Goal: Communication & Community: Ask a question

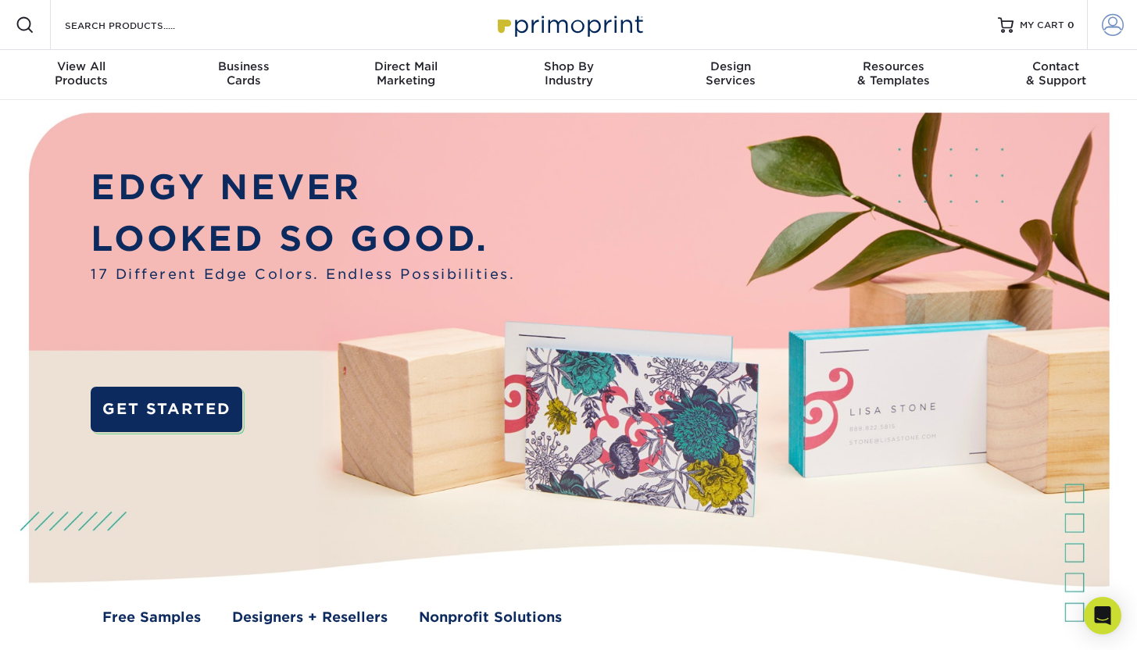
click at [1110, 30] on span at bounding box center [1113, 25] width 22 height 22
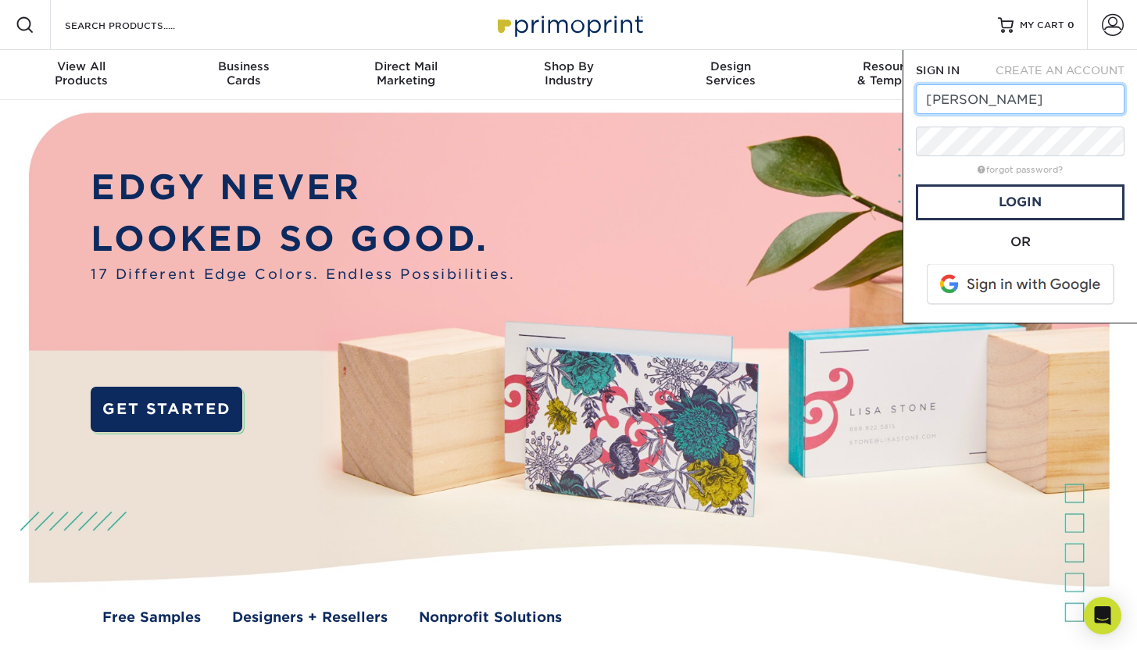
type input "nicole@equiluxe.com"
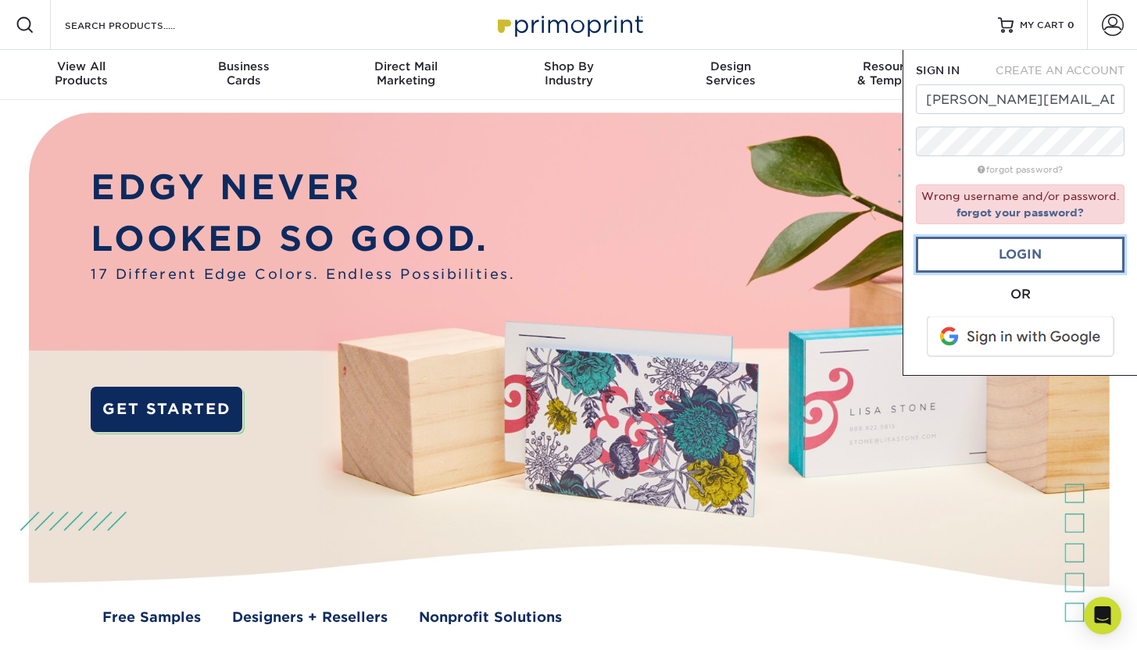
click at [988, 259] on link "Login" at bounding box center [1020, 255] width 209 height 36
click at [1058, 213] on link "forgot your password?" at bounding box center [1020, 212] width 127 height 13
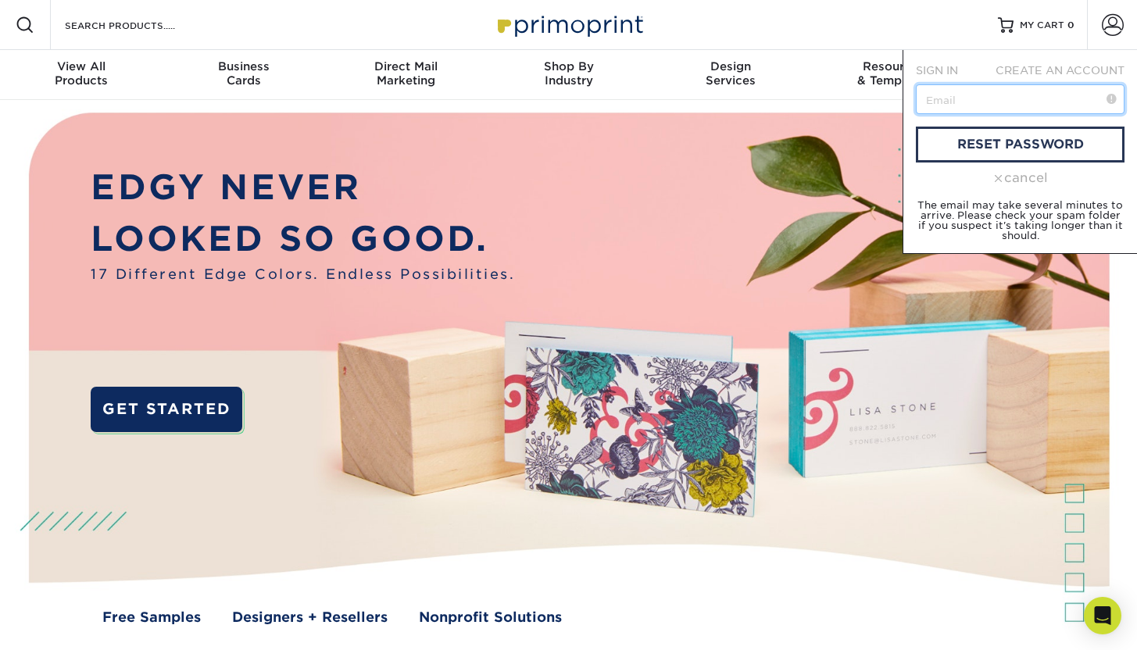
click at [1006, 94] on input "text" at bounding box center [1020, 99] width 209 height 30
type input "[PERSON_NAME][EMAIL_ADDRESS][DOMAIN_NAME]"
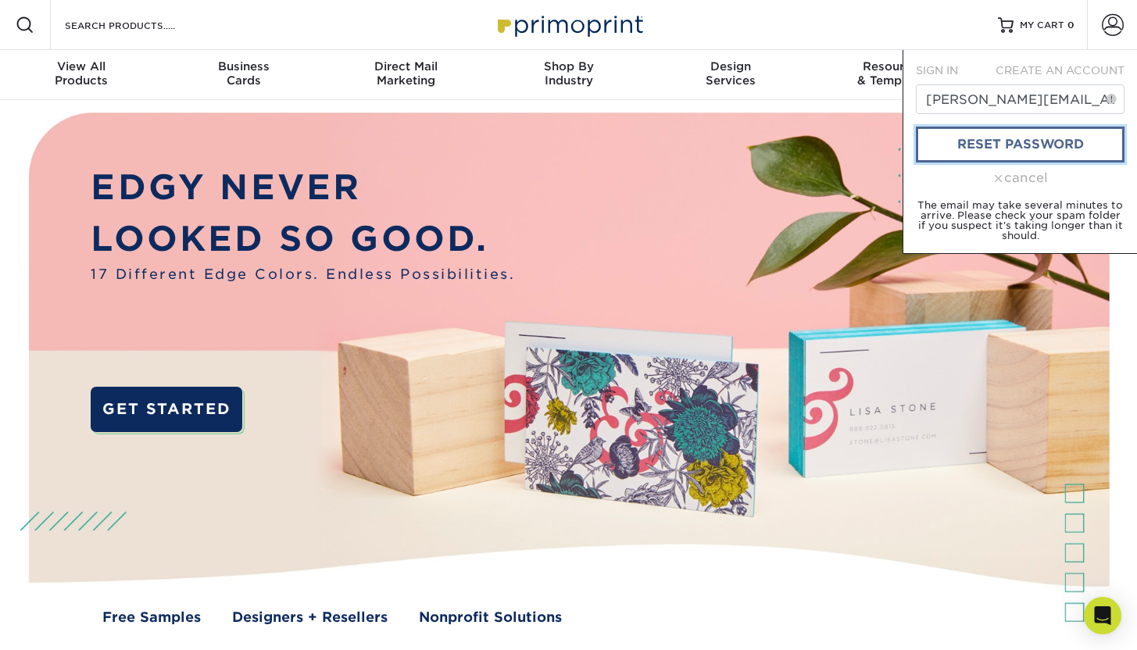
click at [1023, 132] on link "reset password" at bounding box center [1020, 145] width 209 height 36
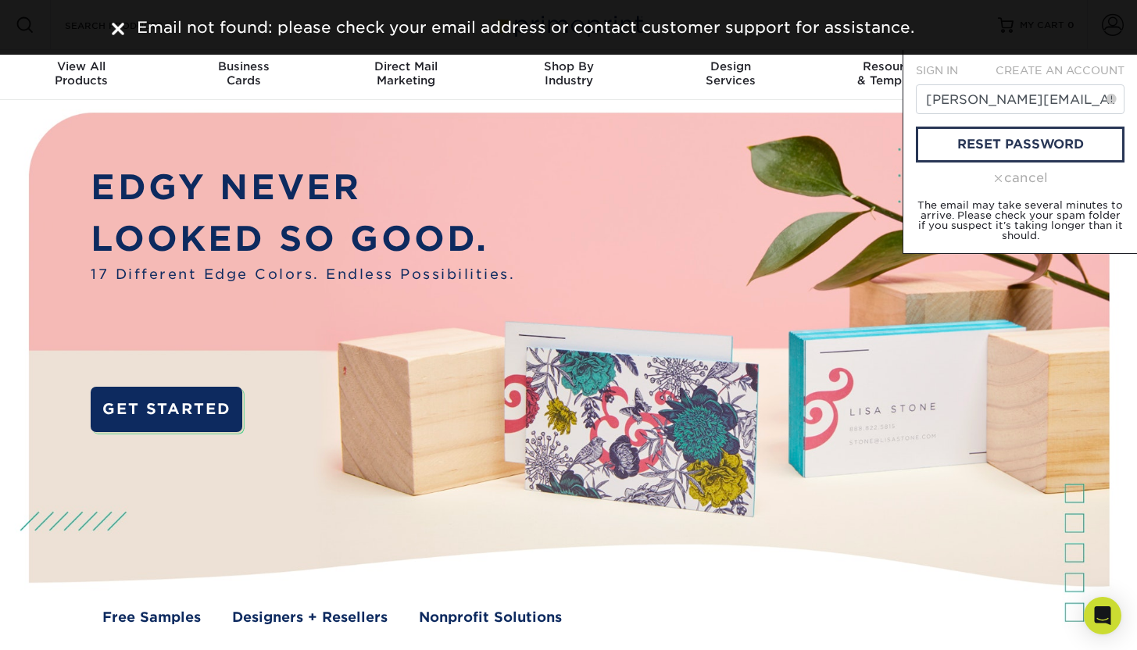
click at [1024, 178] on div "cancel" at bounding box center [1020, 178] width 209 height 19
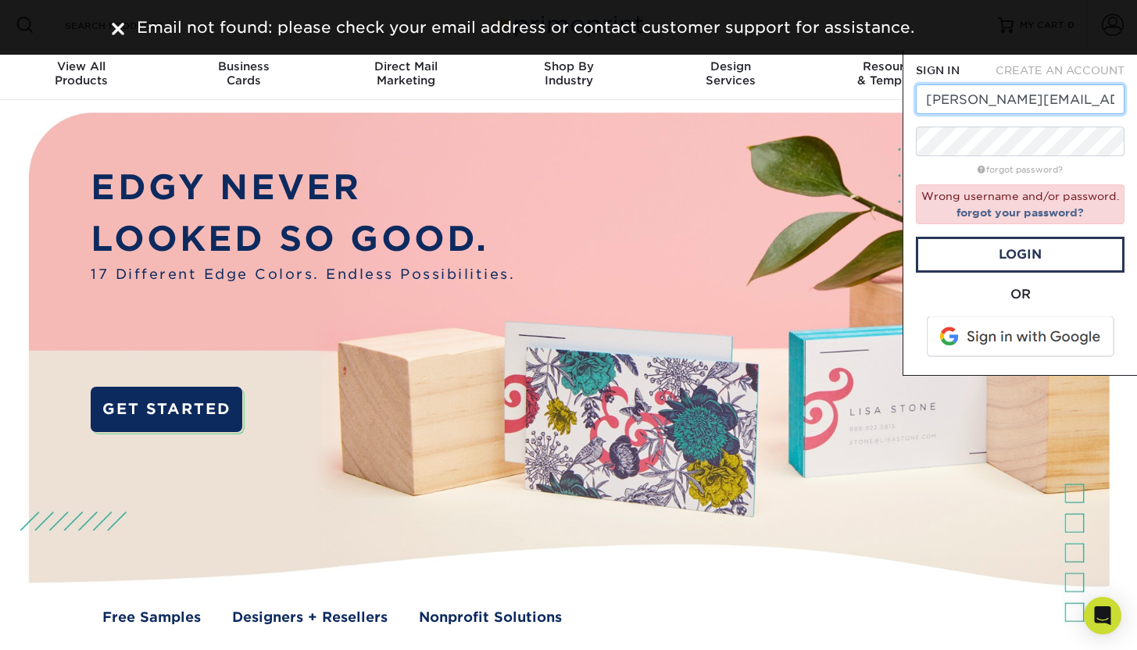
click at [1007, 100] on input "[PERSON_NAME][EMAIL_ADDRESS][DOMAIN_NAME]" at bounding box center [1020, 99] width 209 height 30
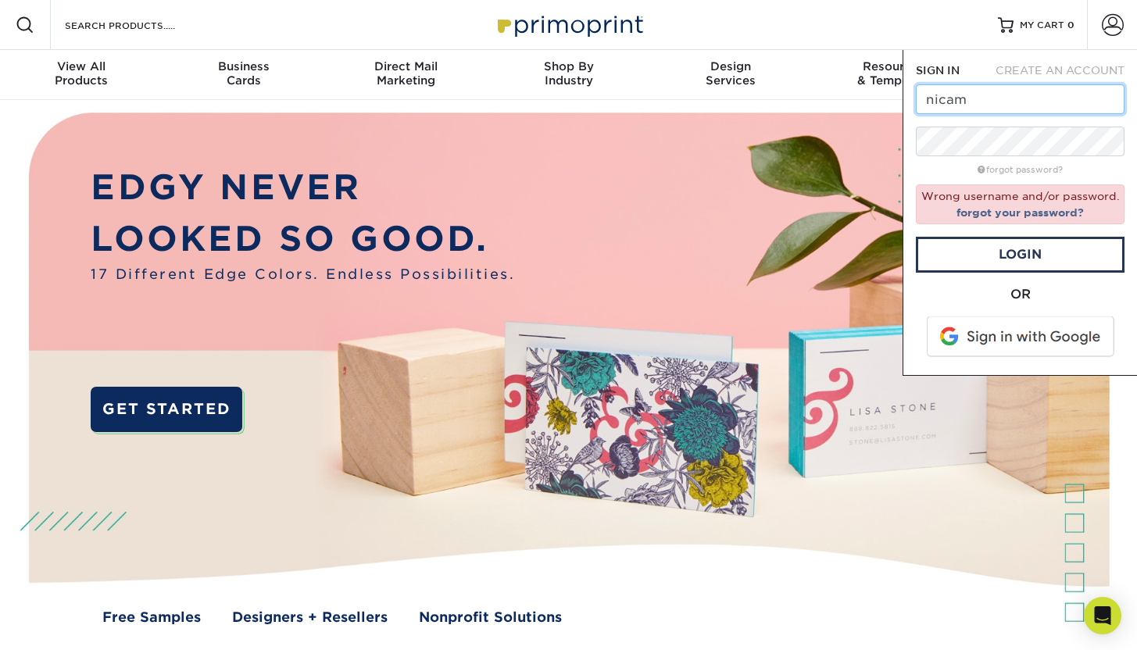
type input "nicameo@gmail.com"
click at [1029, 170] on link "forgot password?" at bounding box center [1020, 170] width 85 height 10
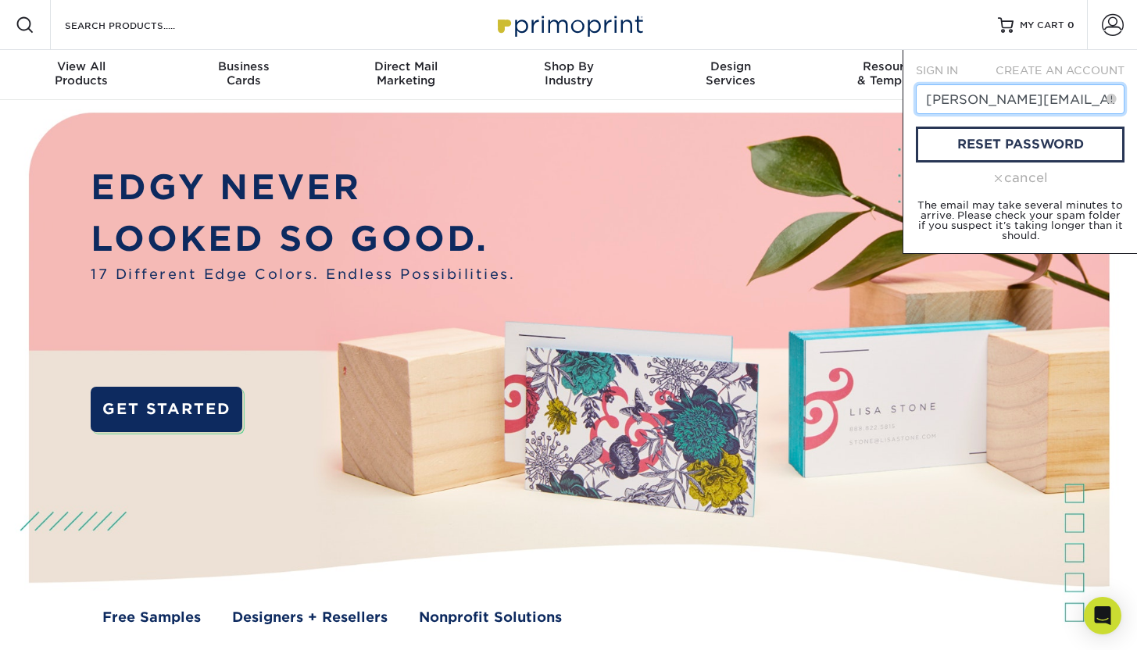
click at [1033, 110] on input "[PERSON_NAME][EMAIL_ADDRESS][DOMAIN_NAME]" at bounding box center [1020, 99] width 209 height 30
click at [1033, 110] on input "nicole@equiluxe.com" at bounding box center [1020, 99] width 209 height 30
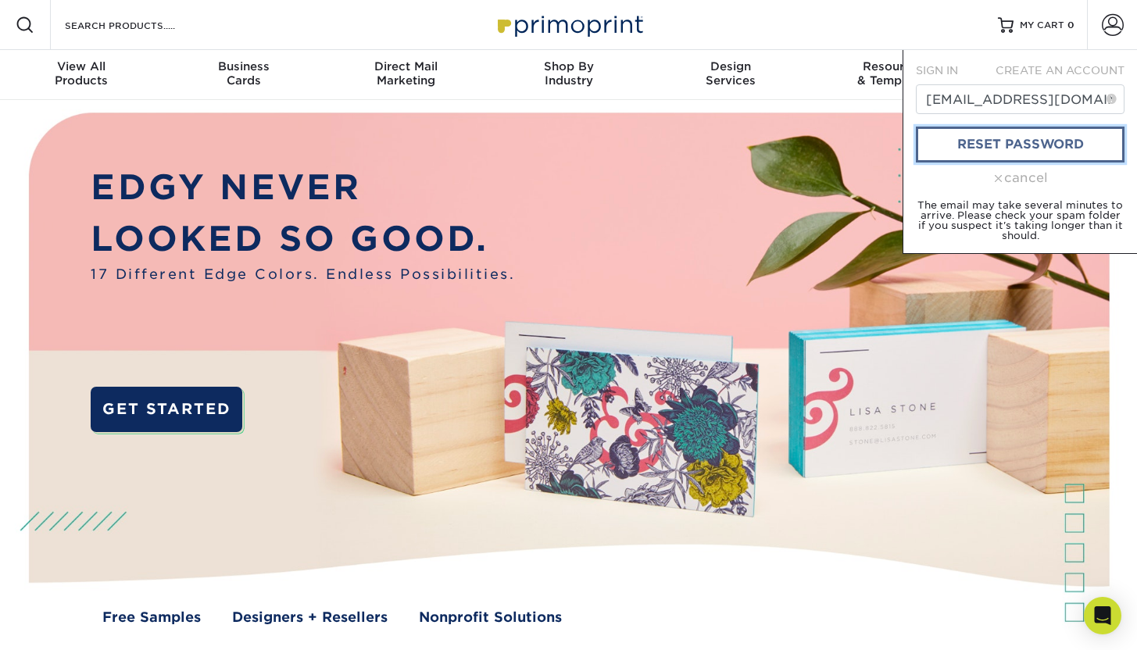
click at [1050, 148] on link "reset password" at bounding box center [1020, 145] width 209 height 36
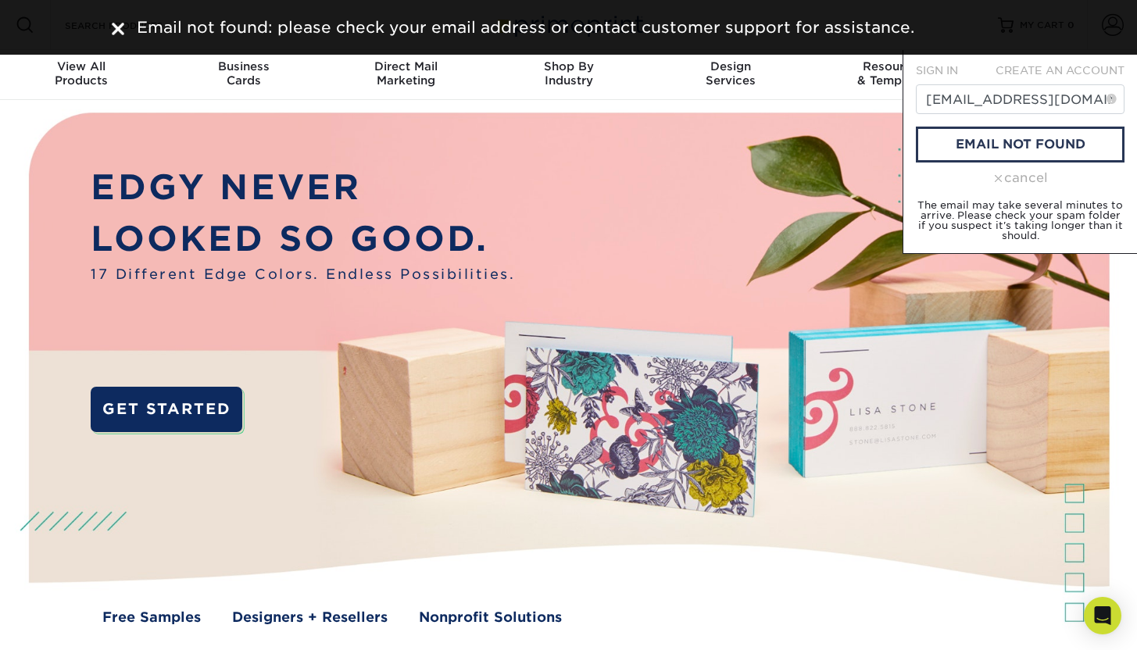
click at [665, 176] on img at bounding box center [568, 381] width 1126 height 563
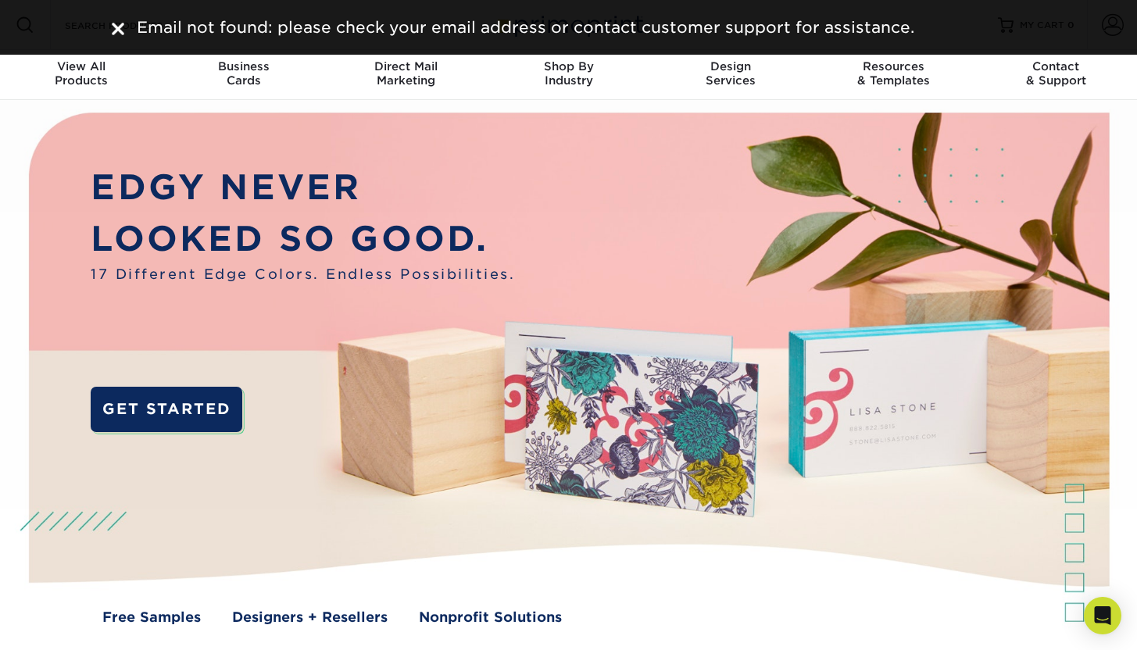
click at [116, 24] on img at bounding box center [118, 29] width 13 height 13
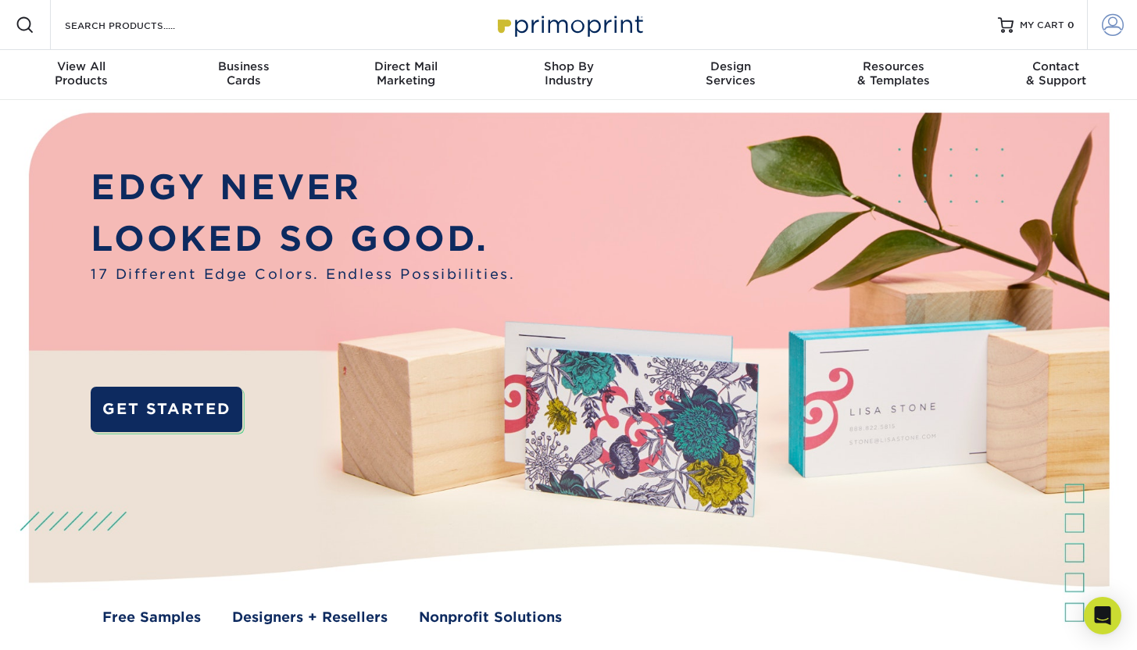
click at [1115, 14] on span at bounding box center [1113, 25] width 22 height 22
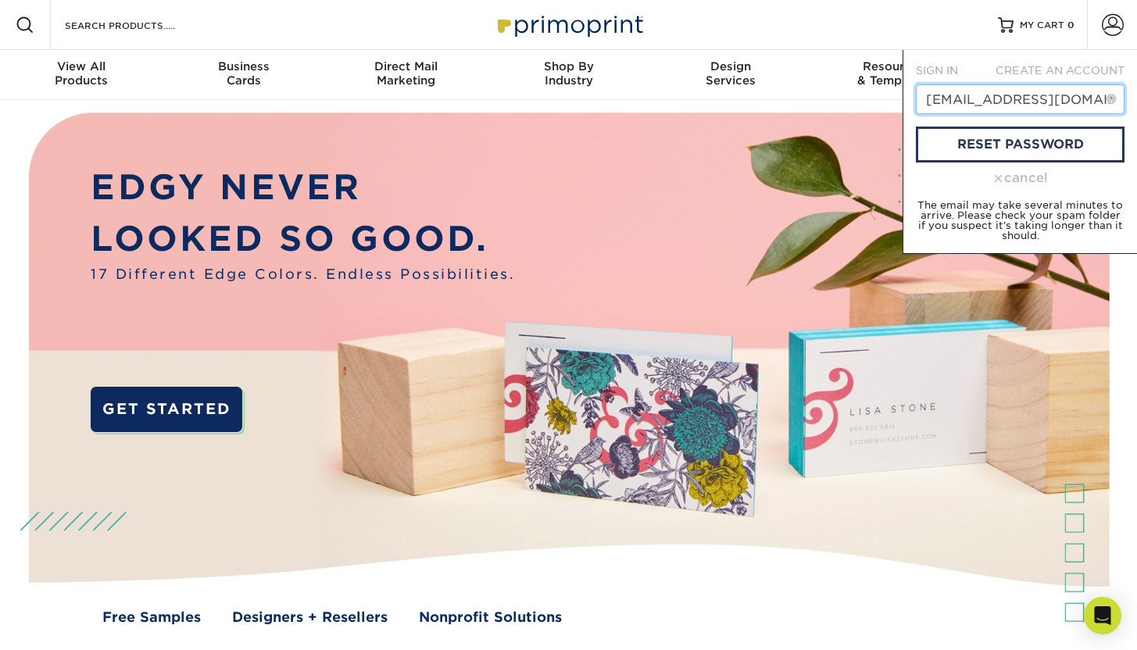
click at [1046, 102] on input "nicameo@gmail.com" at bounding box center [1020, 99] width 209 height 30
click at [1074, 100] on input "nicameo@gmail.com" at bounding box center [1020, 99] width 209 height 30
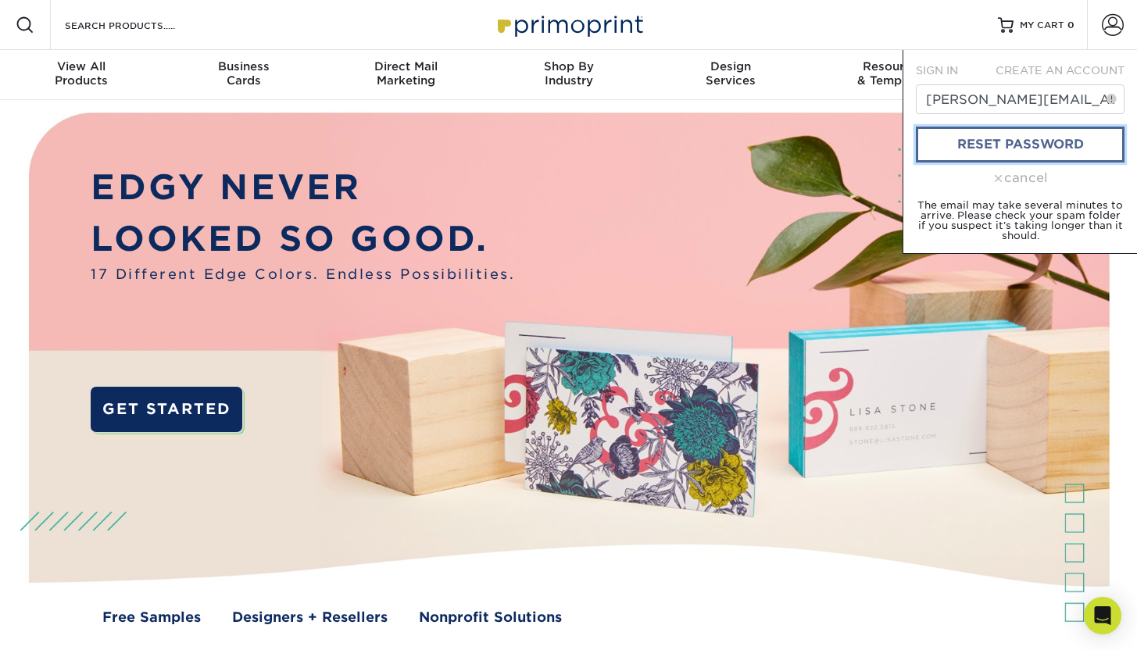
click at [1030, 141] on link "reset password" at bounding box center [1020, 145] width 209 height 36
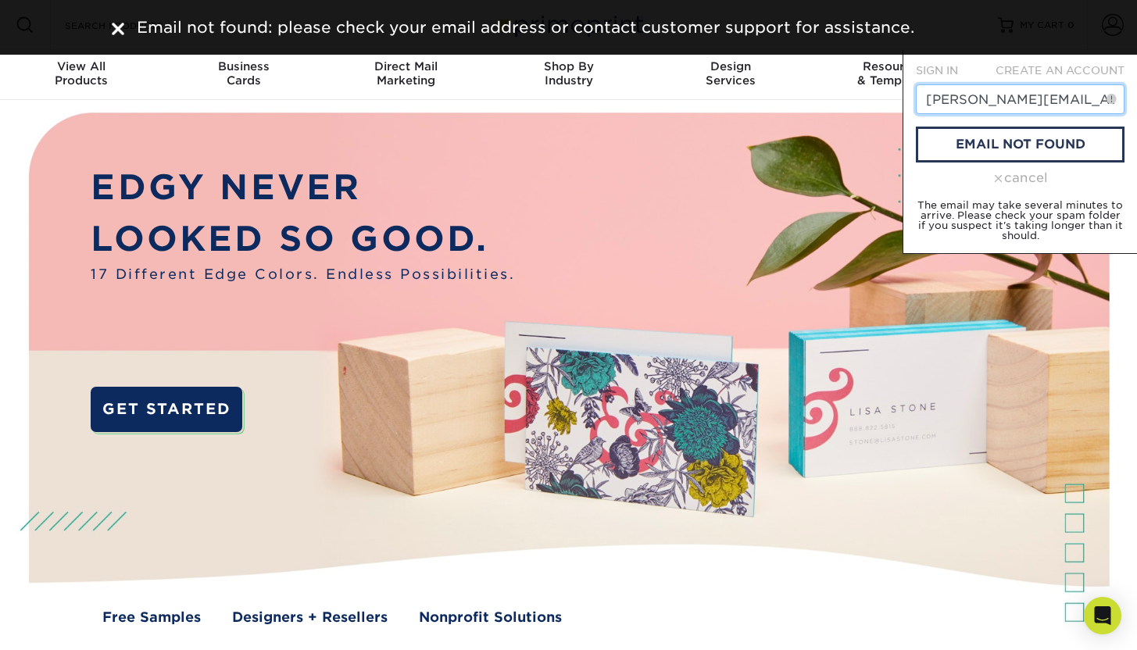
click at [980, 97] on input "nicole@equiluxe.com" at bounding box center [1020, 99] width 209 height 30
click at [1030, 104] on input "nicole@equiluxe.com" at bounding box center [1020, 99] width 209 height 30
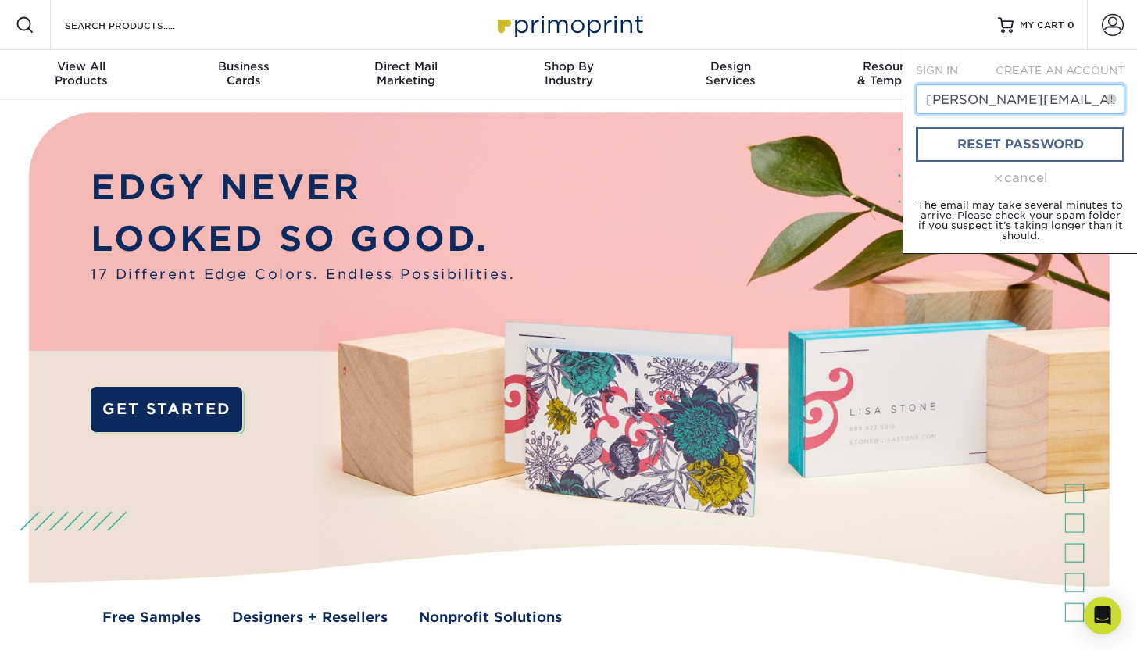
type input "nicole@equiluxemarketing.com"
click at [1033, 144] on link "reset password" at bounding box center [1020, 145] width 209 height 36
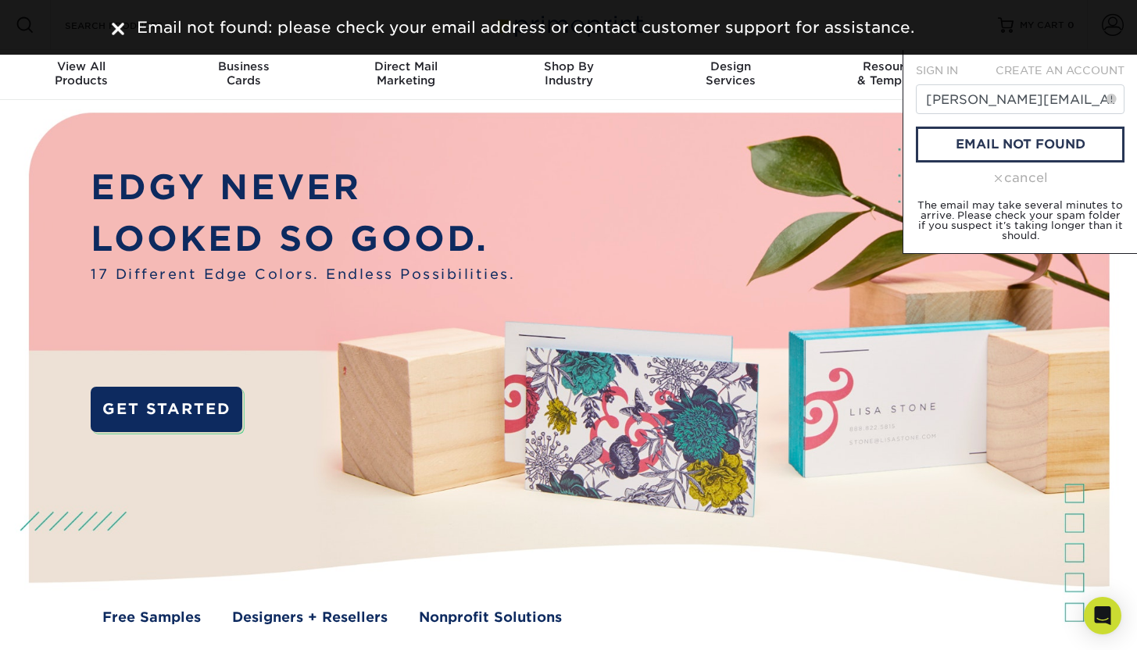
click at [707, 157] on img at bounding box center [568, 381] width 1126 height 563
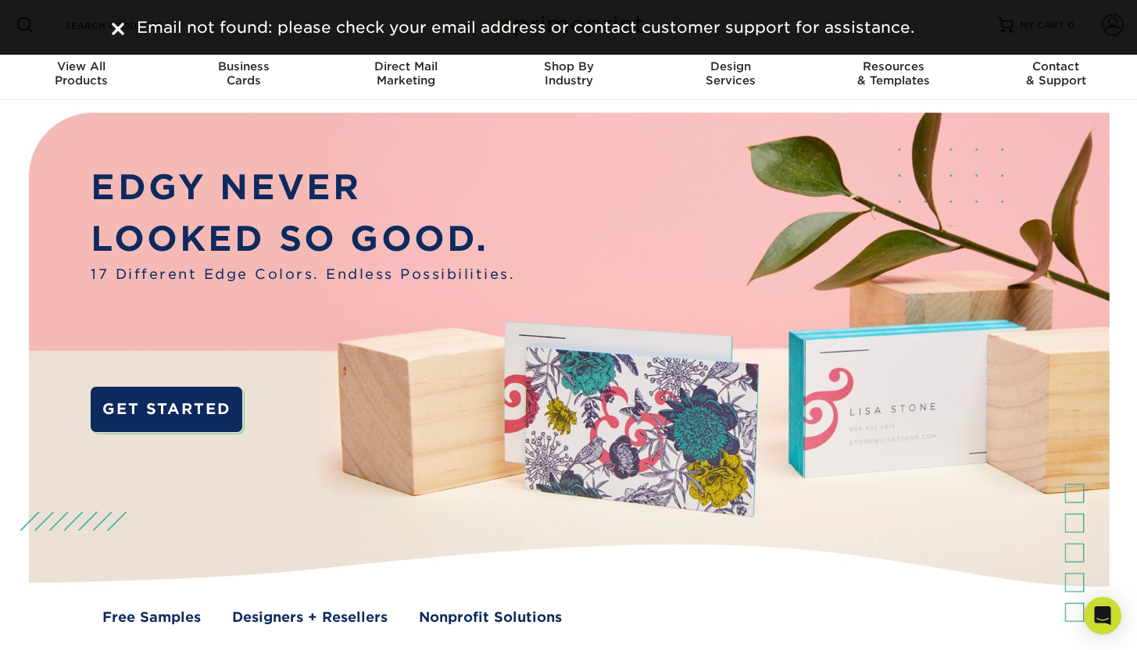
click at [119, 27] on img at bounding box center [118, 29] width 13 height 13
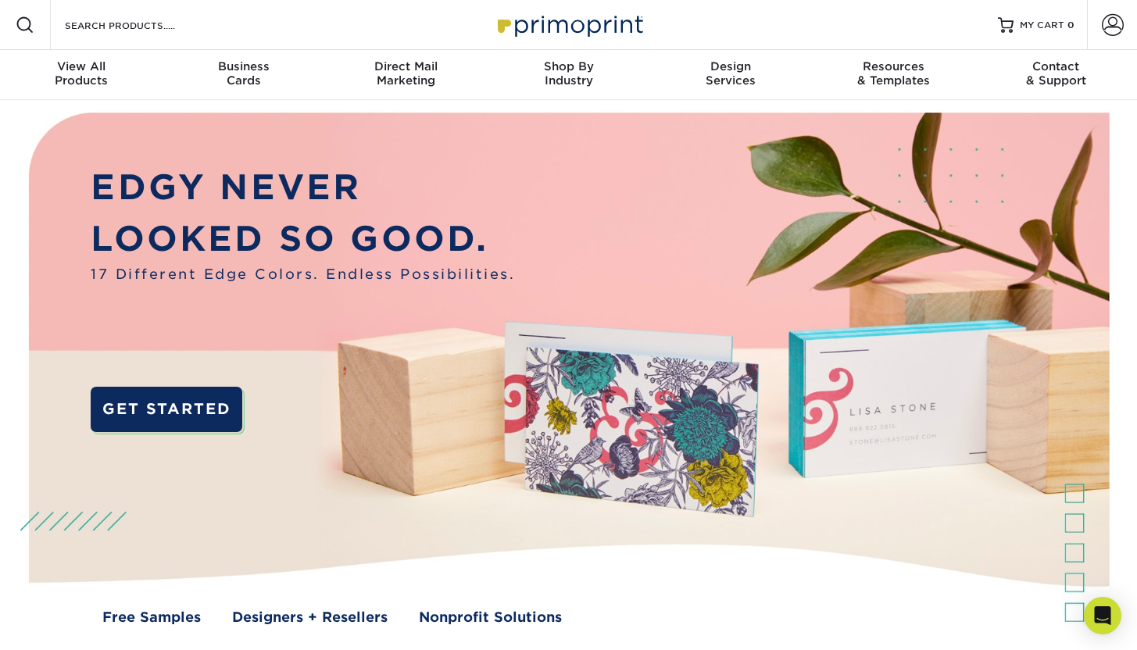
click at [574, 24] on img at bounding box center [569, 25] width 156 height 34
click at [1107, 22] on span at bounding box center [1113, 25] width 22 height 22
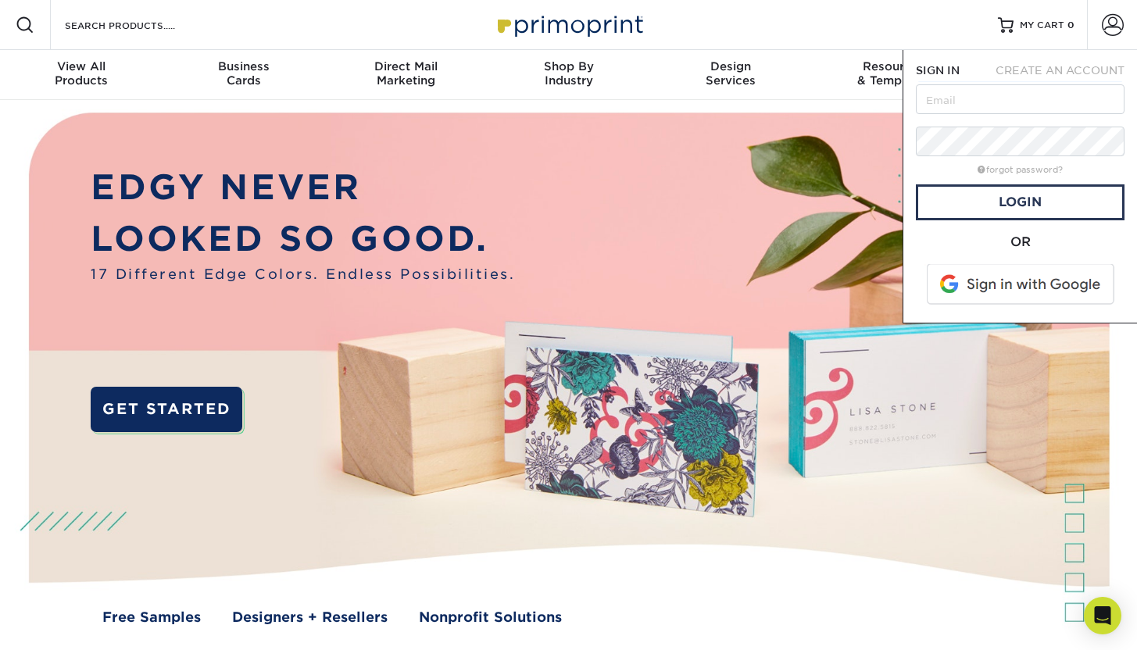
click at [1020, 288] on span at bounding box center [1021, 284] width 199 height 41
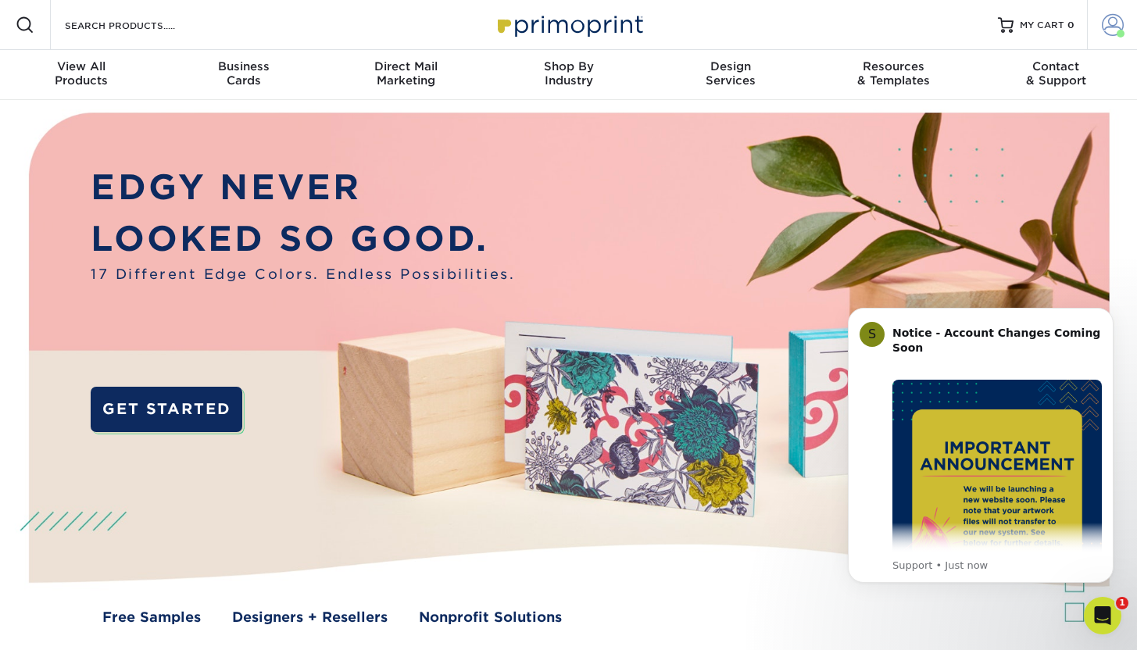
click at [1115, 28] on span at bounding box center [1113, 25] width 22 height 22
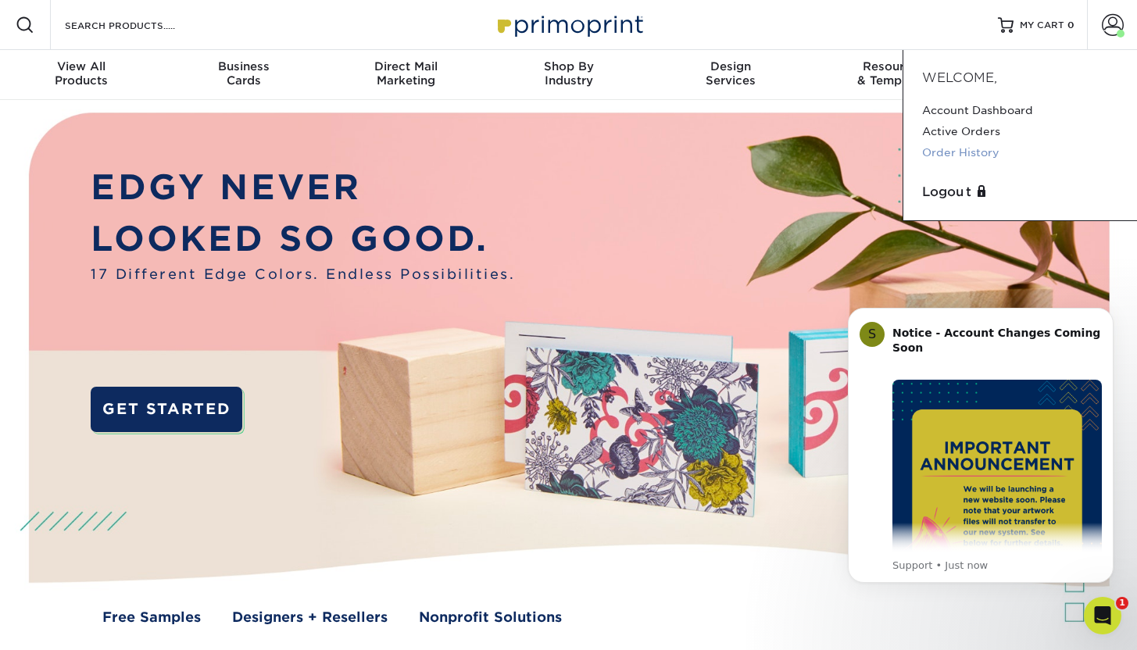
click at [971, 154] on link "Order History" at bounding box center [1020, 152] width 196 height 21
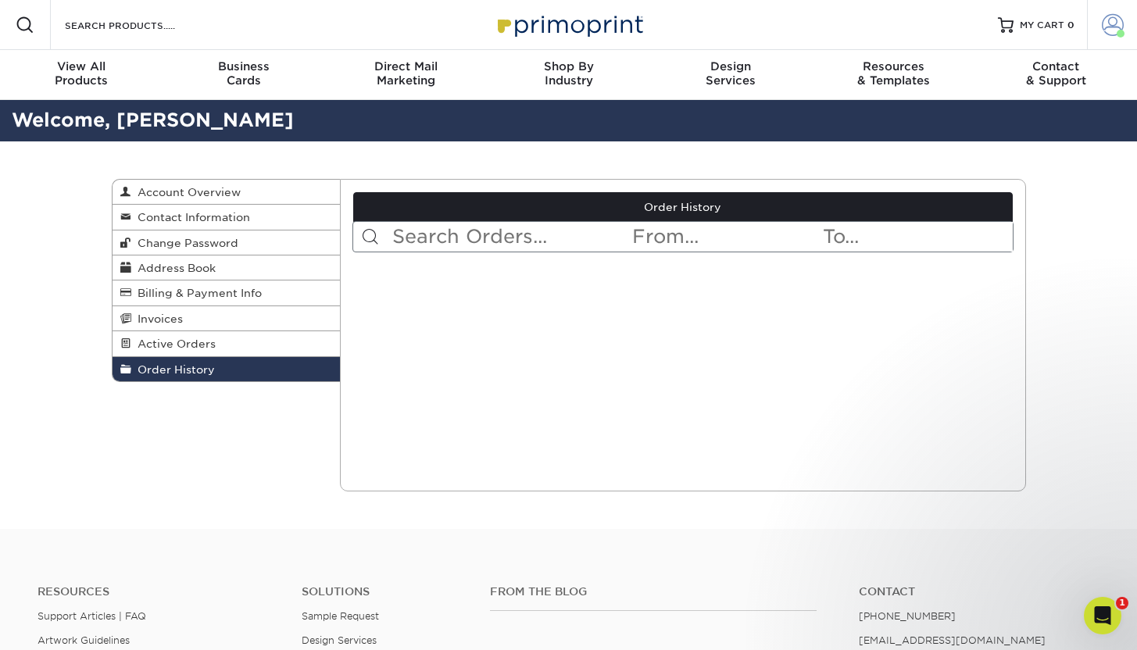
click at [1118, 13] on link "Account" at bounding box center [1112, 25] width 50 height 50
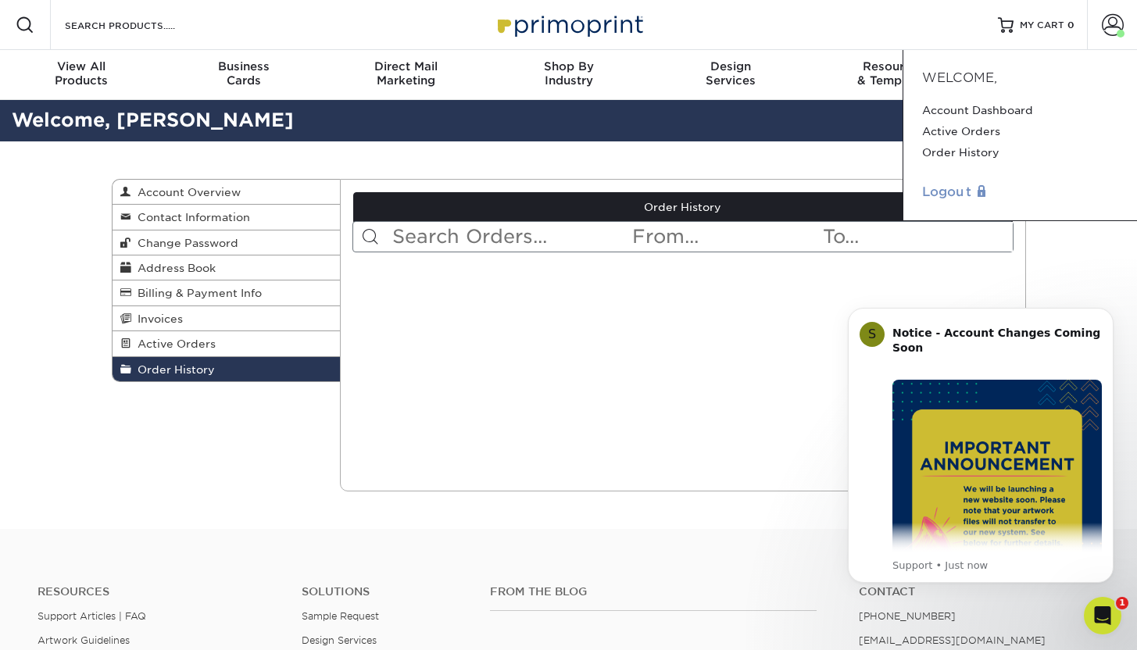
click at [952, 185] on link "Logout" at bounding box center [1020, 192] width 196 height 19
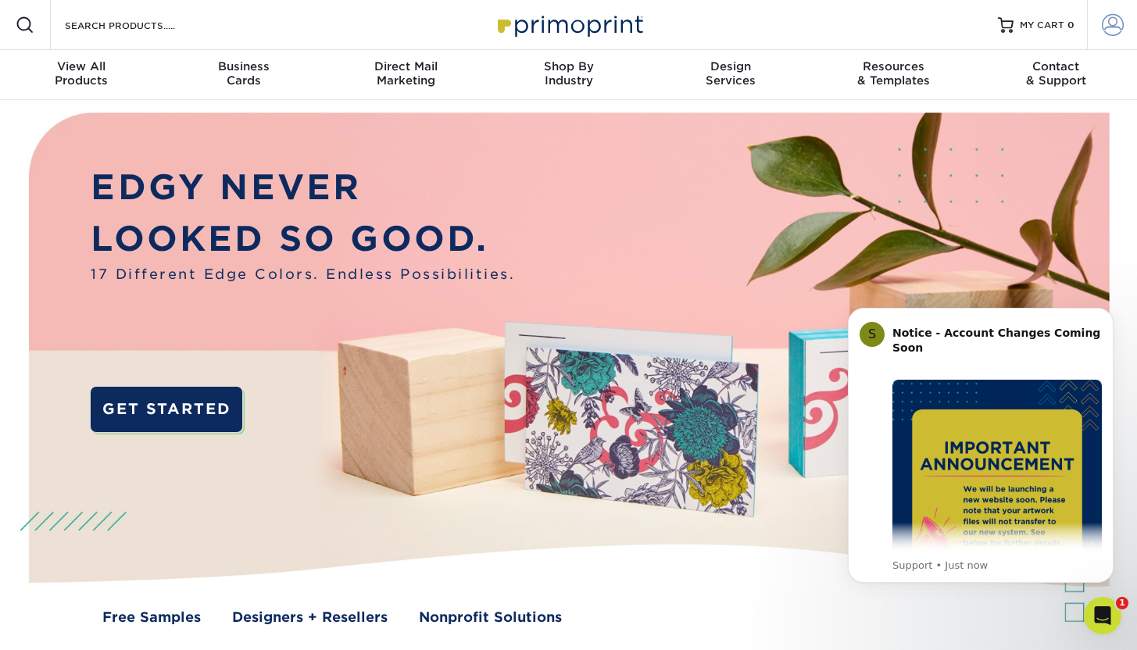
click at [1115, 24] on span at bounding box center [1113, 25] width 22 height 22
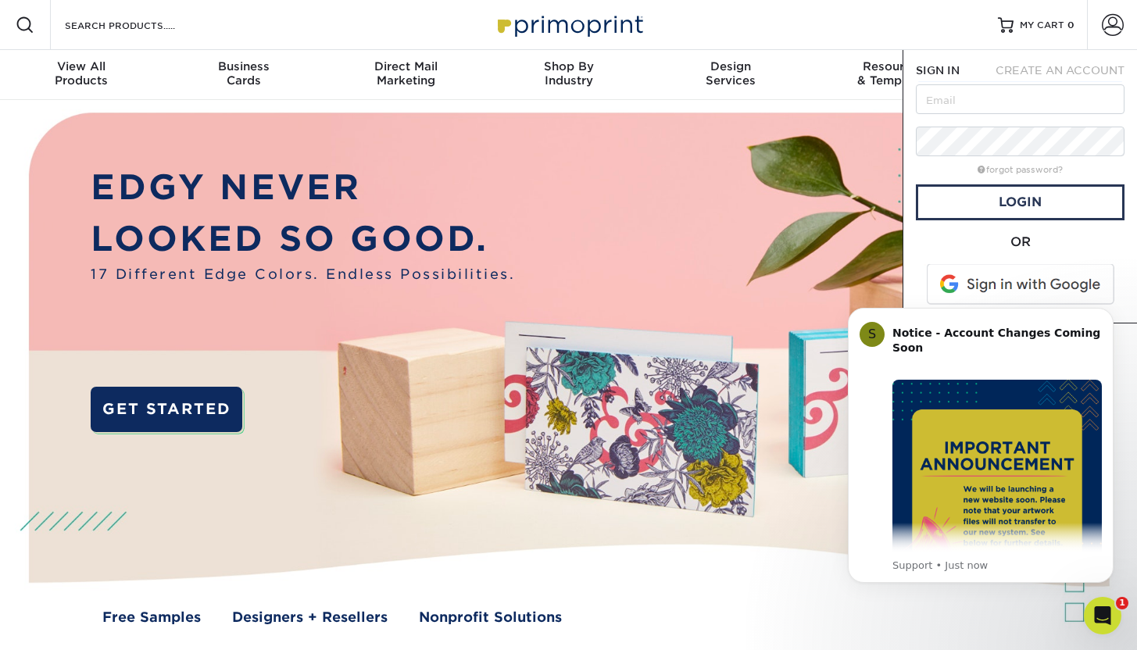
click at [987, 283] on span at bounding box center [1021, 284] width 199 height 41
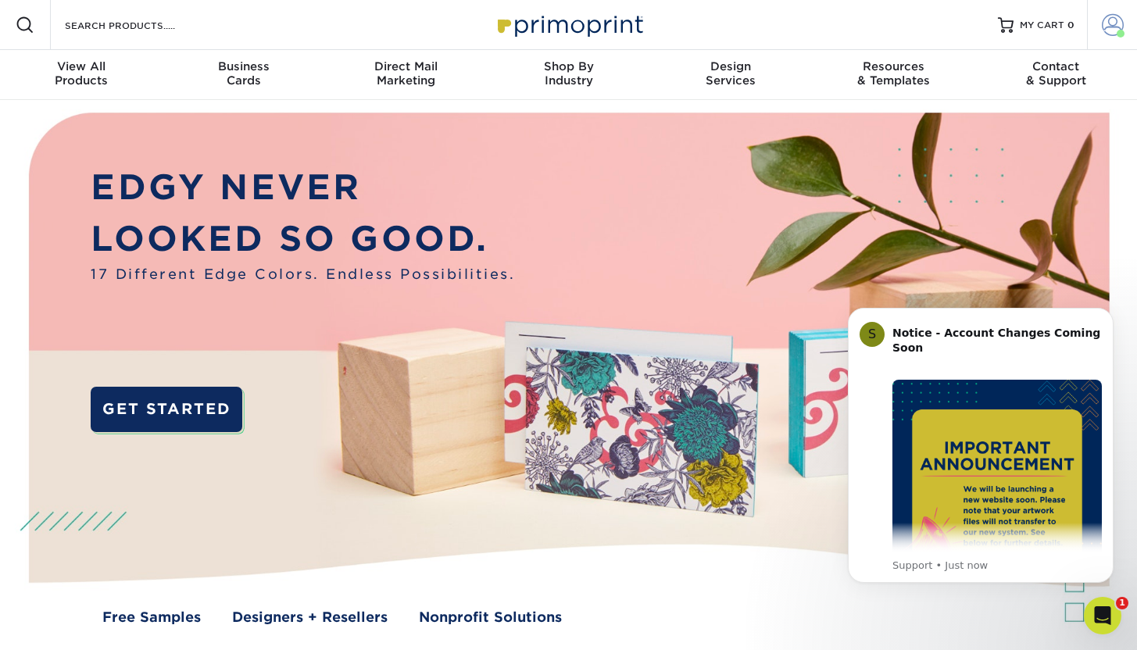
click at [1115, 25] on span at bounding box center [1113, 25] width 22 height 22
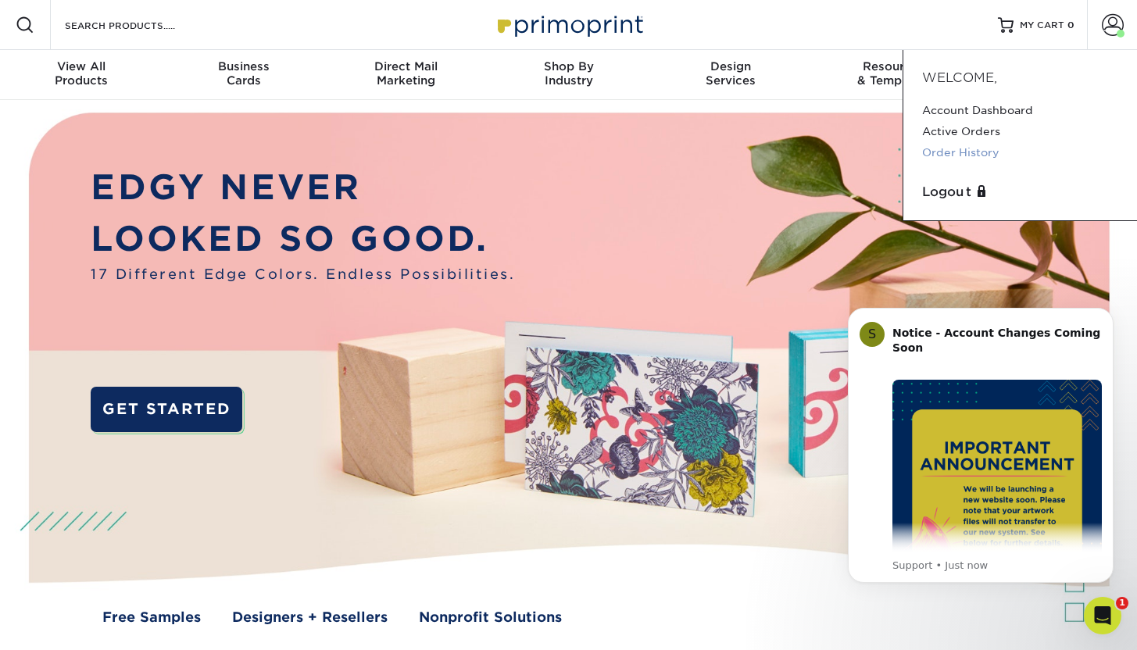
click at [958, 151] on link "Order History" at bounding box center [1020, 152] width 196 height 21
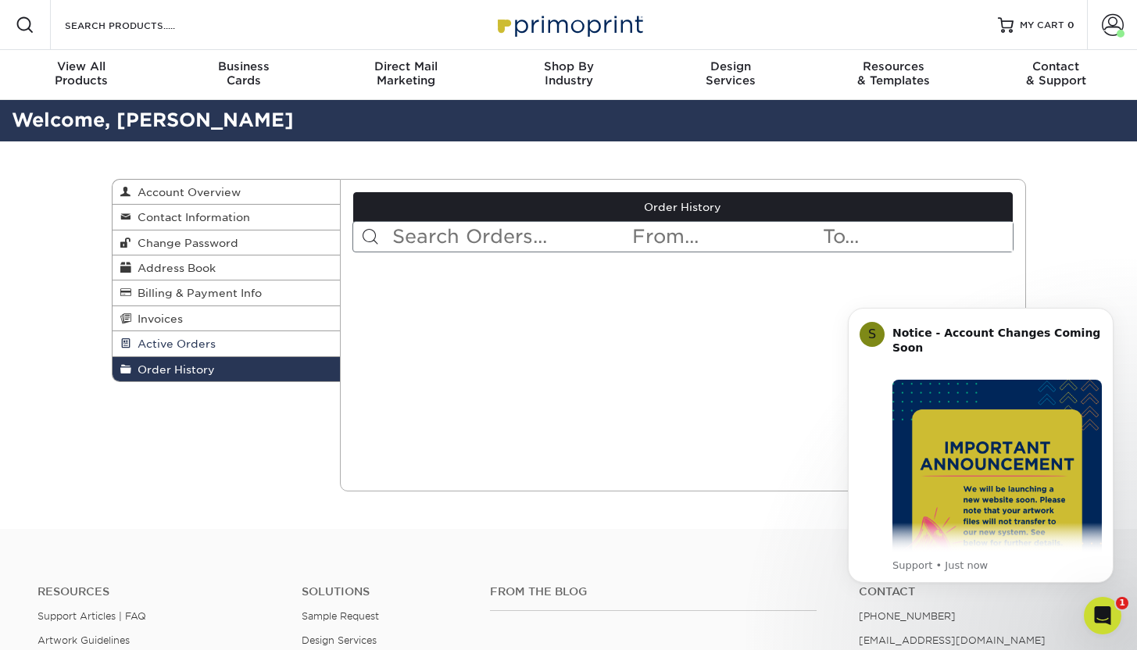
click at [188, 350] on span "Active Orders" at bounding box center [173, 344] width 84 height 13
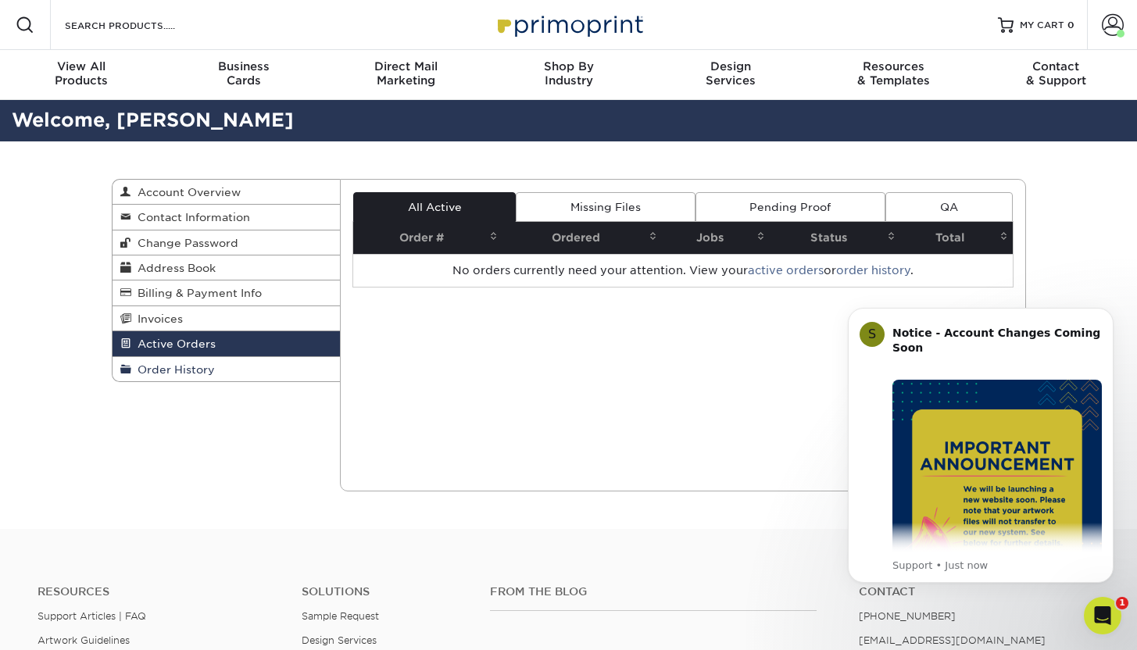
click at [188, 373] on span "Order History" at bounding box center [173, 369] width 84 height 13
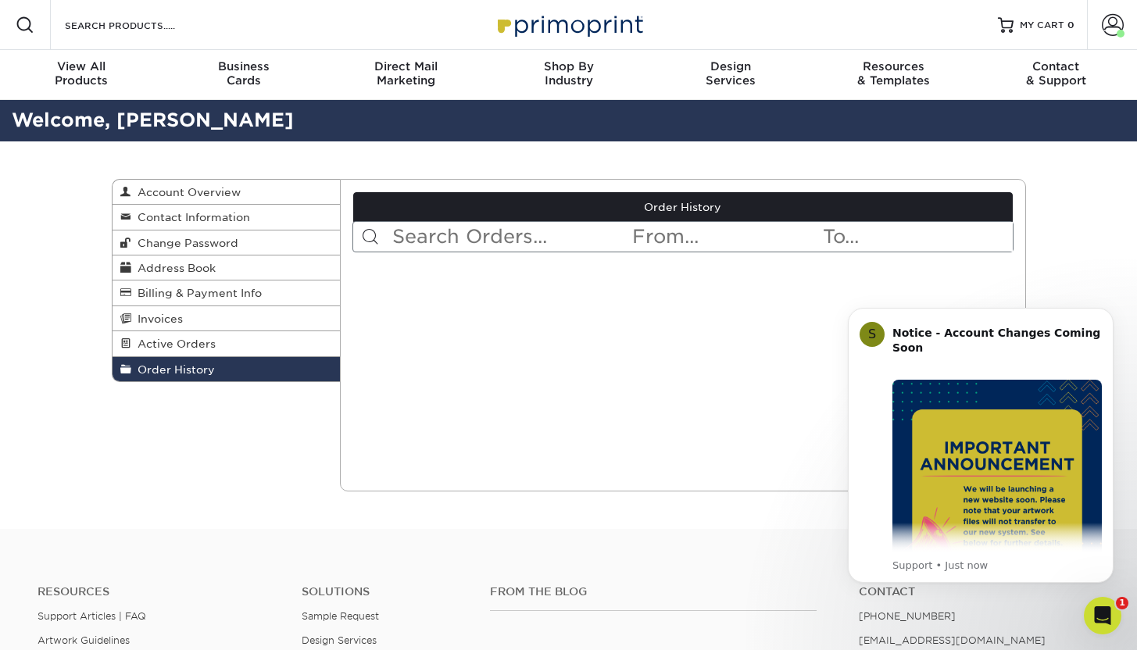
click at [593, 240] on input "text" at bounding box center [511, 237] width 240 height 30
click at [203, 197] on span "Account Overview" at bounding box center [185, 192] width 109 height 13
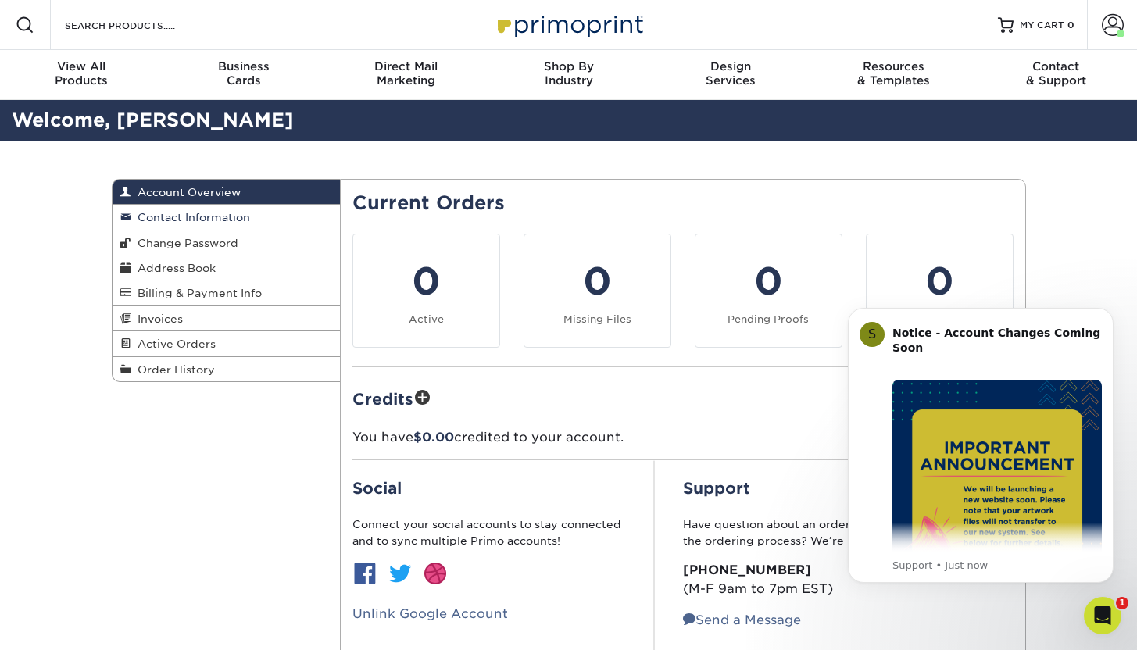
click at [178, 213] on span "Contact Information" at bounding box center [190, 217] width 119 height 13
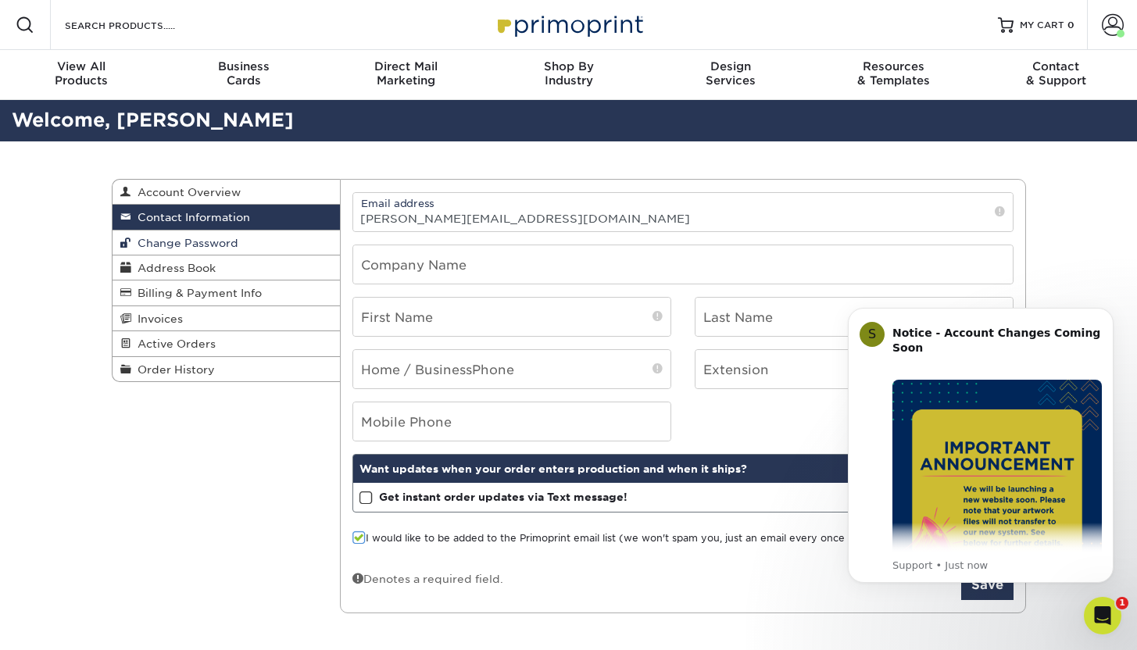
click at [186, 242] on span "Change Password" at bounding box center [184, 243] width 107 height 13
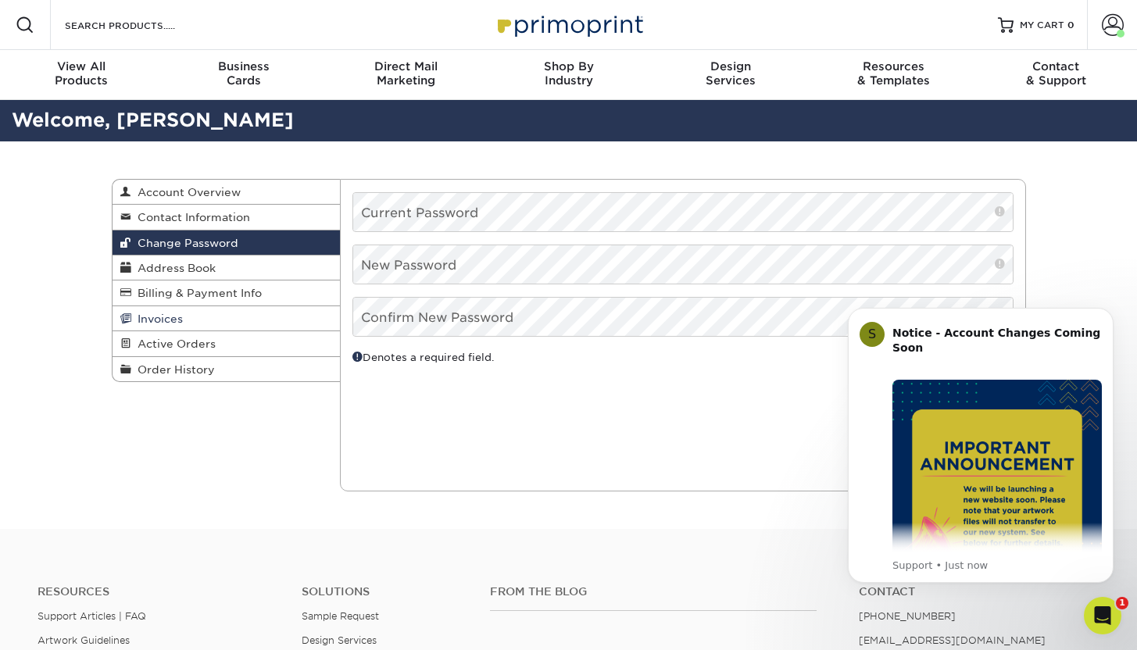
click at [176, 325] on span "Invoices" at bounding box center [157, 319] width 52 height 13
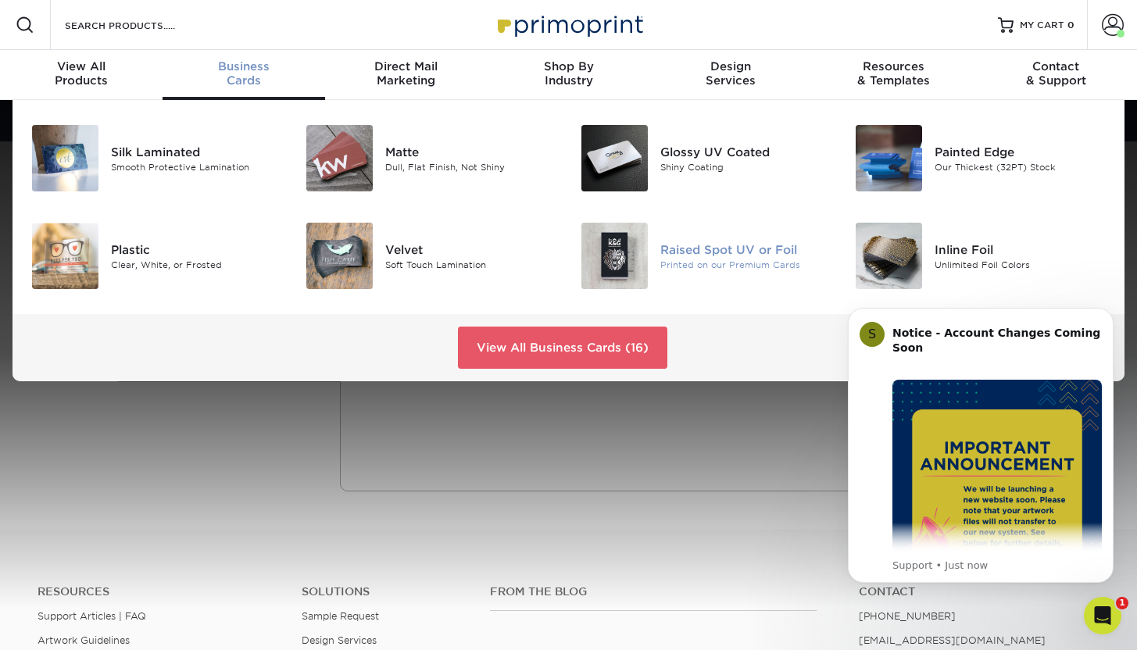
click at [683, 250] on div "Raised Spot UV or Foil" at bounding box center [746, 249] width 171 height 17
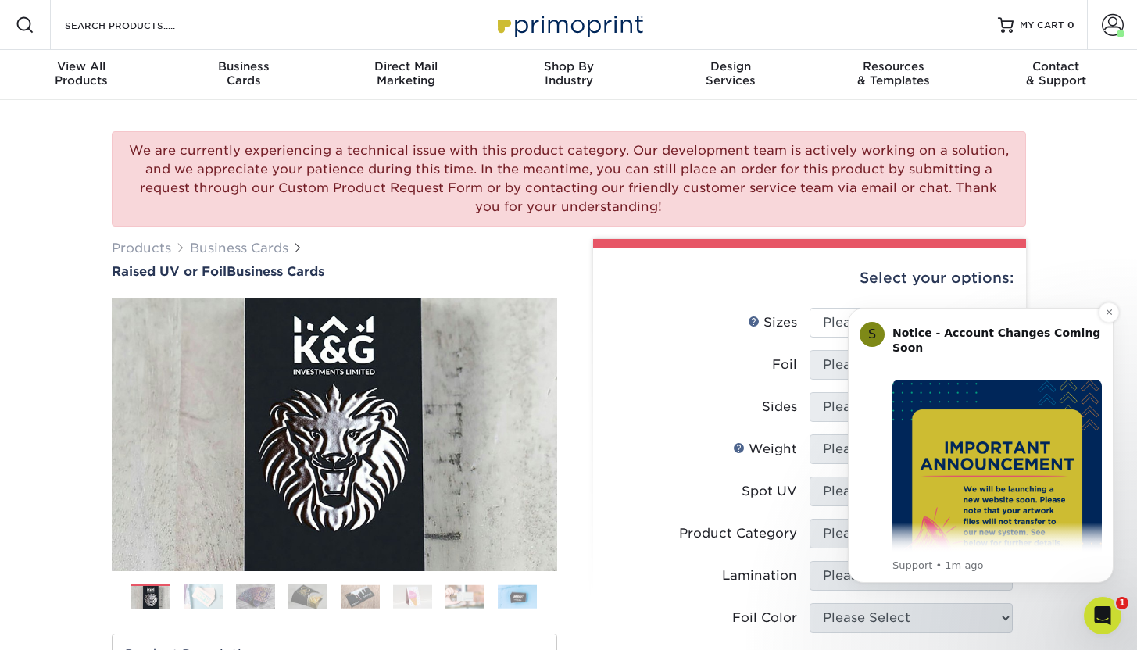
click at [974, 494] on img "Message content" at bounding box center [997, 484] width 209 height 209
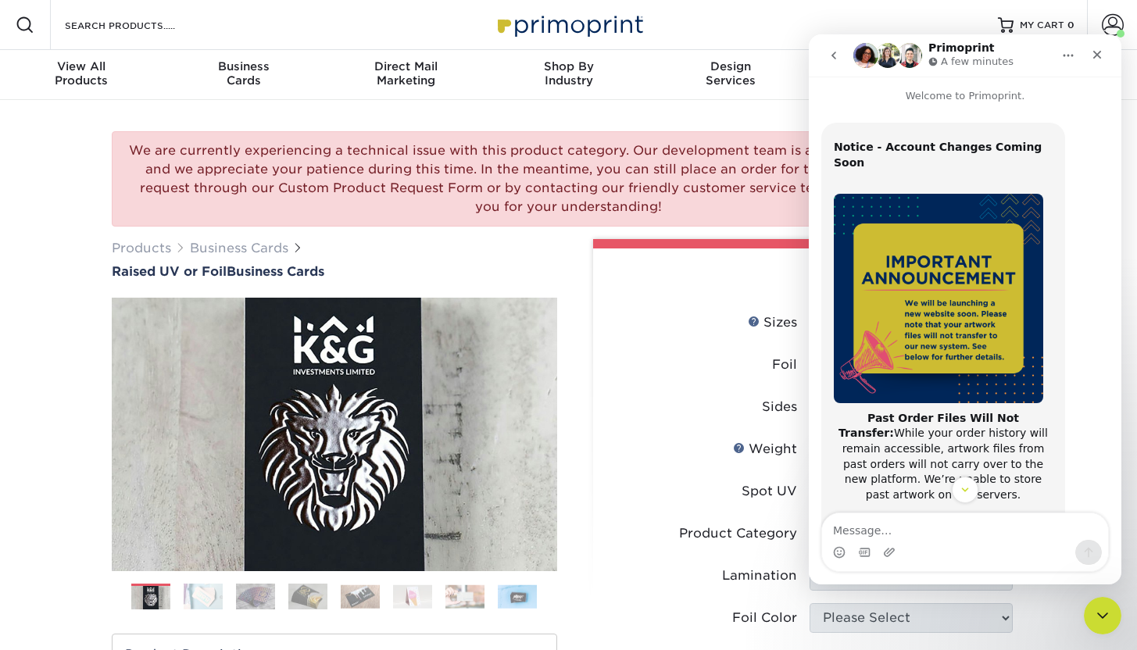
scroll to position [4, 0]
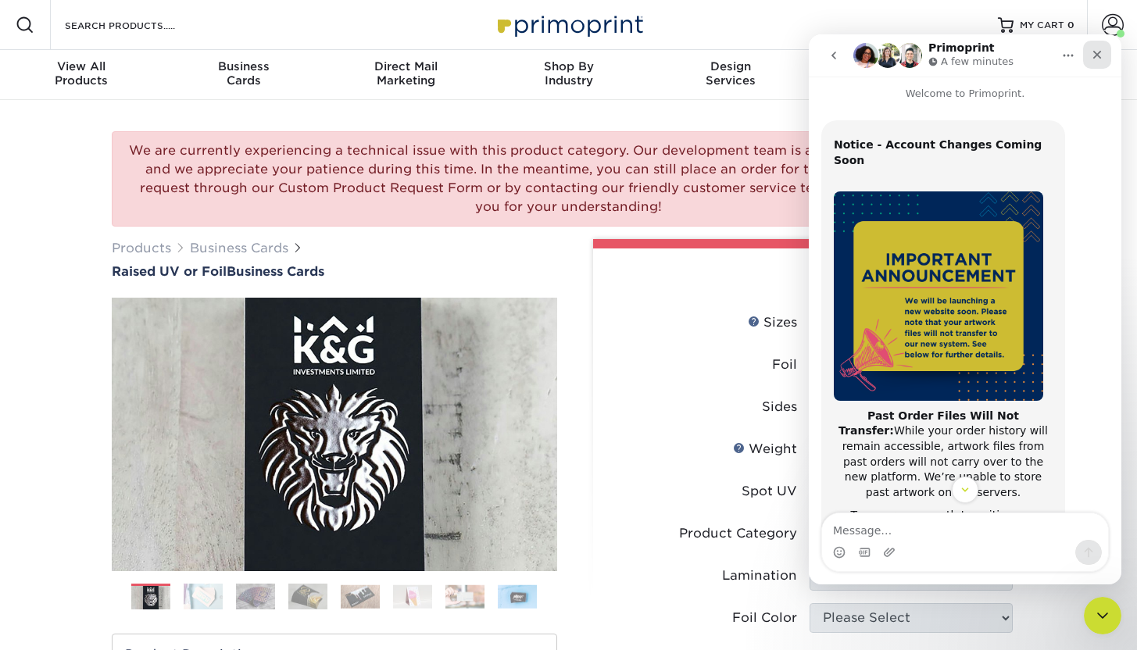
click at [1107, 54] on div "Close" at bounding box center [1097, 55] width 28 height 28
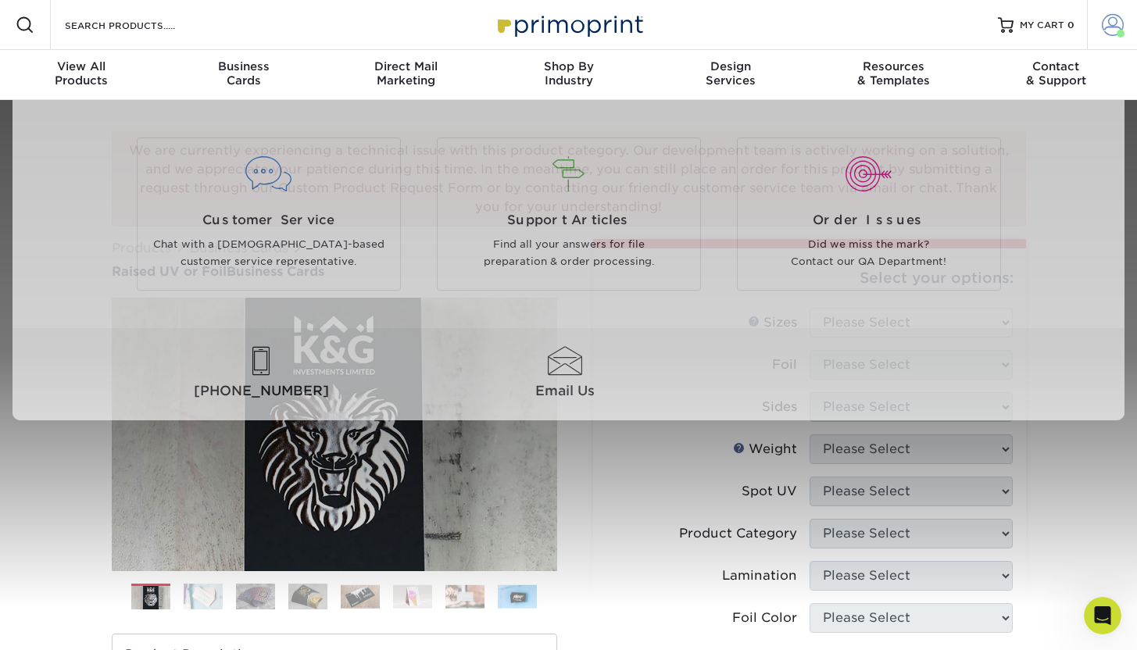
scroll to position [248, 0]
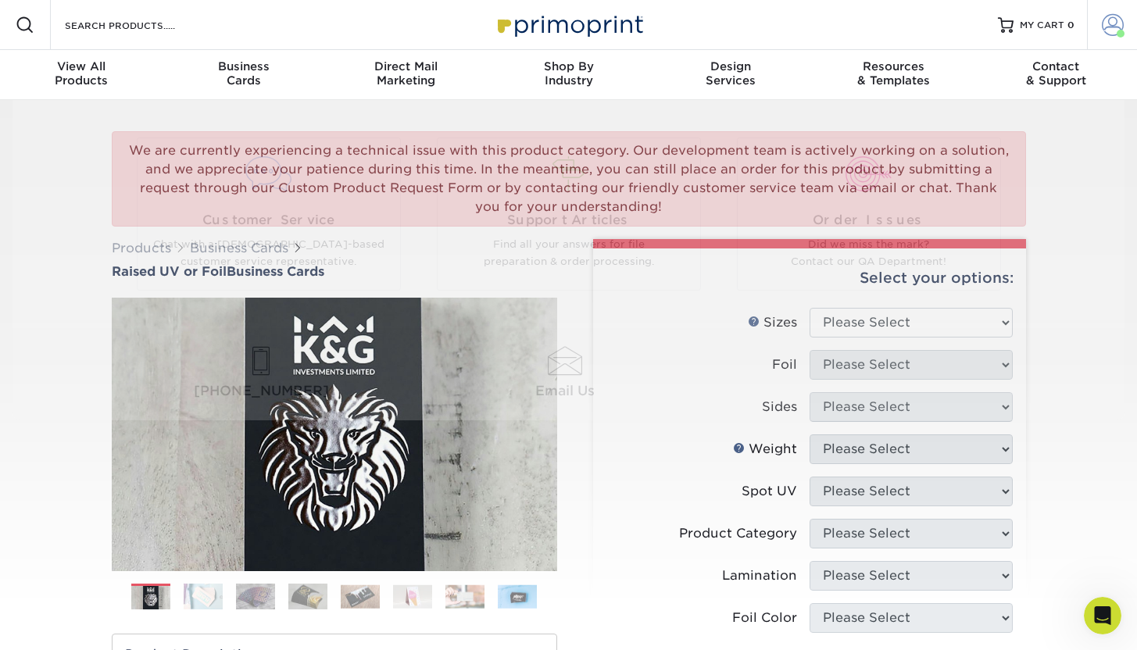
click at [1117, 27] on span at bounding box center [1113, 25] width 22 height 22
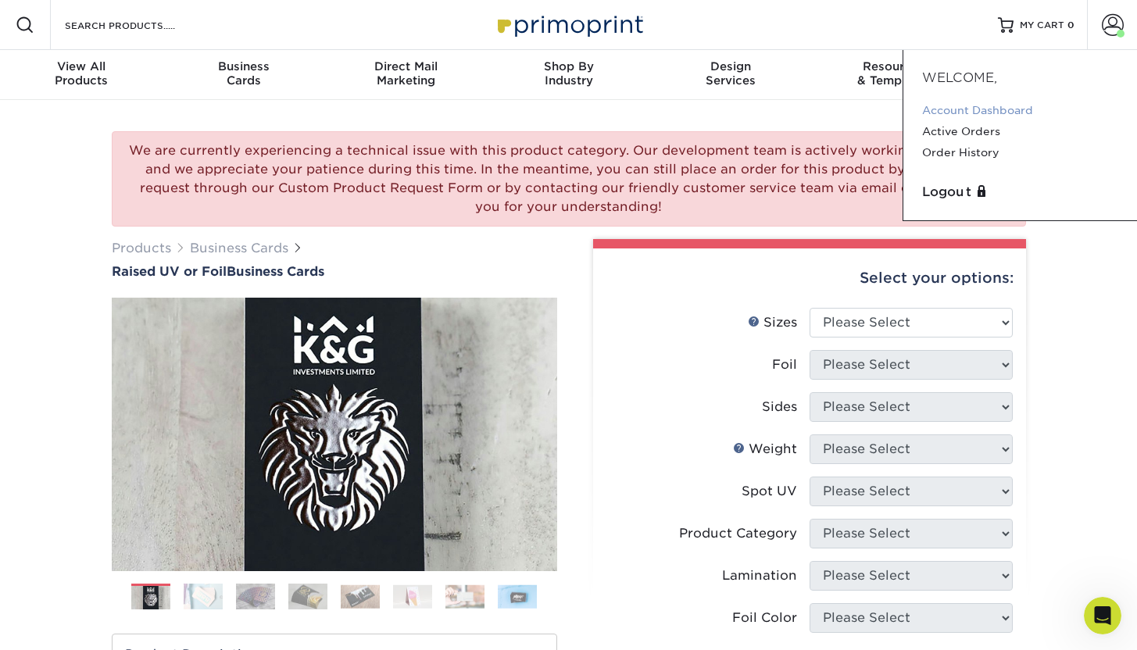
click at [961, 106] on link "Account Dashboard" at bounding box center [1020, 110] width 196 height 21
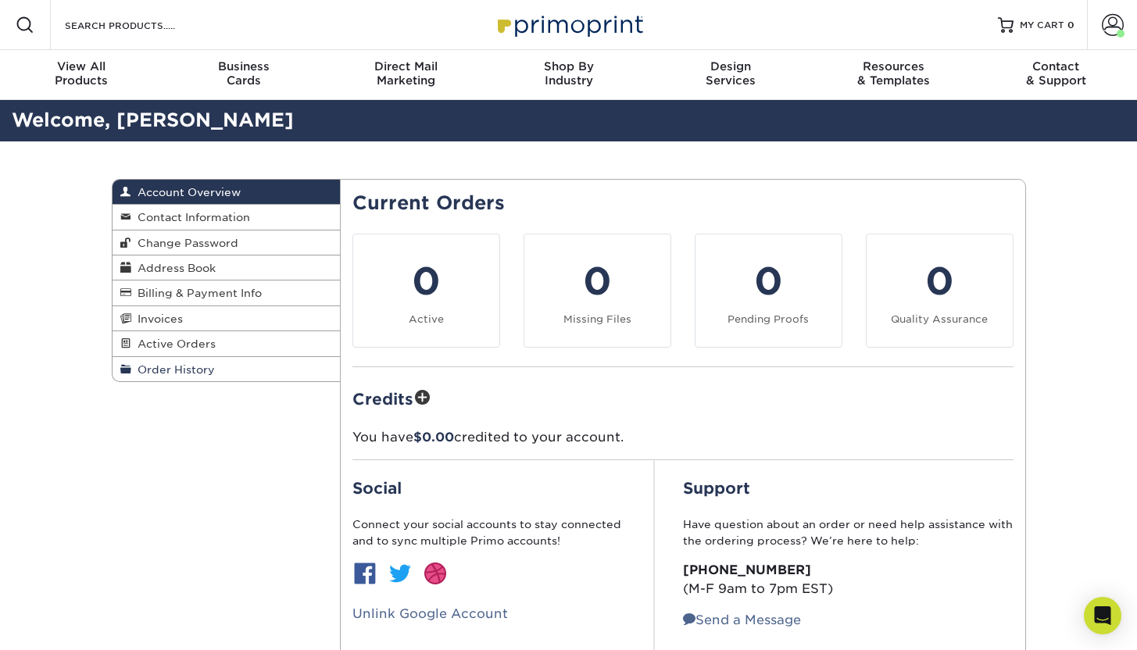
click at [192, 372] on span "Order History" at bounding box center [173, 369] width 84 height 13
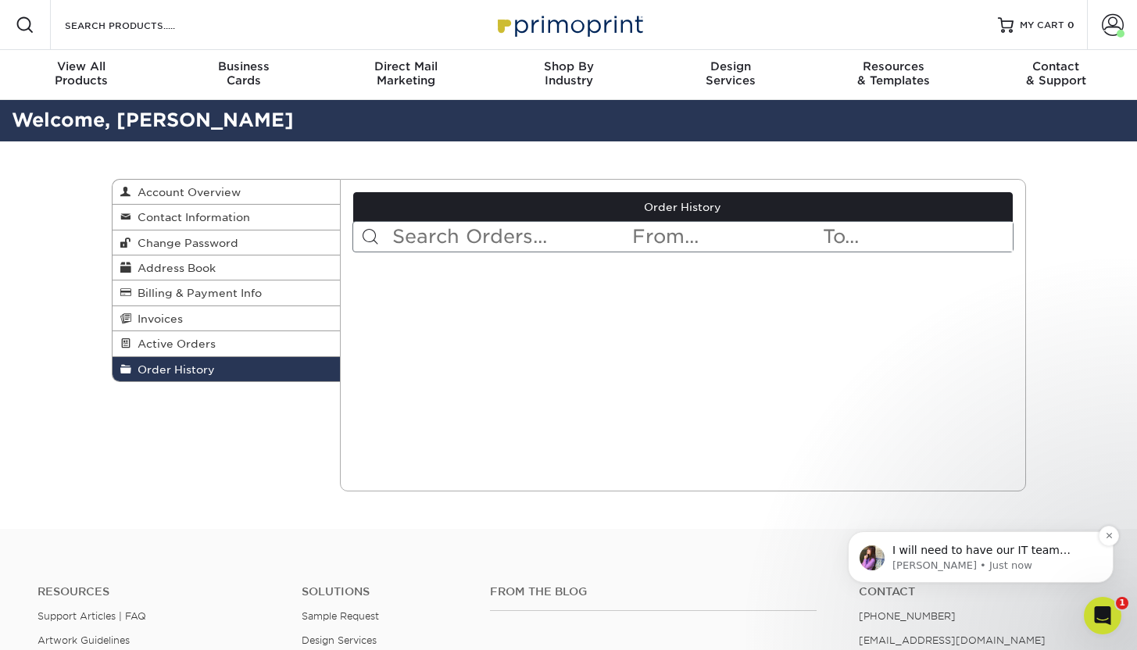
click at [936, 553] on p "I will need to have our IT team update this for you, and delete your new accoun…" at bounding box center [994, 551] width 202 height 16
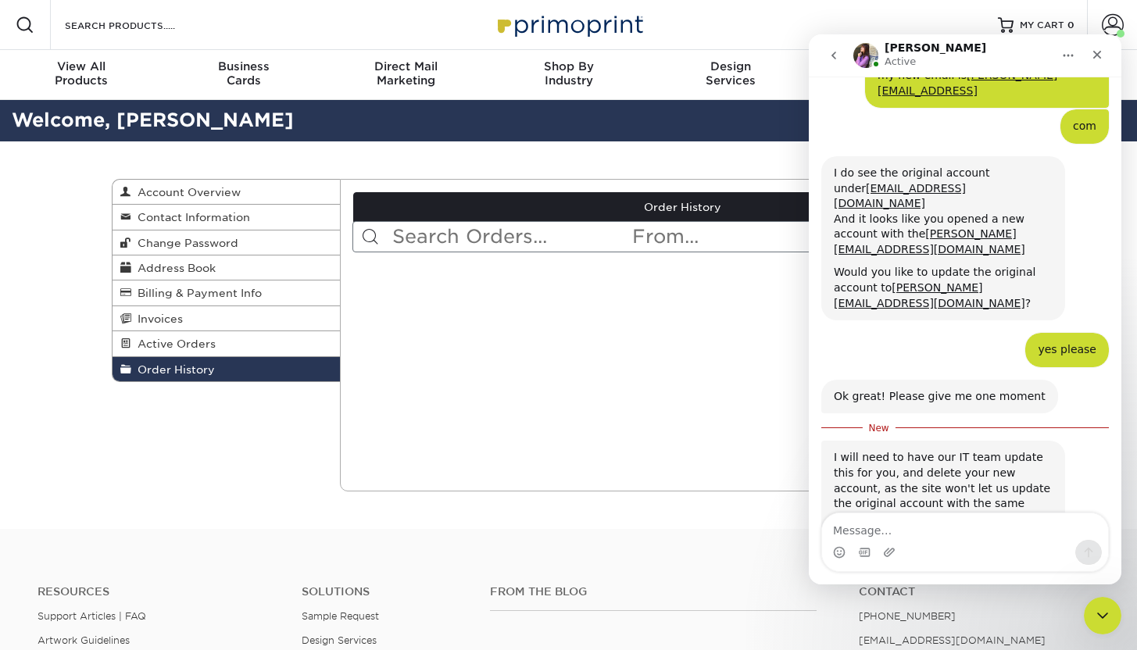
scroll to position [446, 0]
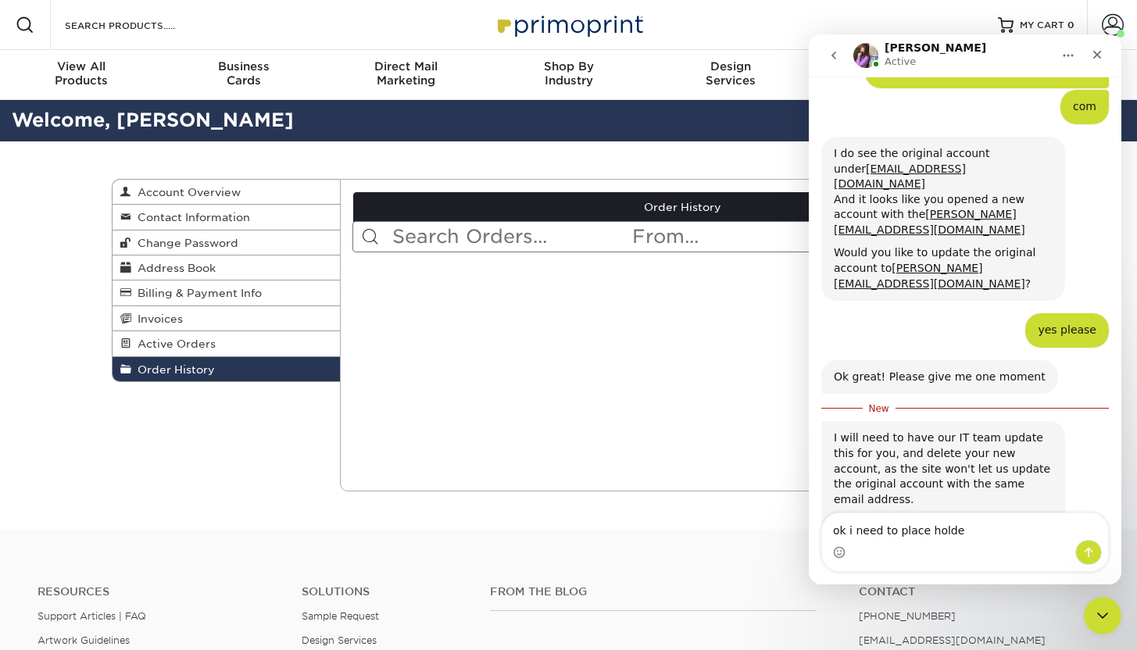
type textarea "ok i need to place holder"
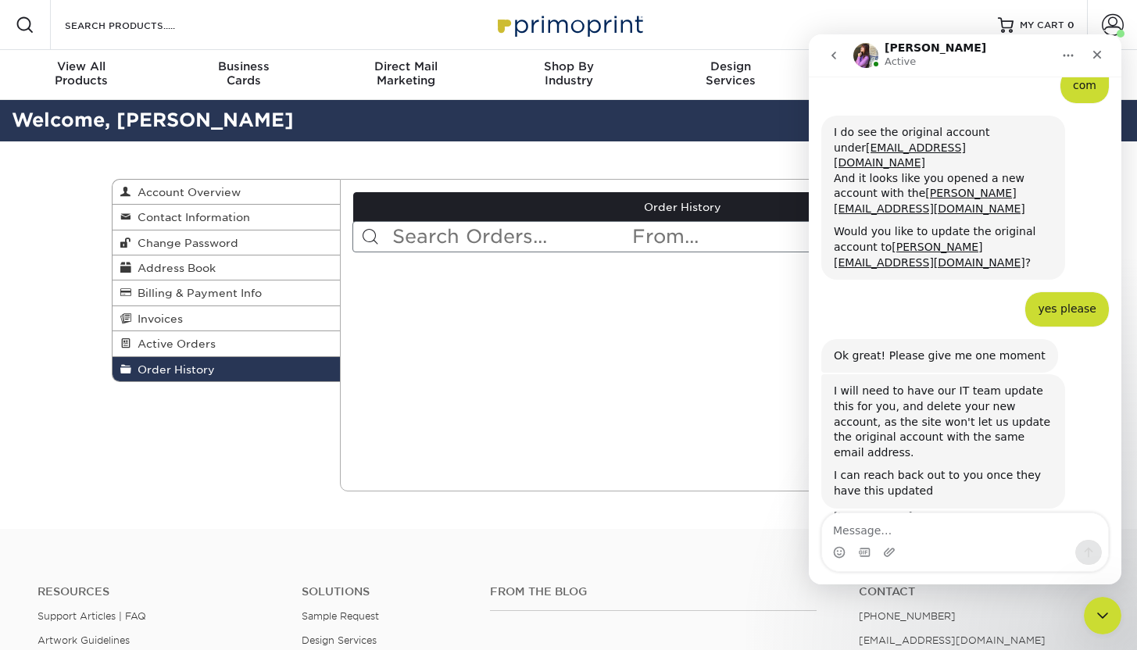
click at [410, 138] on div "Welcome, [PERSON_NAME]" at bounding box center [568, 120] width 1137 height 41
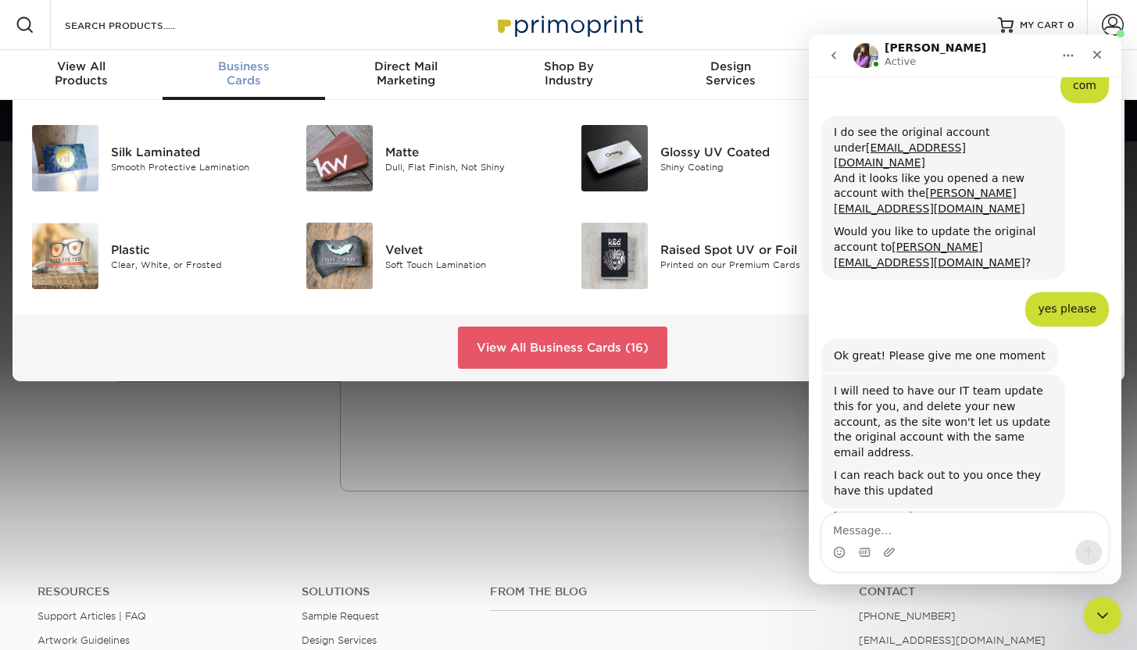
click at [252, 70] on span "Business" at bounding box center [244, 66] width 163 height 14
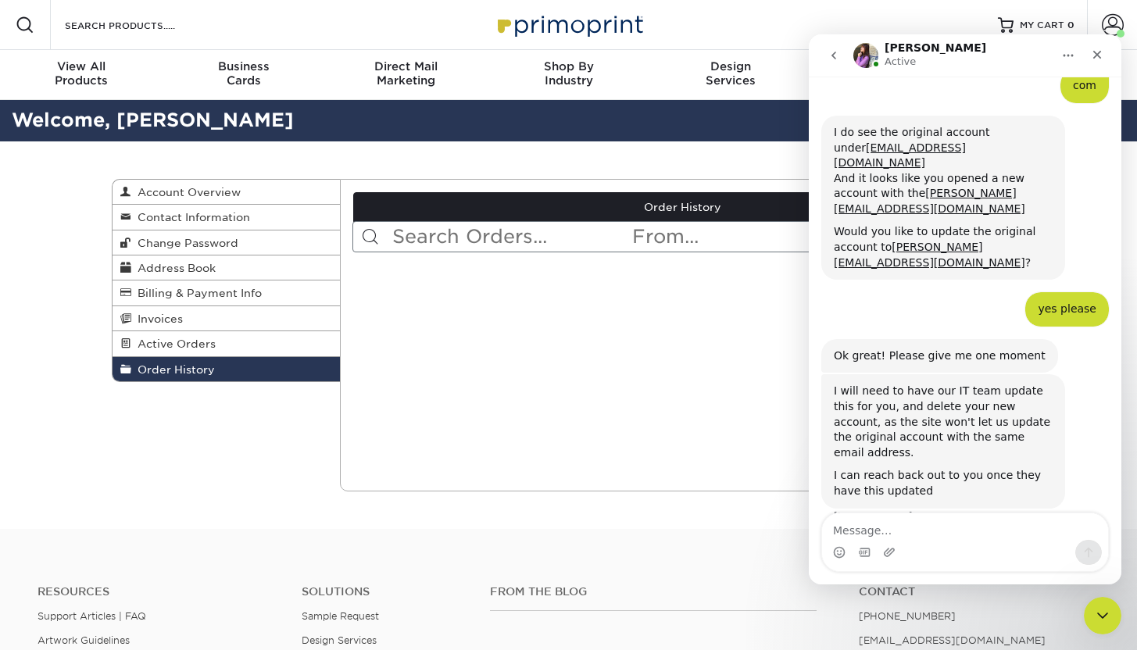
click at [836, 58] on icon "go back" at bounding box center [834, 55] width 13 height 13
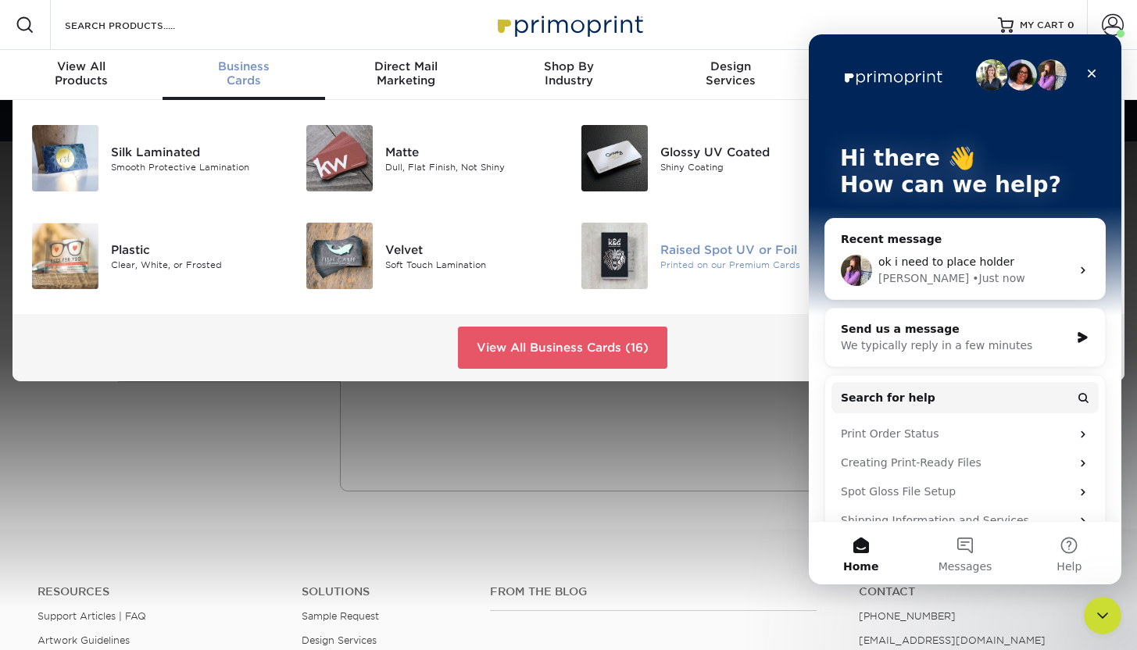
click at [740, 255] on div "Raised Spot UV or Foil" at bounding box center [746, 249] width 171 height 17
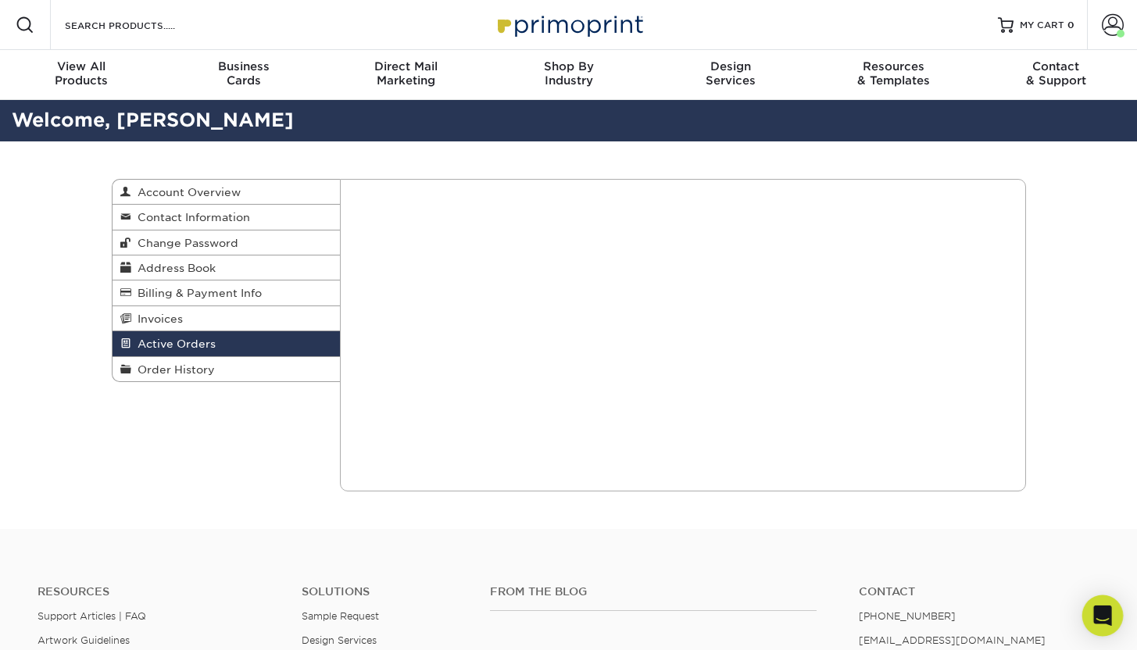
click at [1105, 625] on div "Open Intercom Messenger" at bounding box center [1103, 616] width 41 height 41
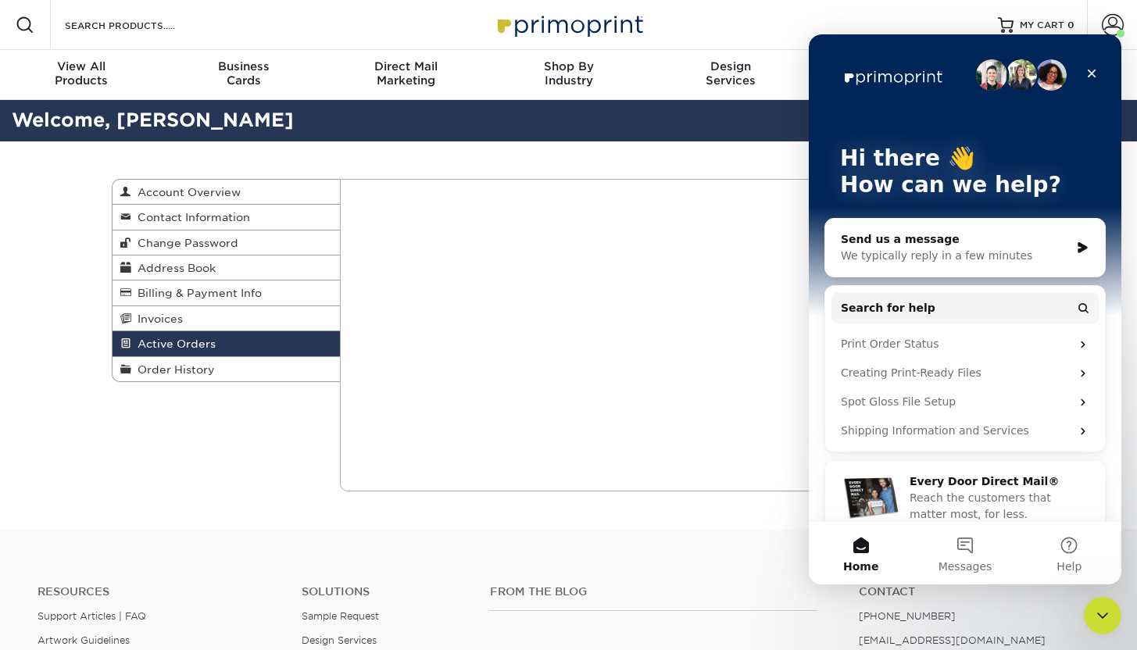
click at [973, 251] on div "We typically reply in a few minutes" at bounding box center [955, 256] width 229 height 16
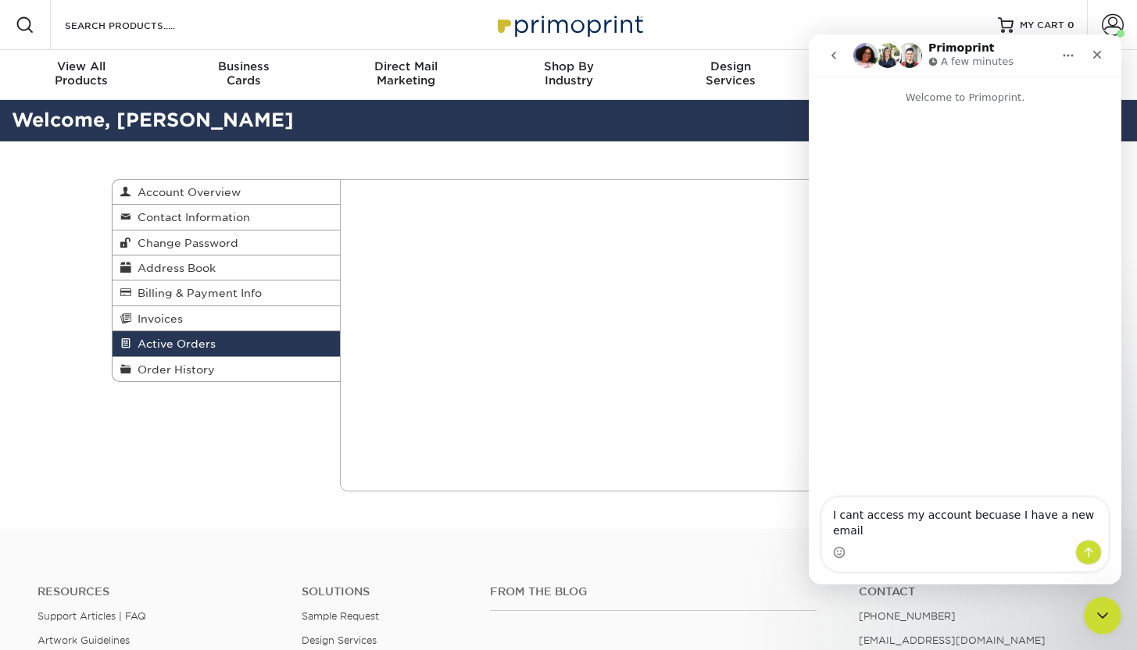
type textarea "I cant access my account becuase I have a new email"
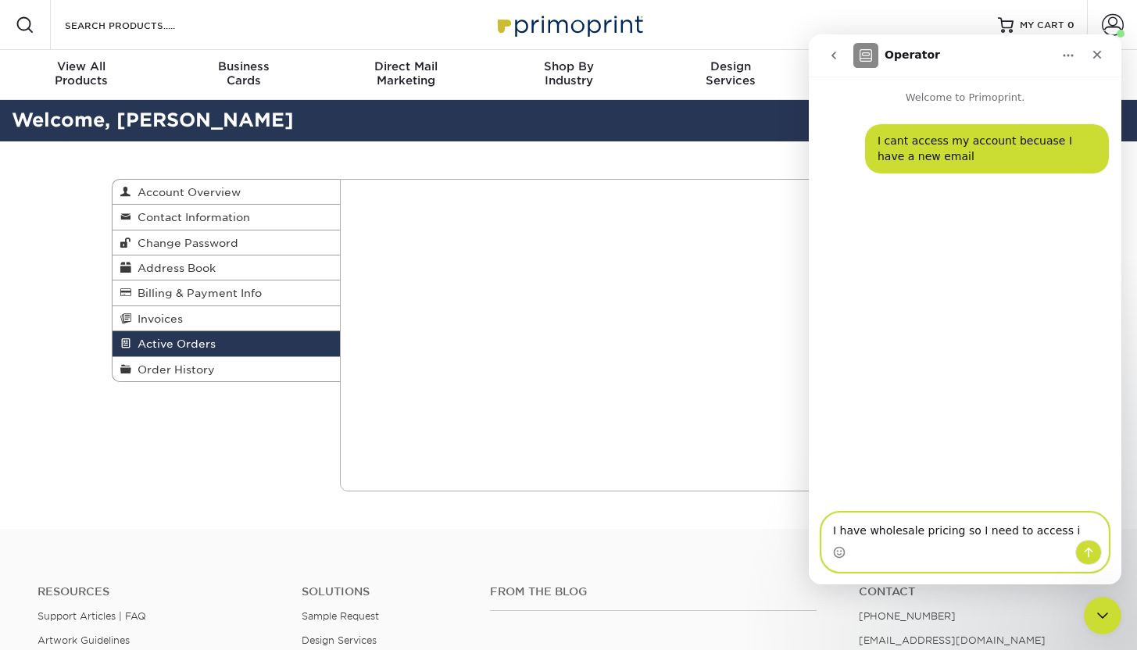
type textarea "I have wholesale pricing so I need to access it"
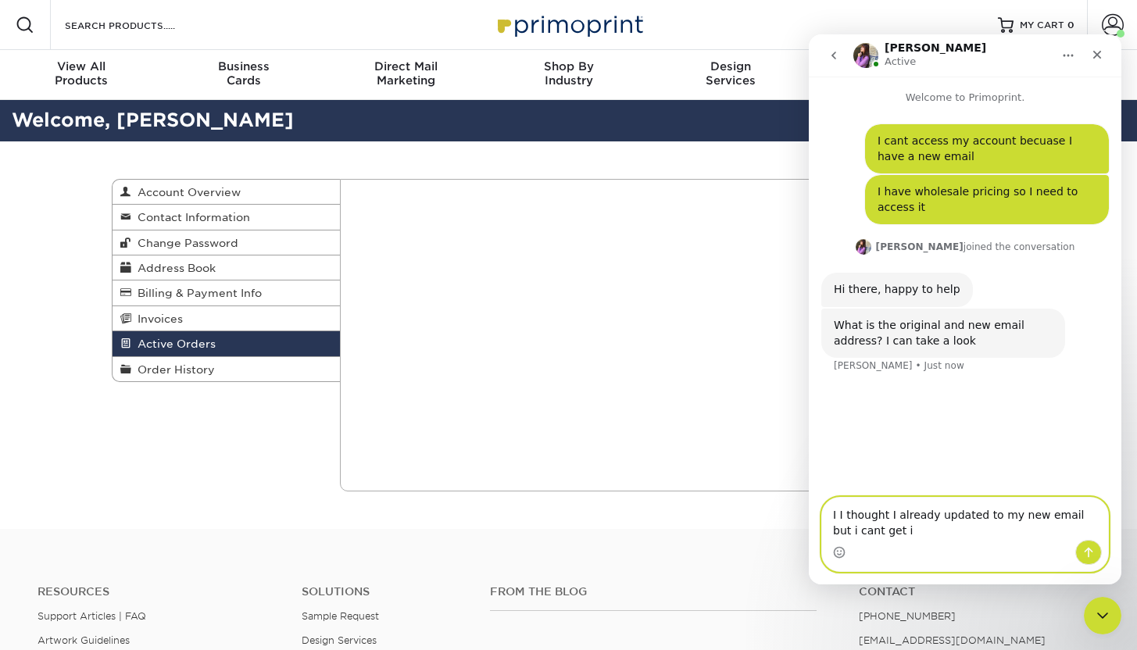
type textarea "I I thought I already updated to my new email but i cant get in"
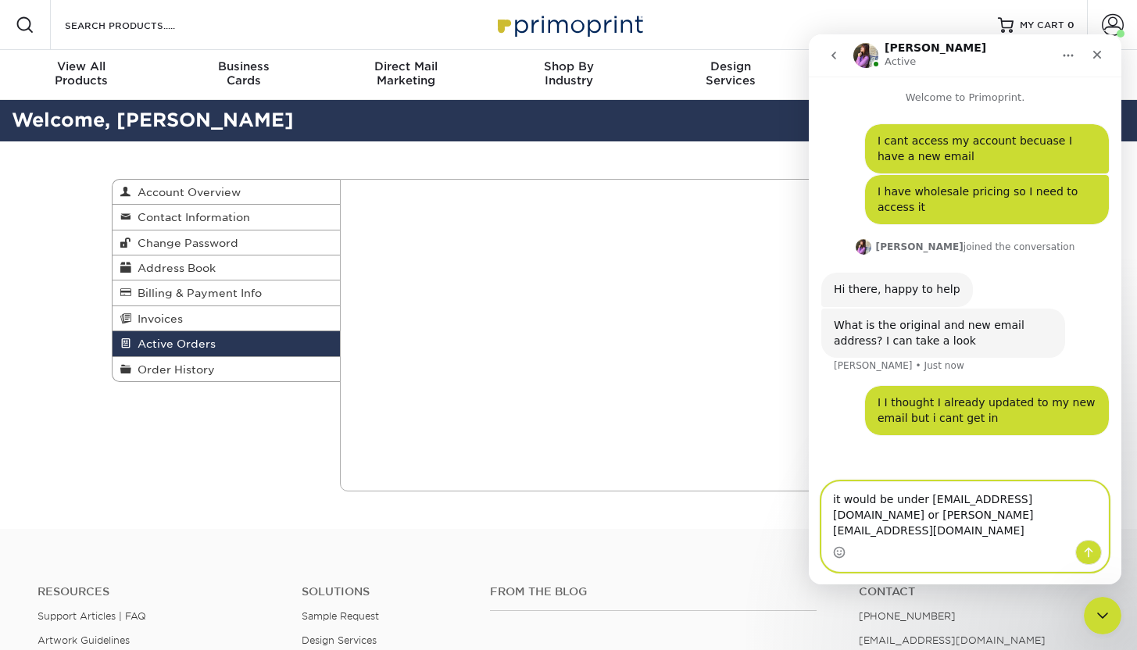
type textarea "it would be under info@equiluxemarketing.com or nicole@equiluxemarketing.com"
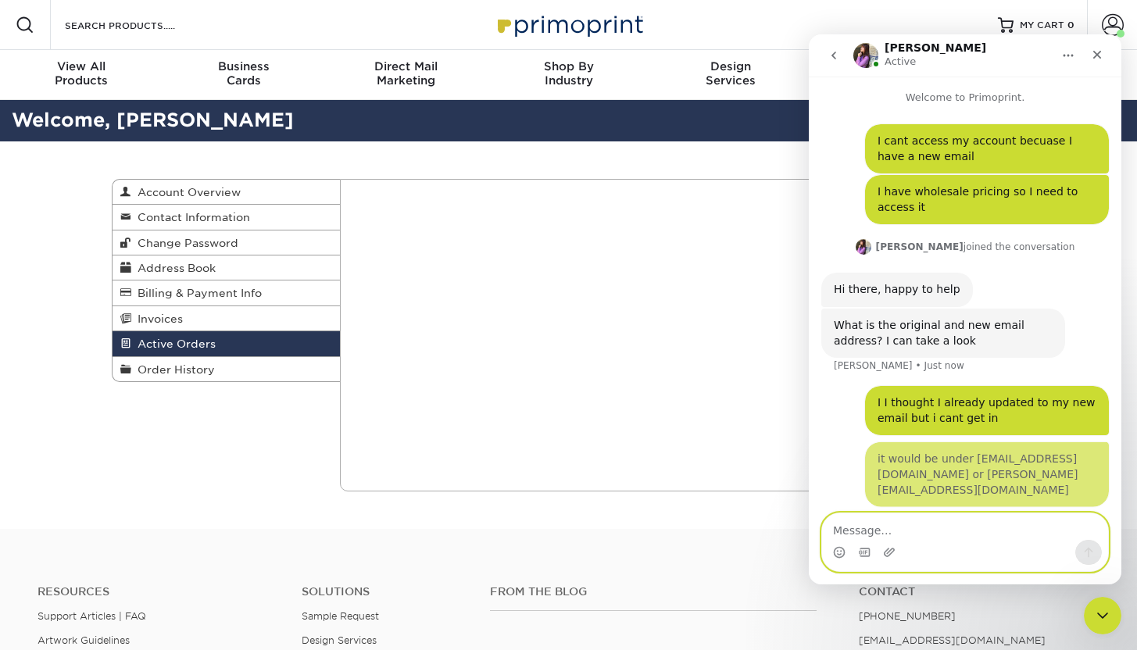
scroll to position [5, 0]
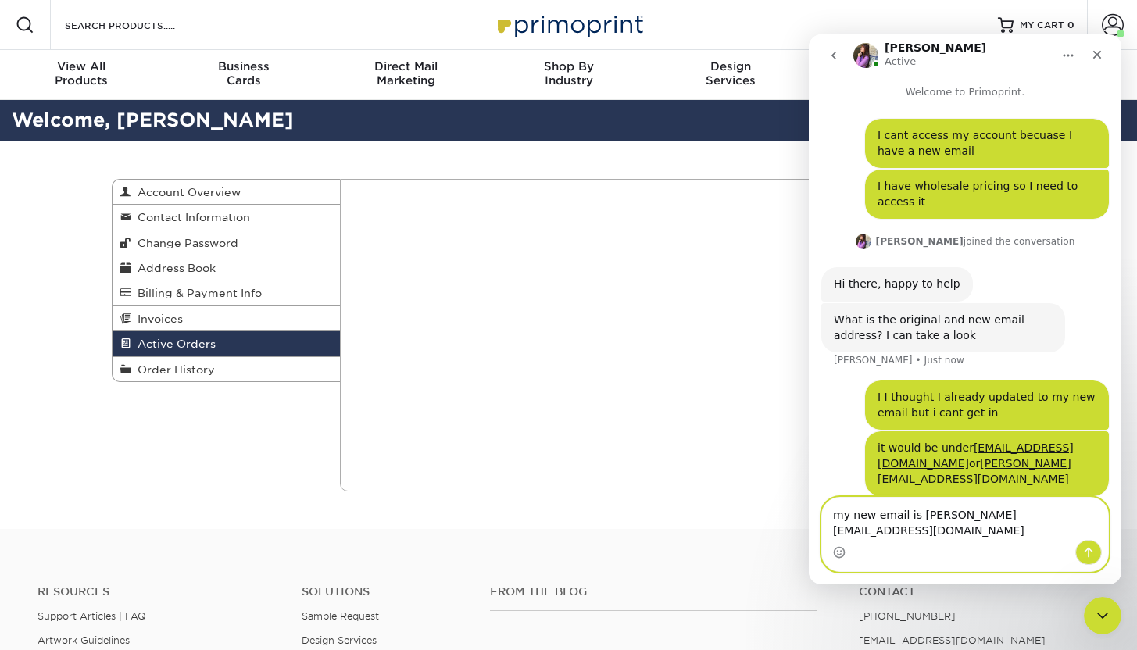
type textarea "my new email is nicole@equiluxe.comm"
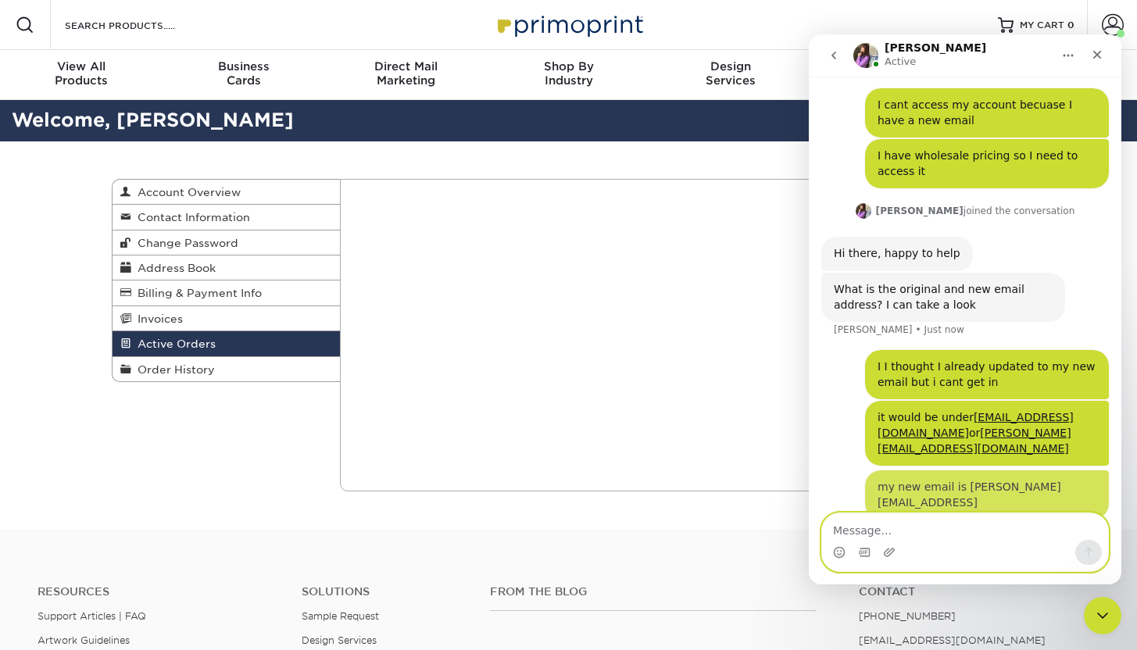
scroll to position [41, 0]
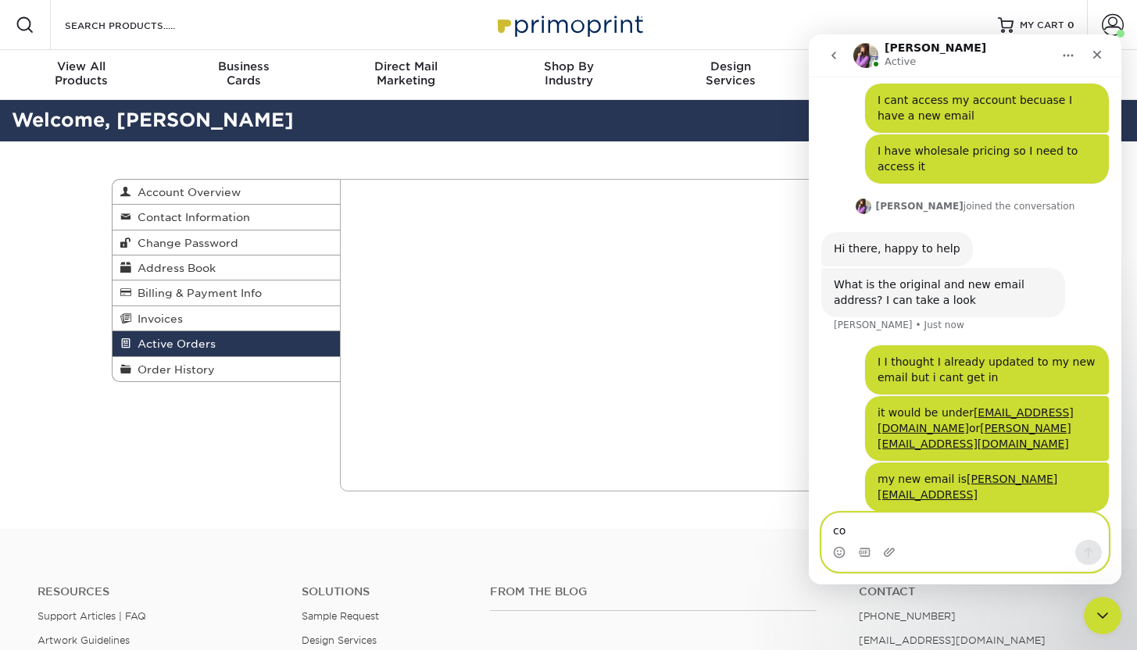
type textarea "com"
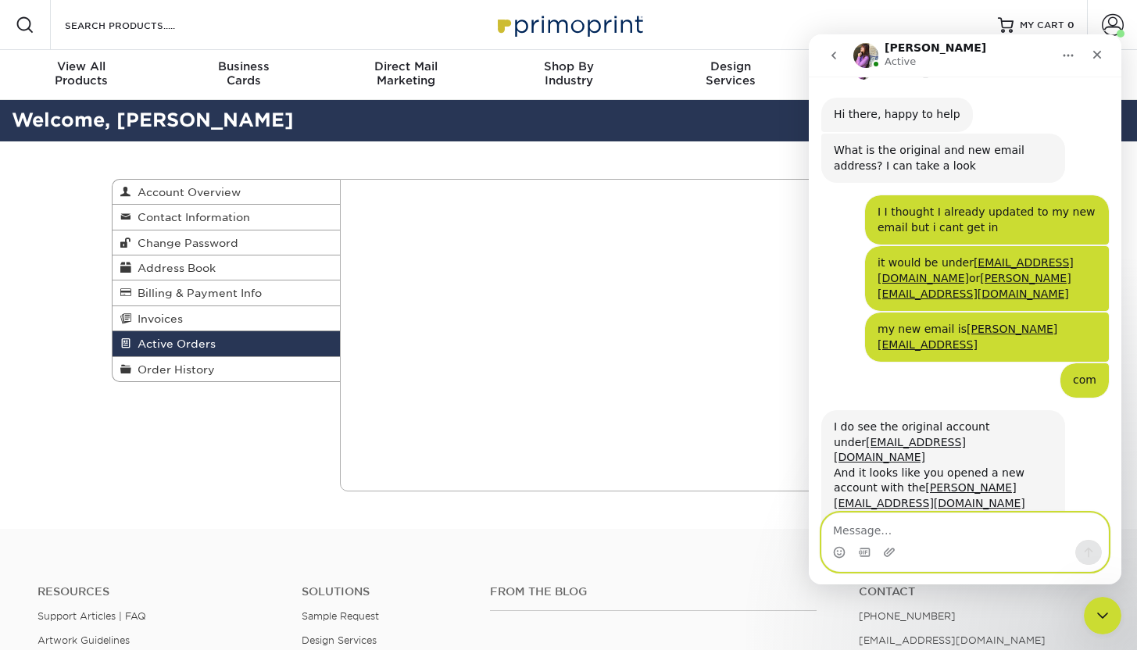
scroll to position [208, 0]
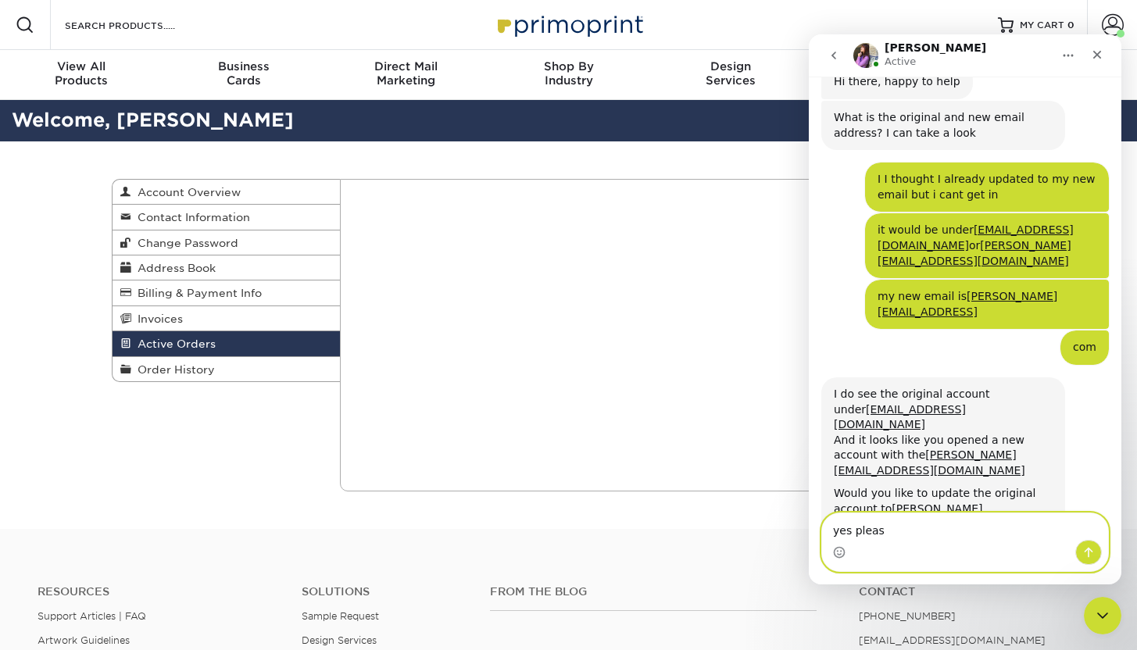
type textarea "yes please"
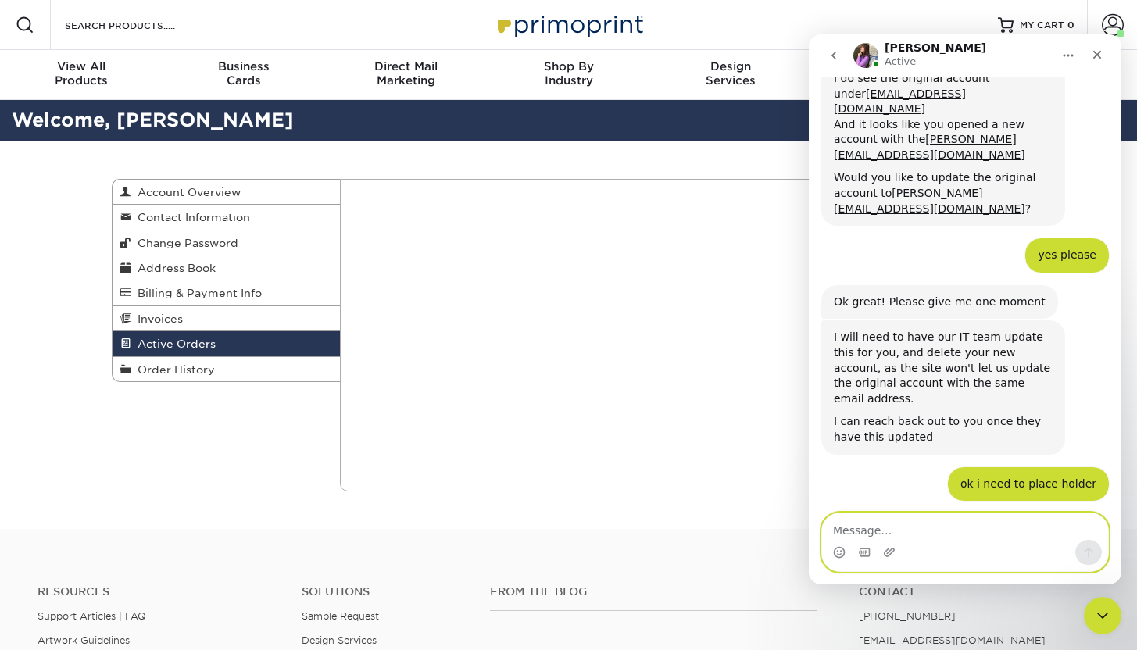
scroll to position [529, 0]
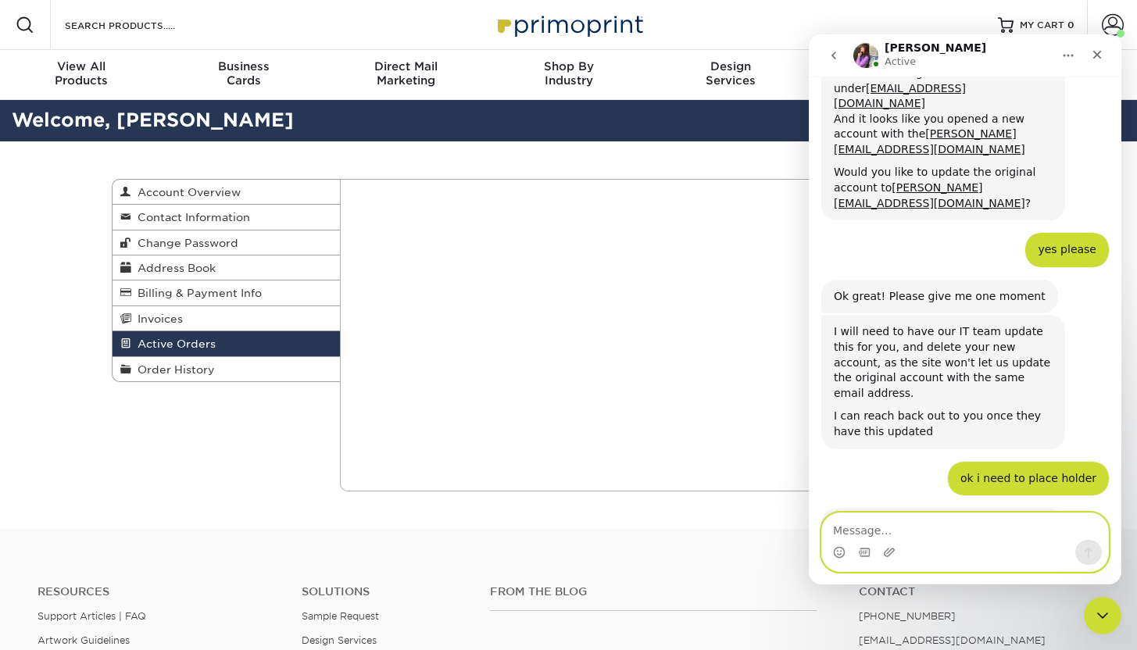
click at [874, 534] on textarea "Message…" at bounding box center [965, 527] width 286 height 27
type textarea "how long will it take"
click at [1094, 546] on icon "Send a message…" at bounding box center [1089, 552] width 13 height 13
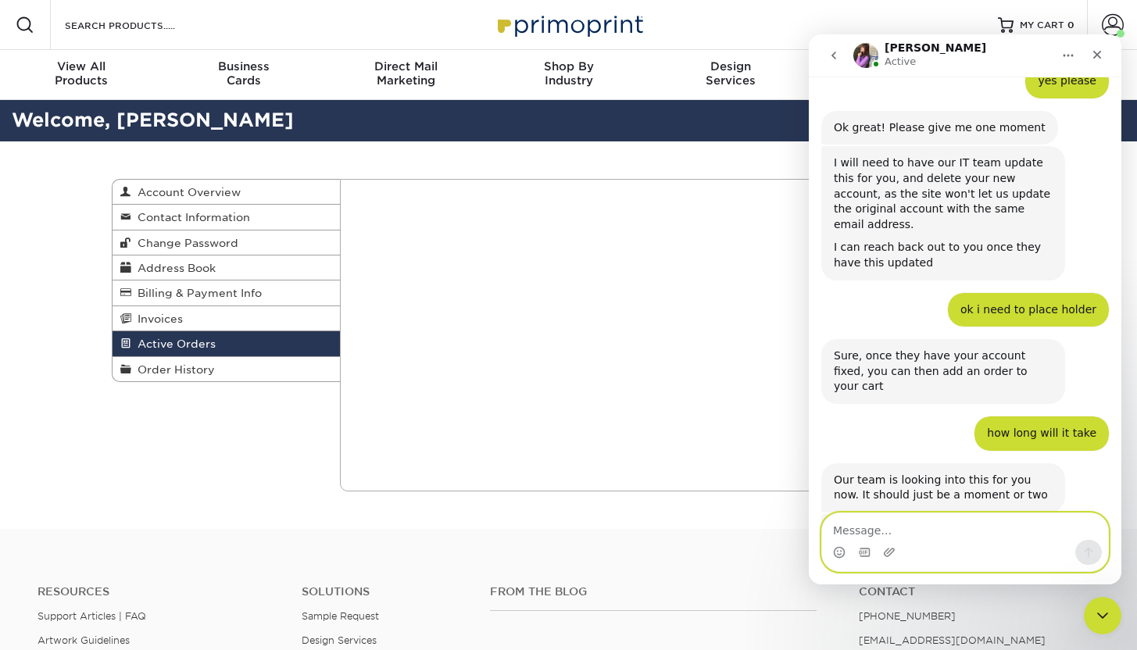
scroll to position [719, 0]
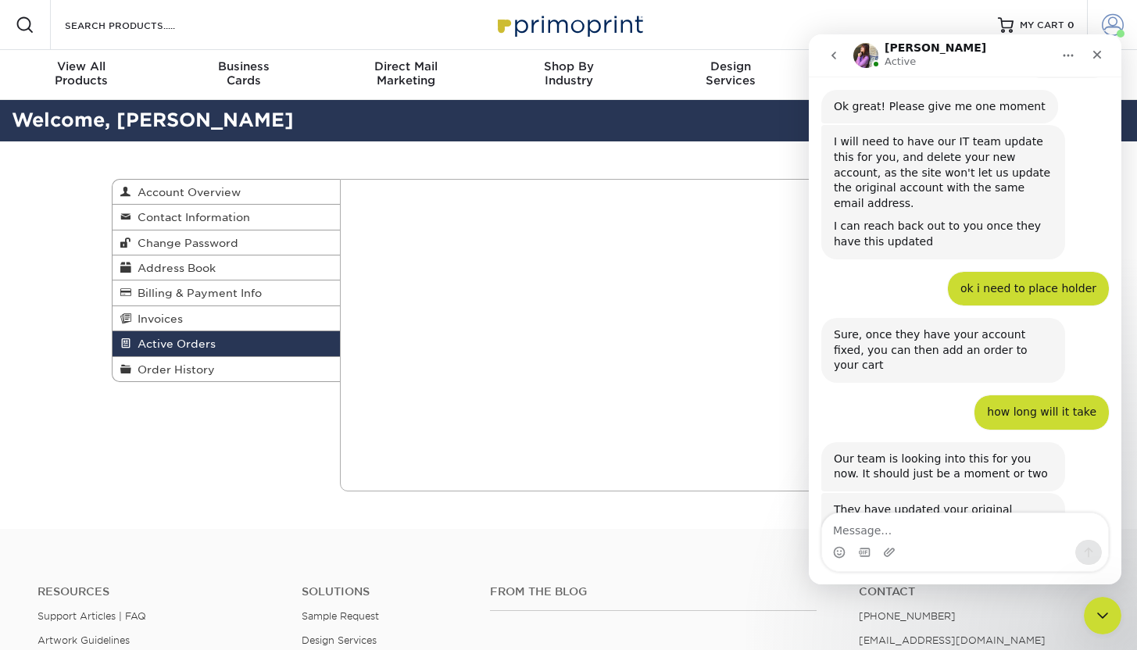
click at [1115, 27] on span at bounding box center [1113, 25] width 22 height 22
click at [1099, 57] on icon "Close" at bounding box center [1097, 54] width 13 height 13
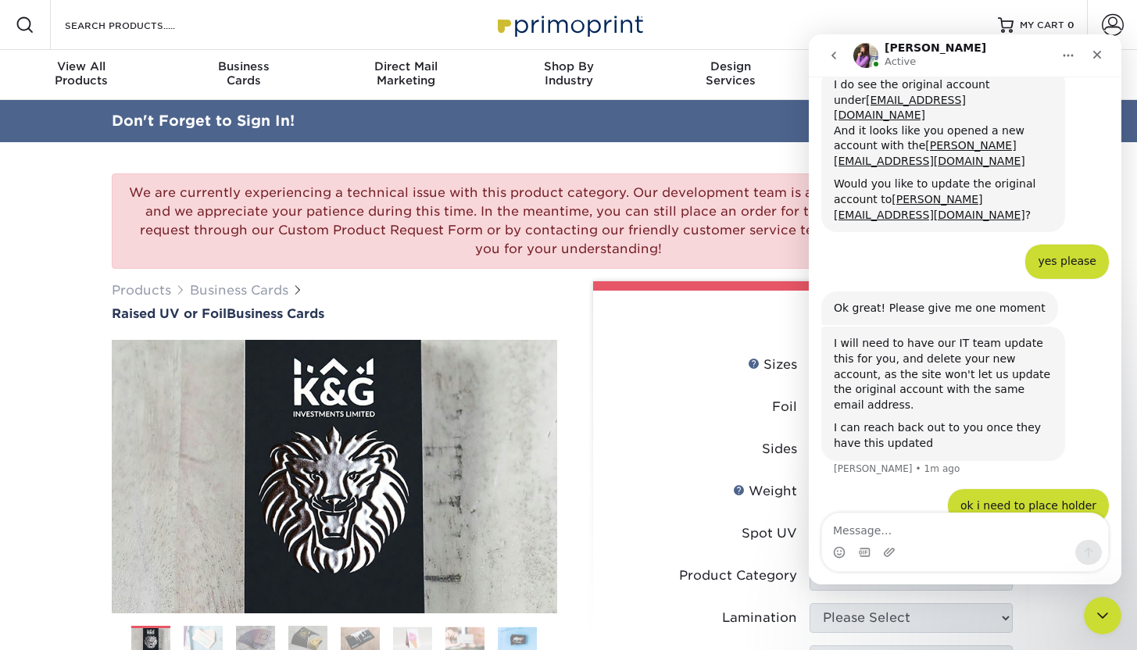
scroll to position [528, 0]
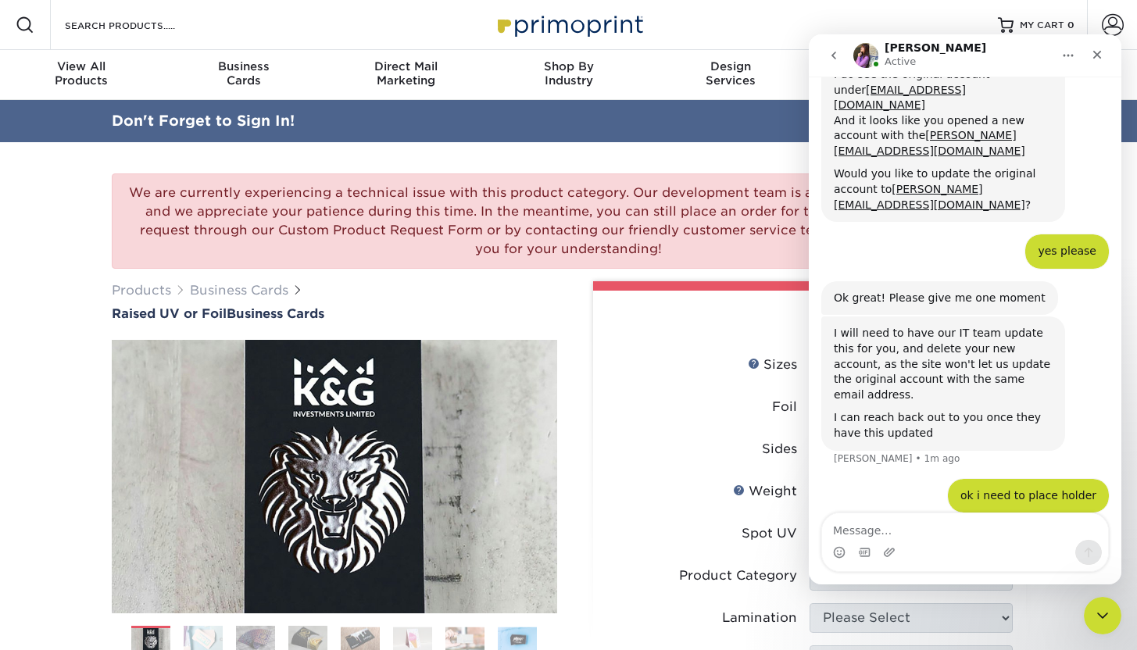
click at [1066, 52] on icon "Home" at bounding box center [1068, 55] width 13 height 13
click at [1072, 49] on icon "Home" at bounding box center [1068, 55] width 13 height 13
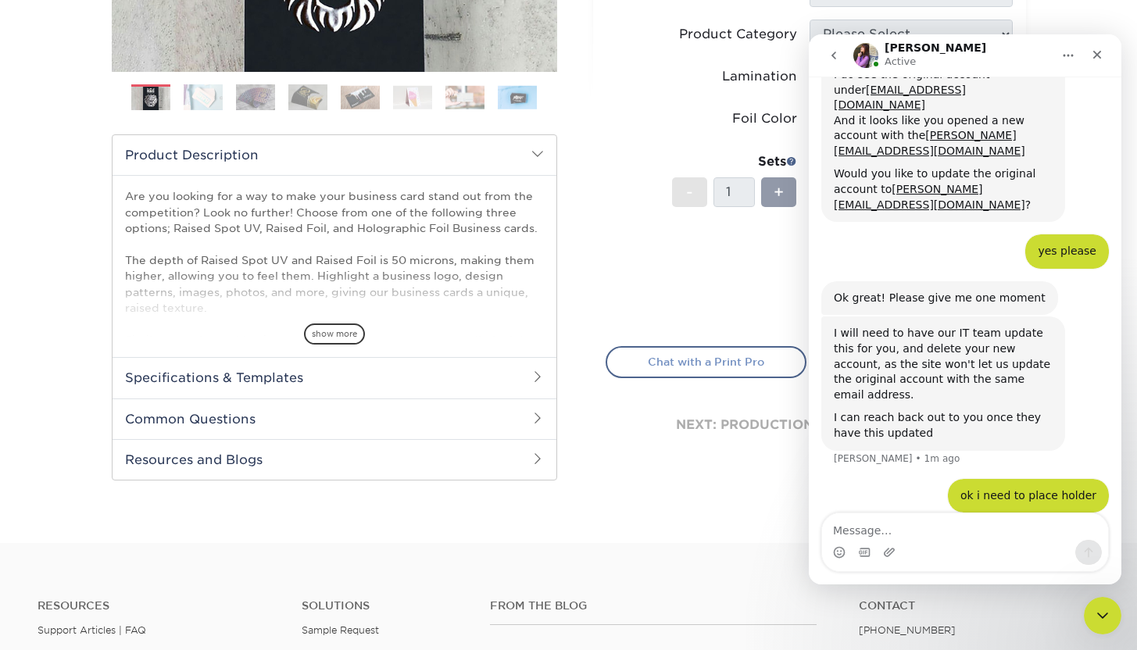
scroll to position [546, 0]
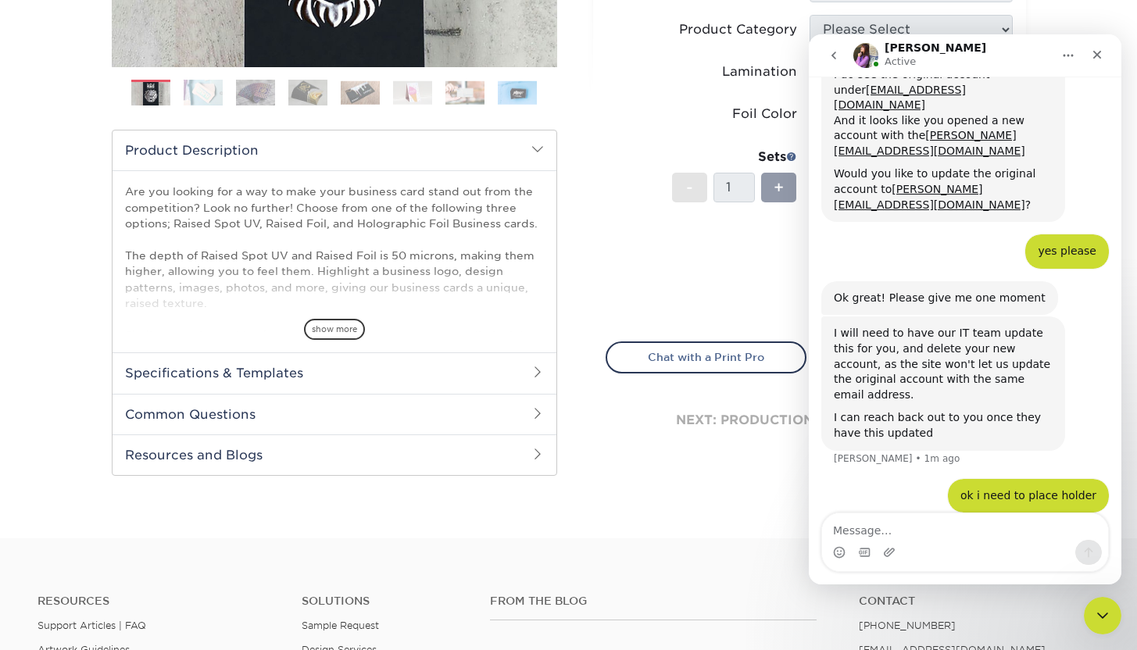
click at [1071, 54] on icon "Home" at bounding box center [1068, 55] width 13 height 13
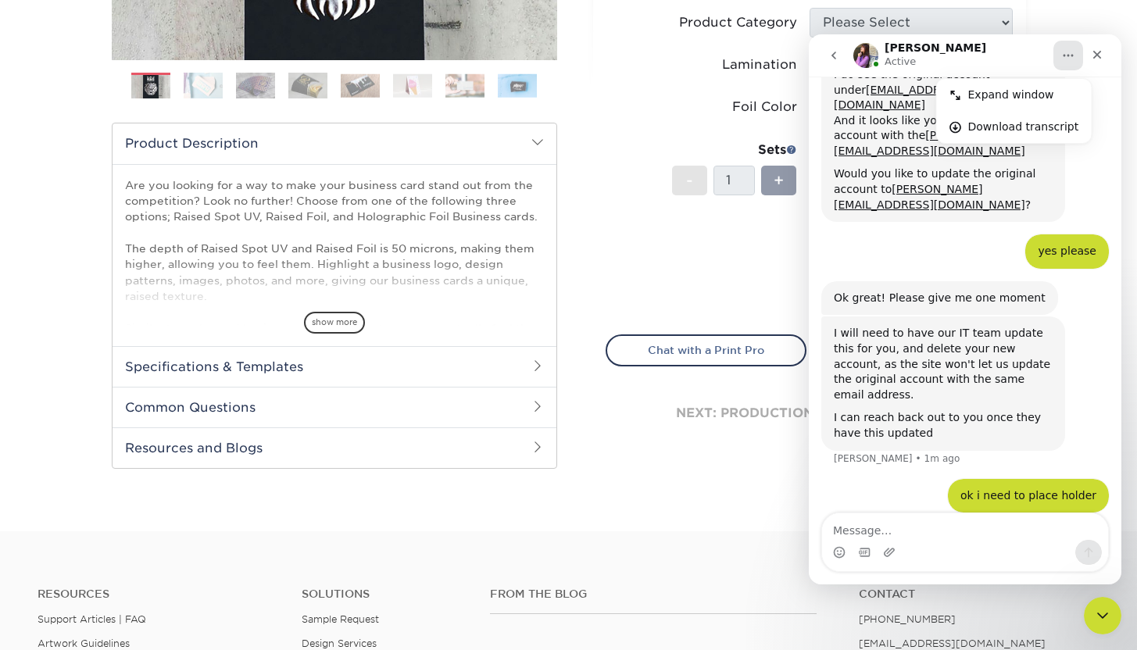
scroll to position [504, 0]
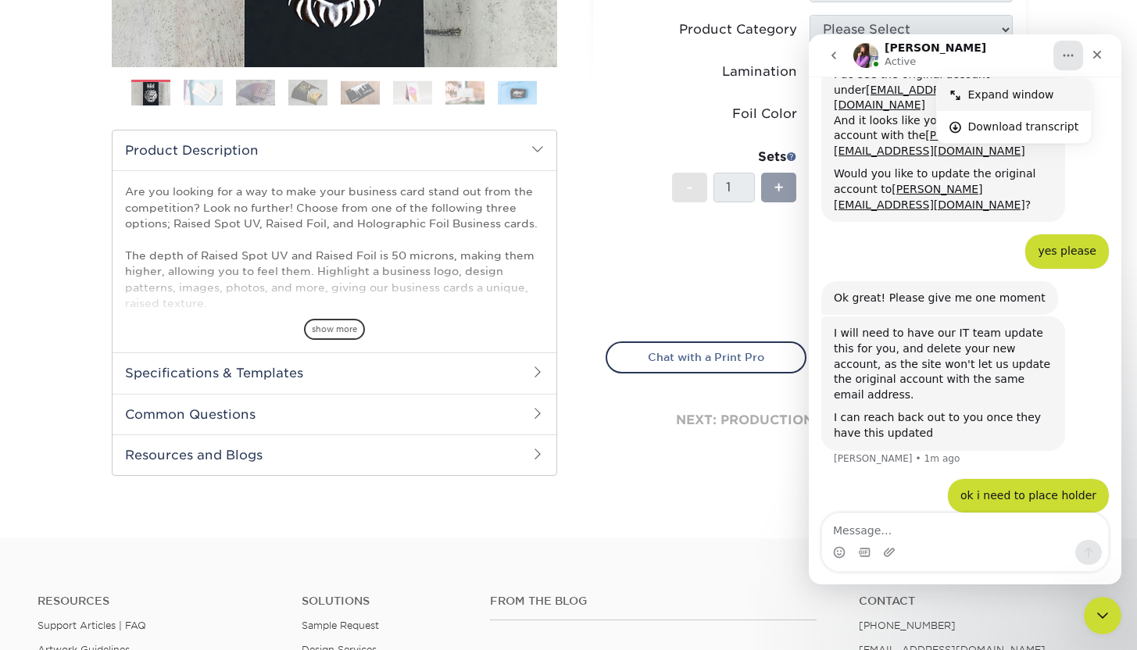
click at [994, 100] on div "Expand window" at bounding box center [1024, 95] width 111 height 16
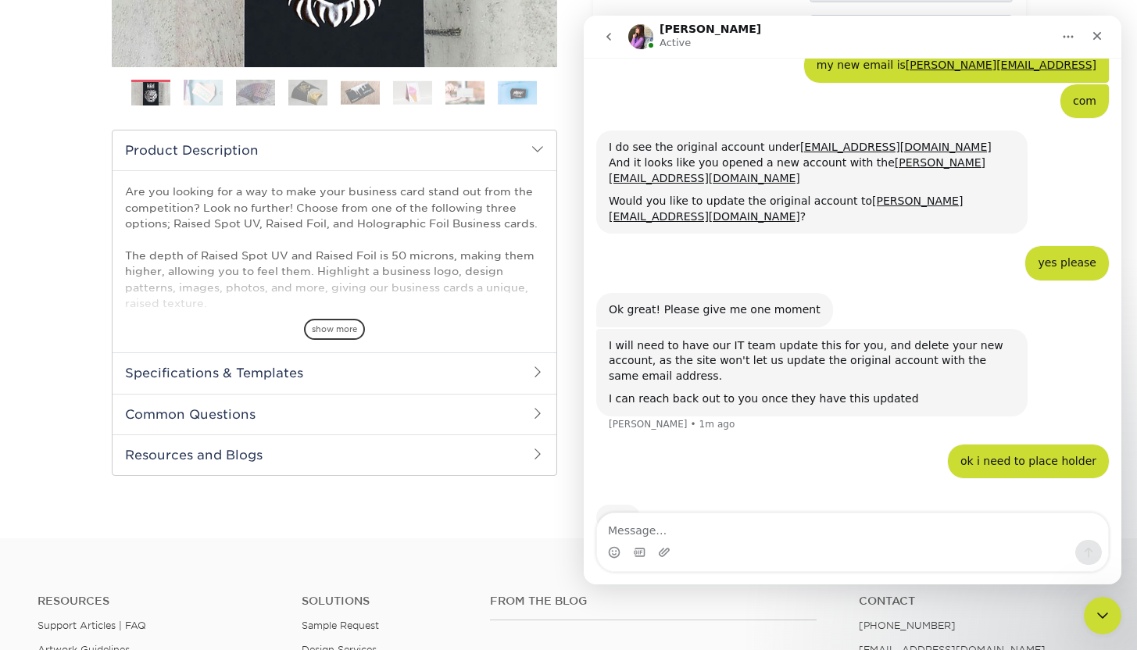
scroll to position [340, 0]
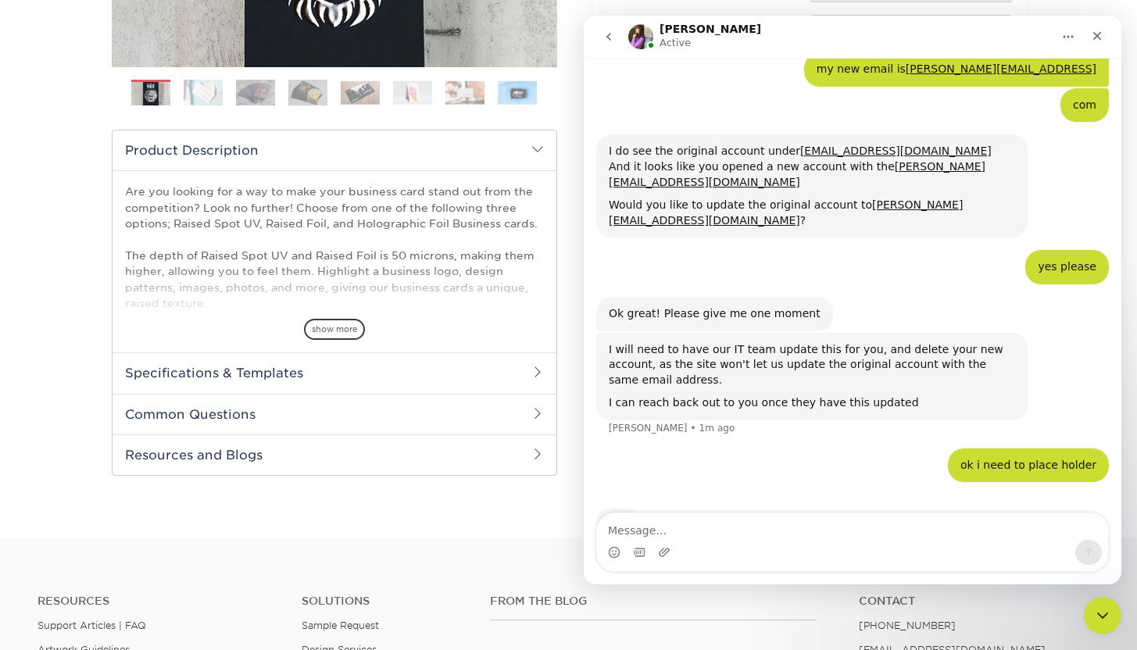
click at [1064, 38] on icon "Home" at bounding box center [1068, 36] width 13 height 13
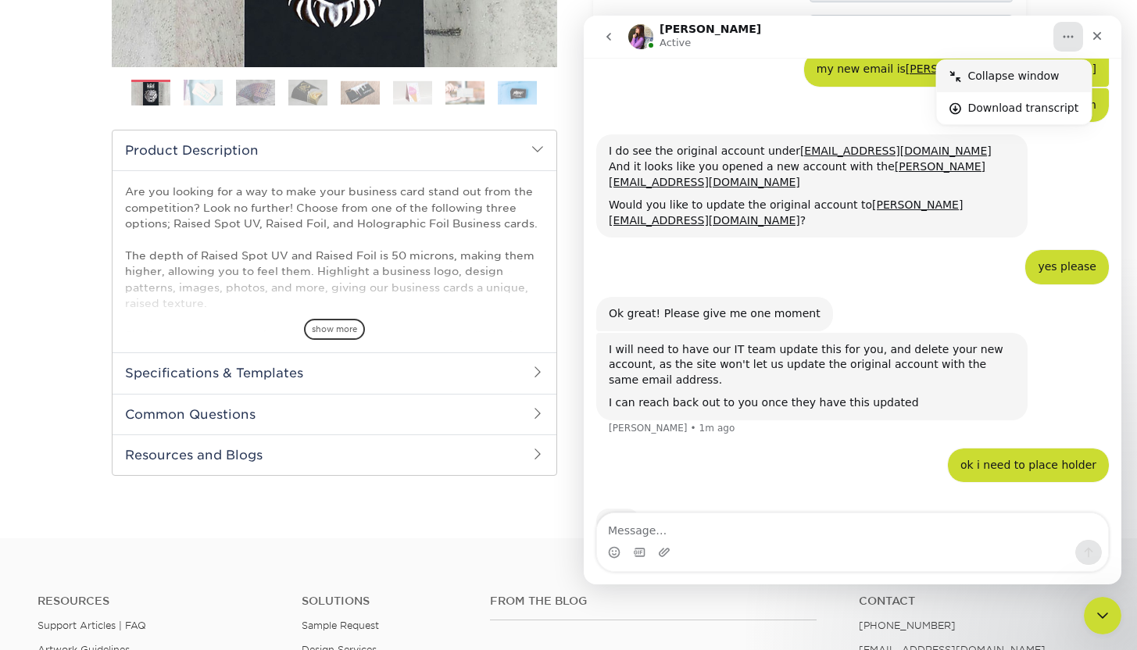
click at [974, 81] on div "Collapse window" at bounding box center [1024, 76] width 111 height 16
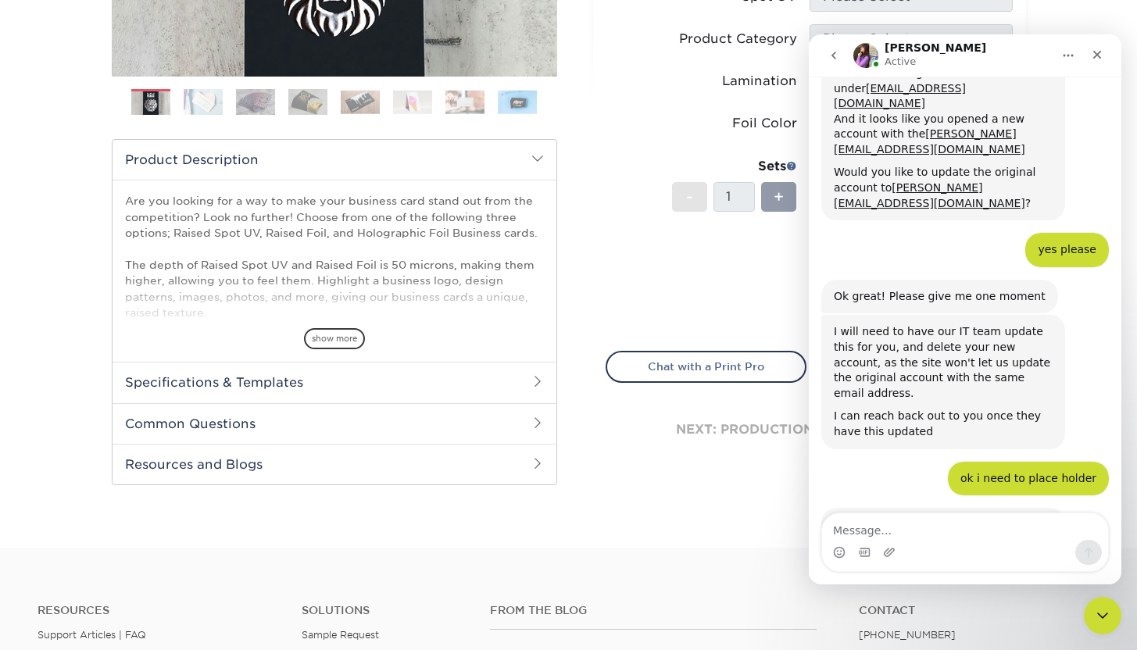
scroll to position [553, 0]
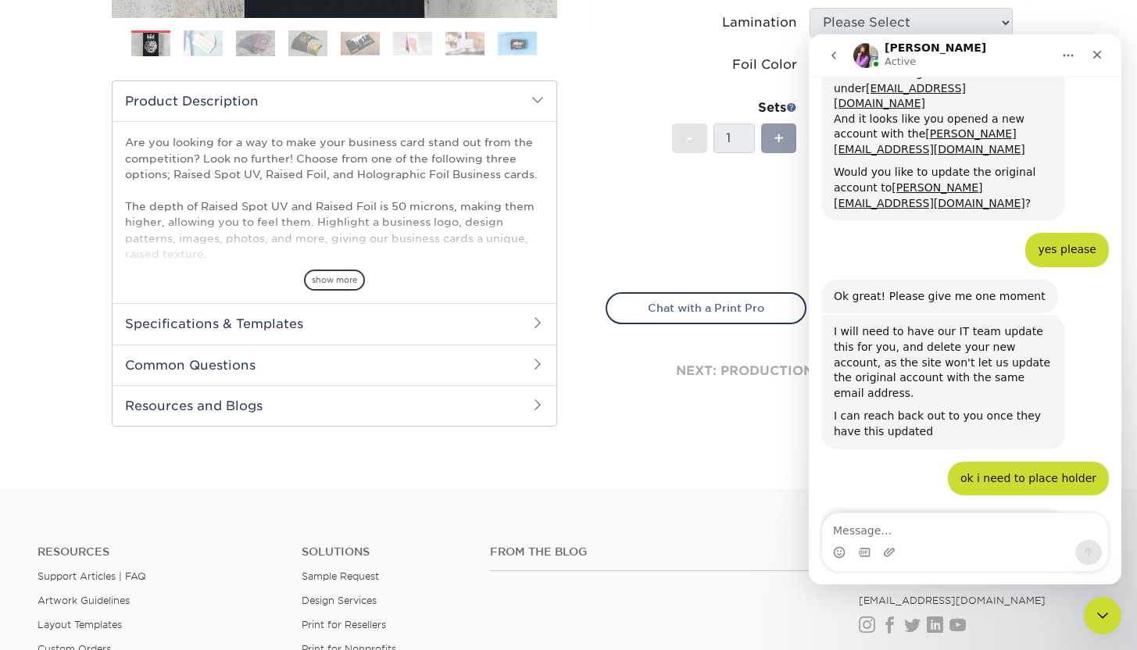
click at [1069, 61] on icon "Home" at bounding box center [1068, 55] width 13 height 13
click at [1103, 52] on icon "Close" at bounding box center [1097, 54] width 13 height 13
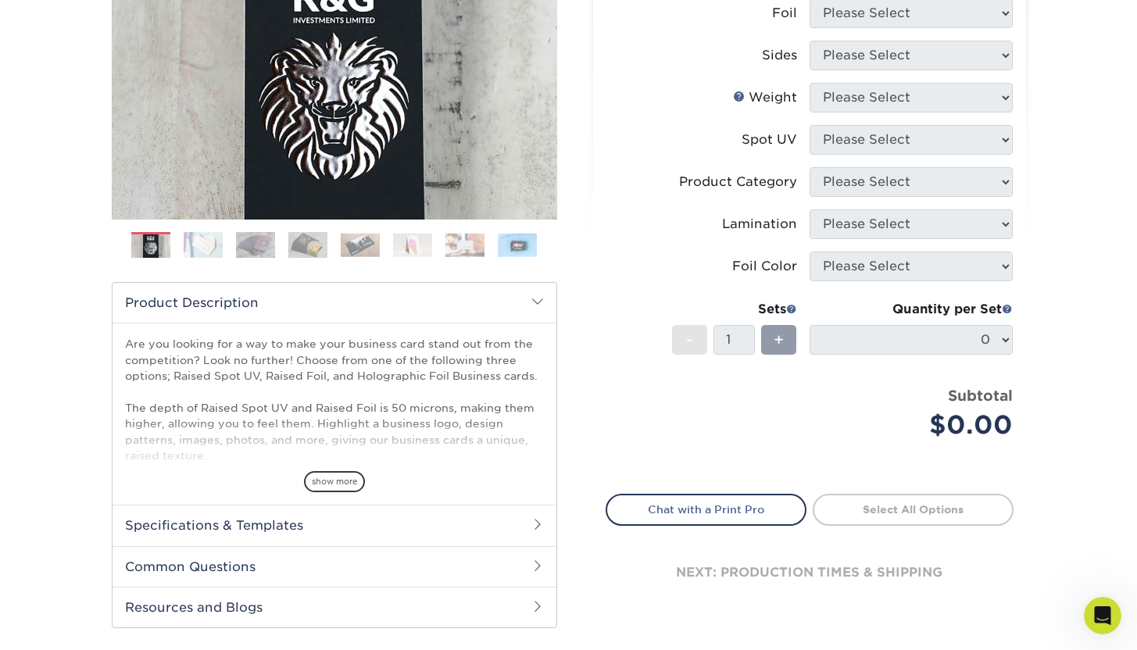
scroll to position [265, 0]
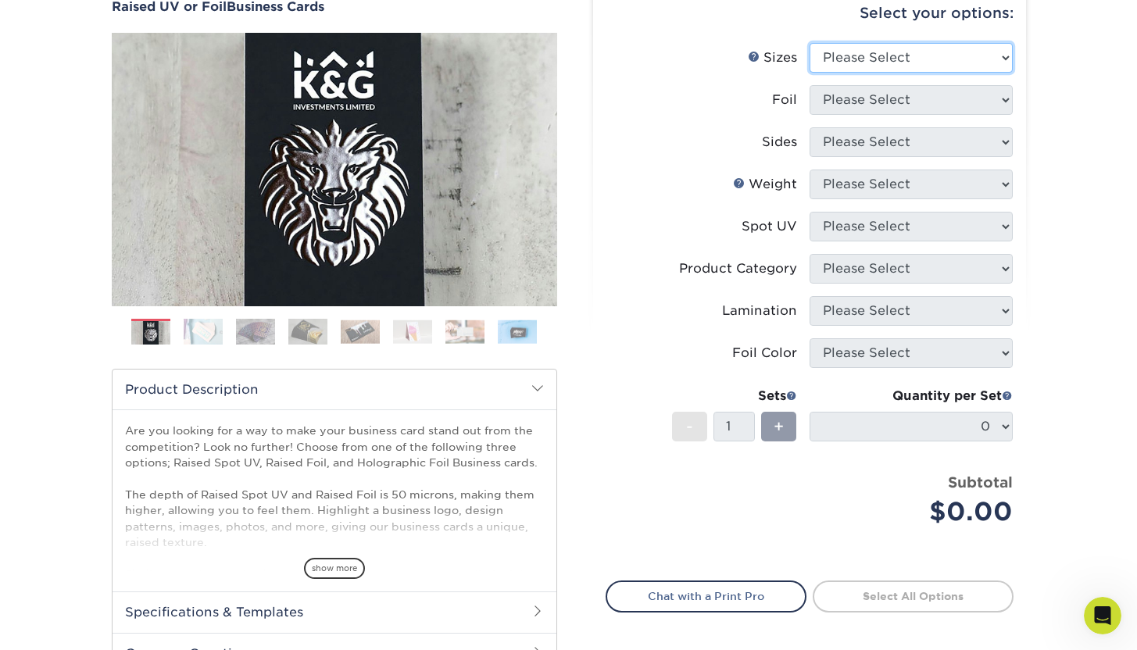
click at [984, 63] on select "Please Select 2" x 3.5" - Standard" at bounding box center [911, 58] width 203 height 30
select select "2.00x3.50"
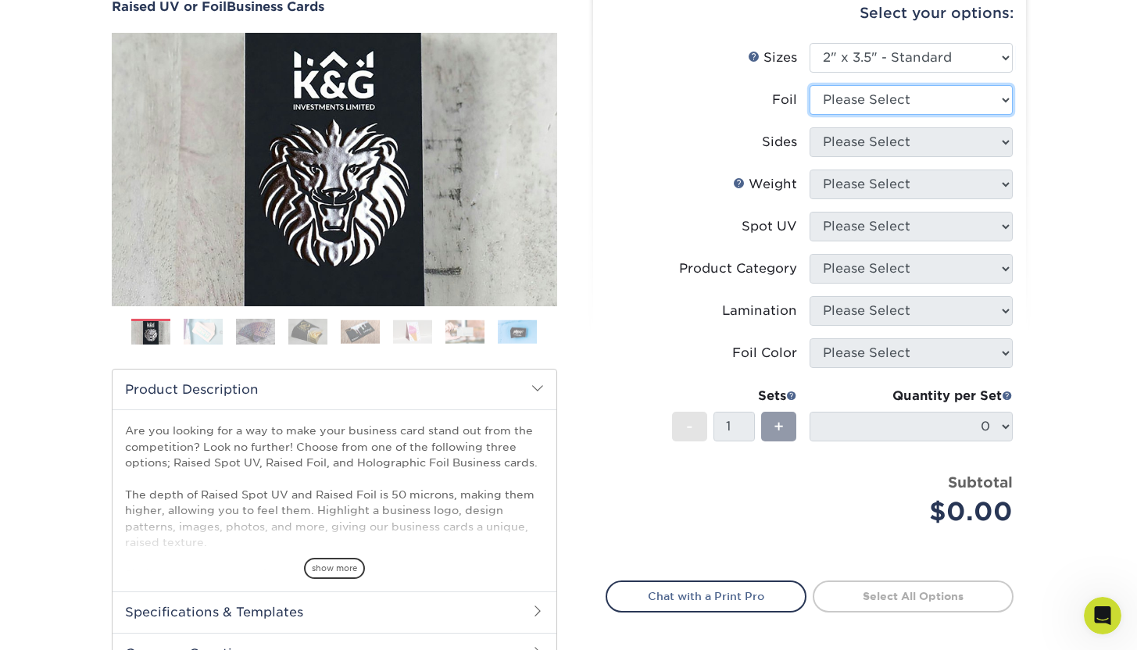
click at [966, 98] on select "Please Select No Yes" at bounding box center [911, 100] width 203 height 30
select select "1"
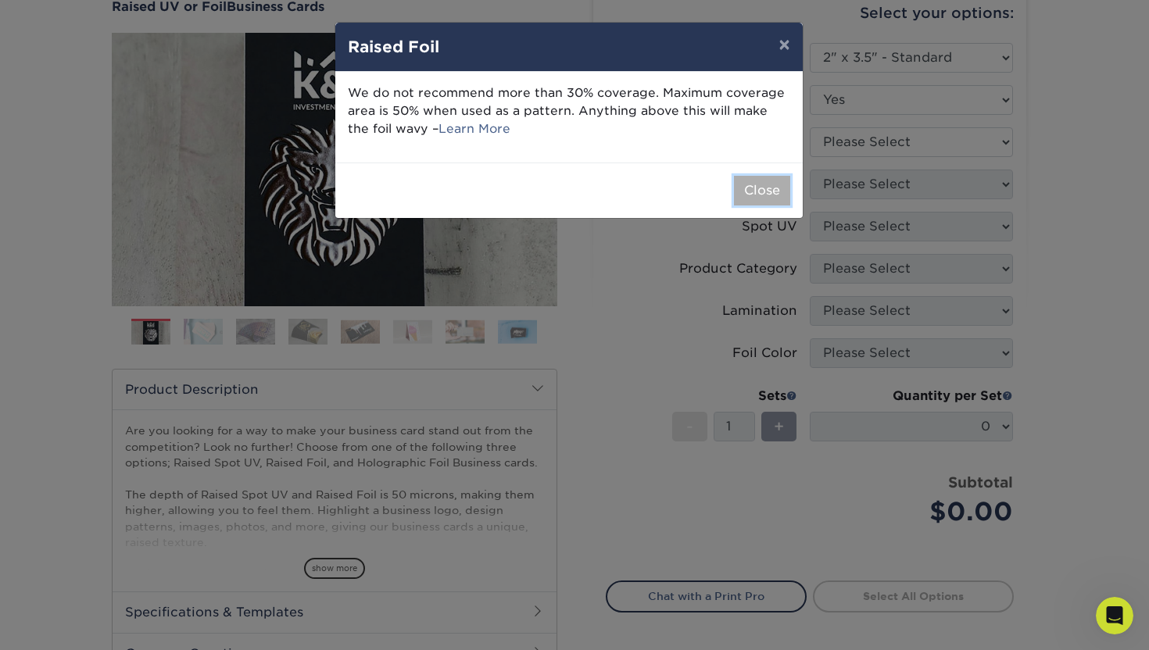
click at [778, 199] on button "Close" at bounding box center [762, 191] width 56 height 30
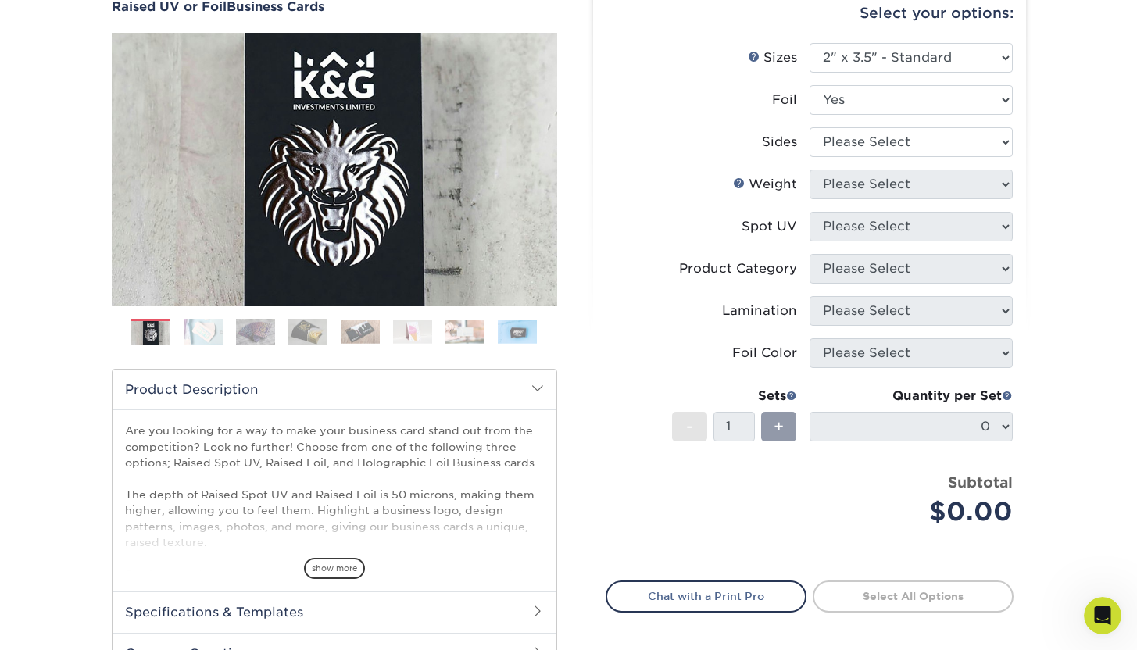
click at [893, 368] on li "Foil Color Please Select" at bounding box center [810, 359] width 406 height 42
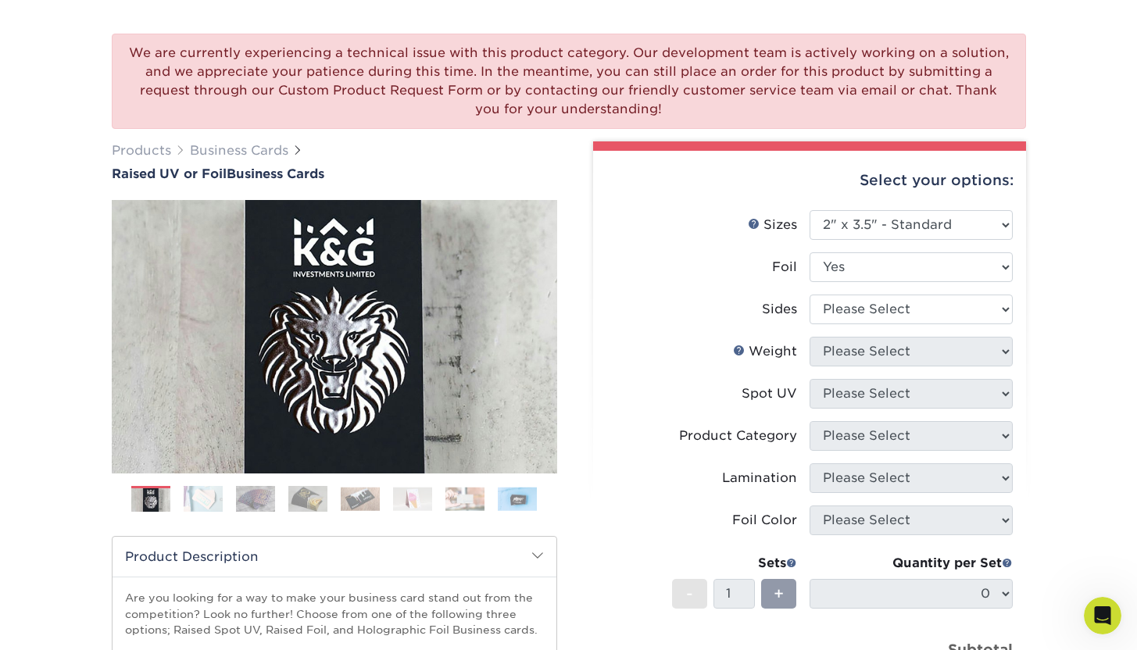
scroll to position [149, 0]
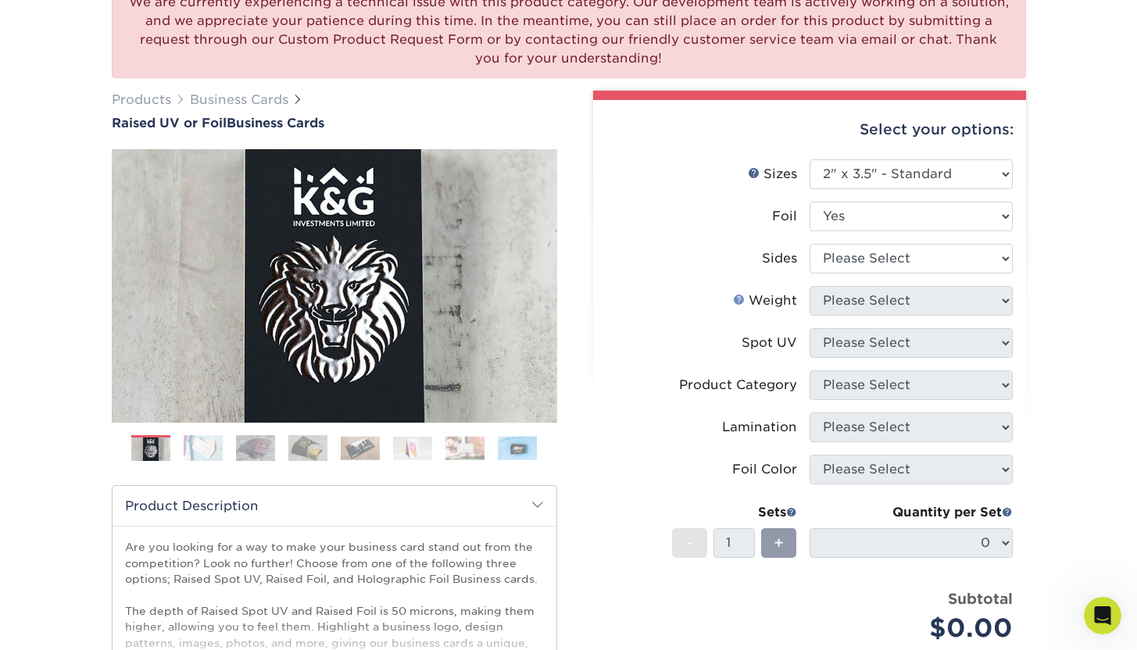
click at [738, 299] on link "Weight Help" at bounding box center [739, 299] width 13 height 13
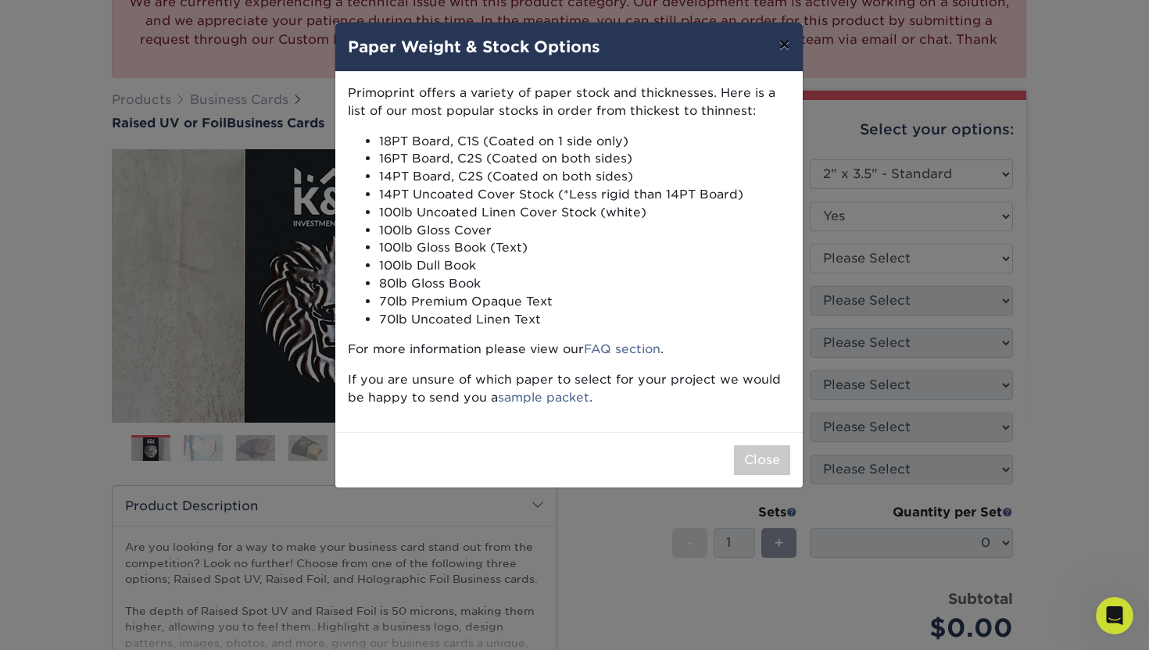
click at [786, 46] on button "×" at bounding box center [784, 45] width 36 height 44
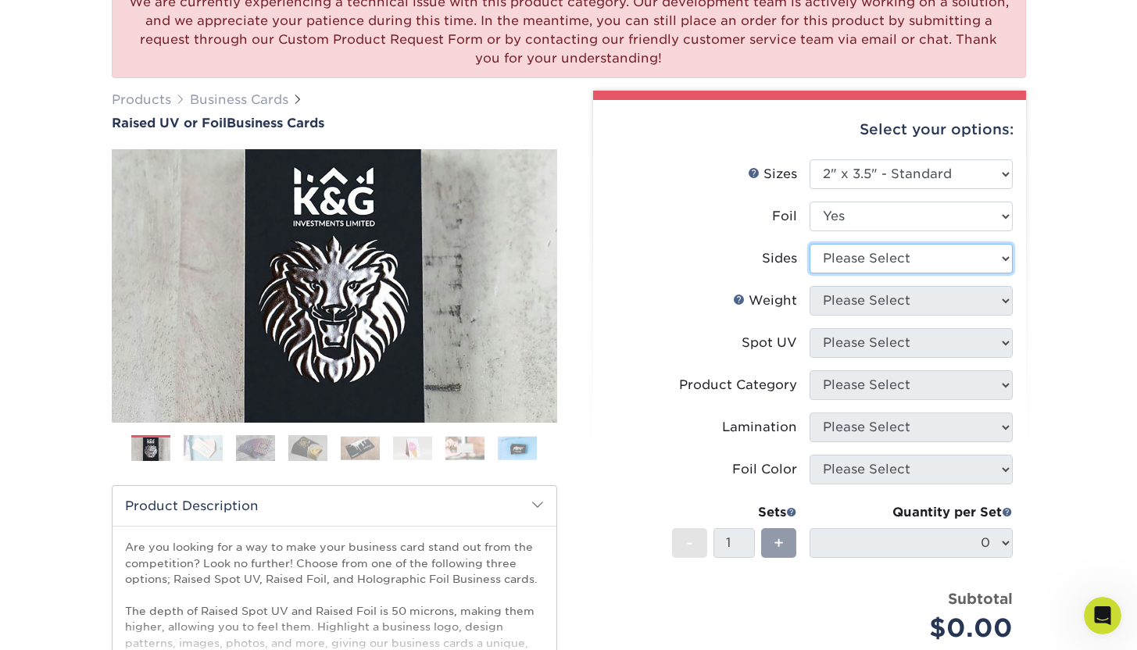
click at [991, 249] on select "Please Select Print Both Sides - Foil Both Sides Print Both Sides - Foil Front …" at bounding box center [911, 259] width 203 height 30
select select "34527644-b4fd-4ffb-9092-1318eefcd9d9"
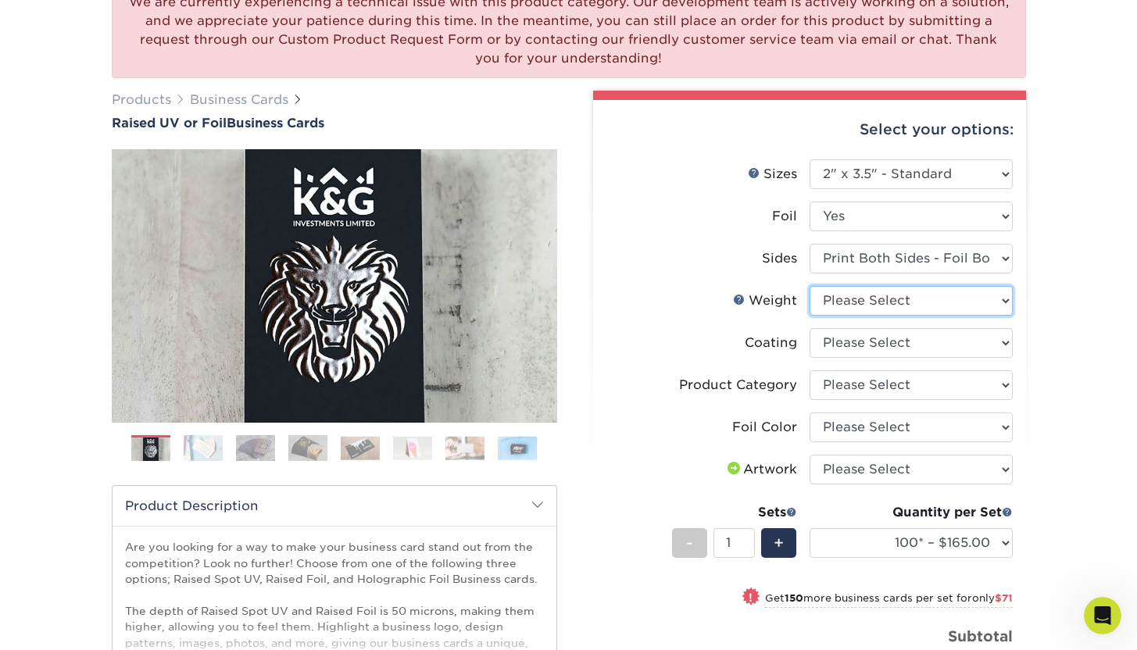
click at [1007, 302] on select "Please Select 16PT" at bounding box center [911, 301] width 203 height 30
select select "16PT"
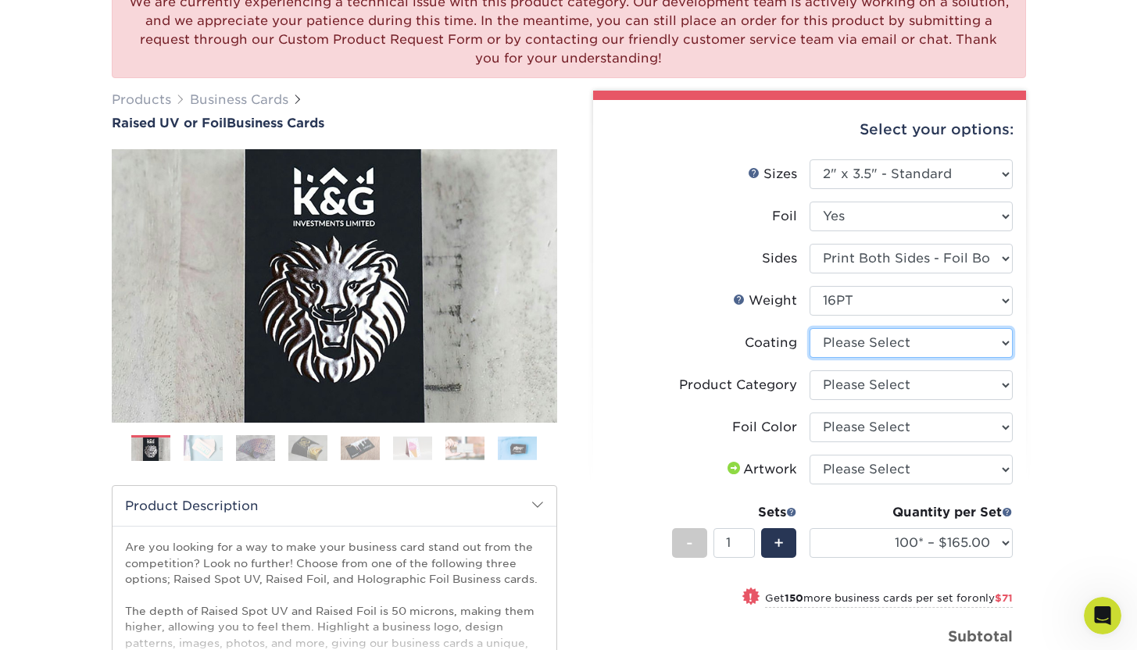
click at [1009, 342] on select at bounding box center [911, 343] width 203 height 30
select select "3e7618de-abca-4bda-9f97-8b9129e913d8"
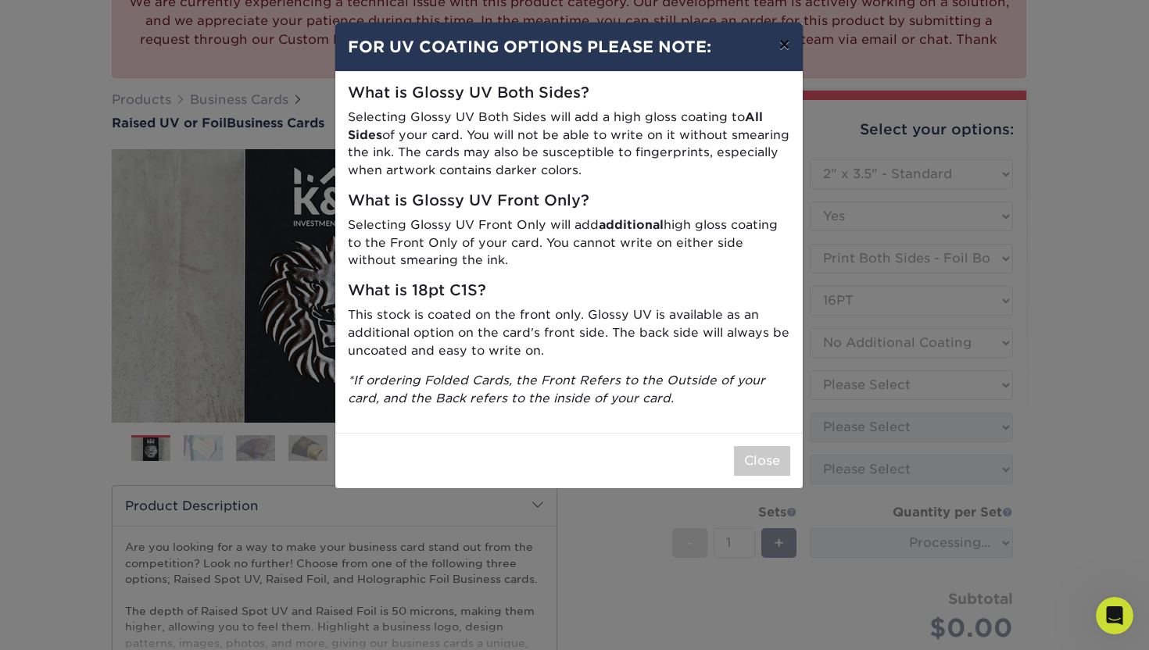
click at [787, 45] on button "×" at bounding box center [784, 45] width 36 height 44
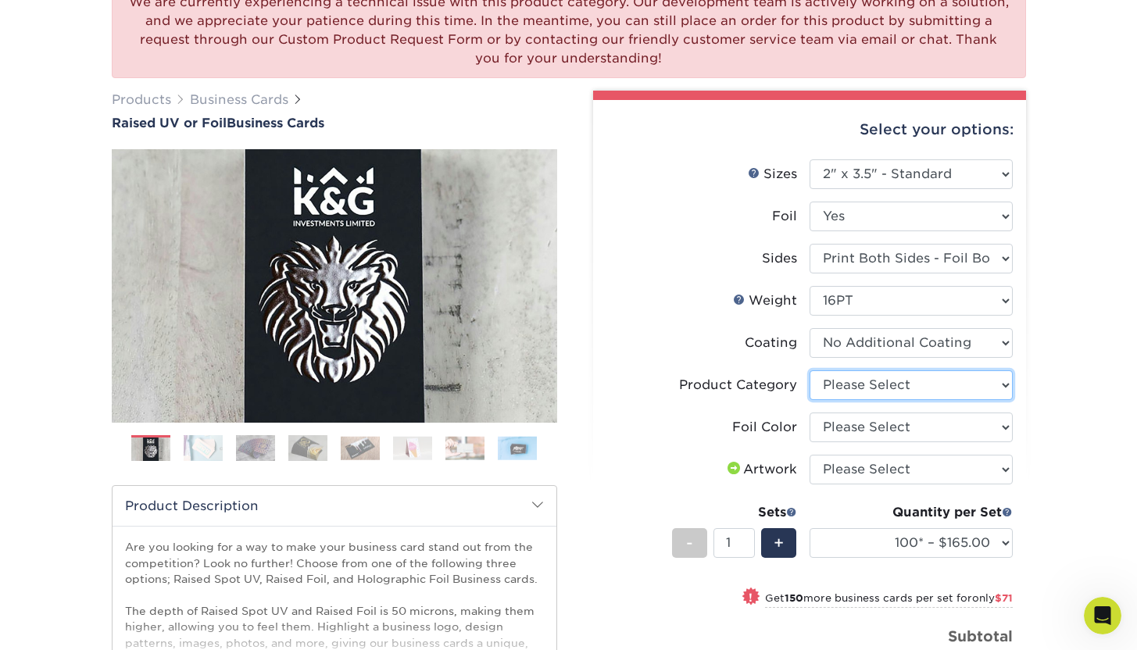
click at [972, 384] on select "Please Select Business Cards" at bounding box center [911, 386] width 203 height 30
select select "3b5148f1-0588-4f88-a218-97bcfdce65c1"
click at [992, 426] on select "Please Select Silver Foil Gold Foil Holographic Foil" at bounding box center [911, 428] width 203 height 30
click at [267, 445] on img at bounding box center [255, 448] width 39 height 27
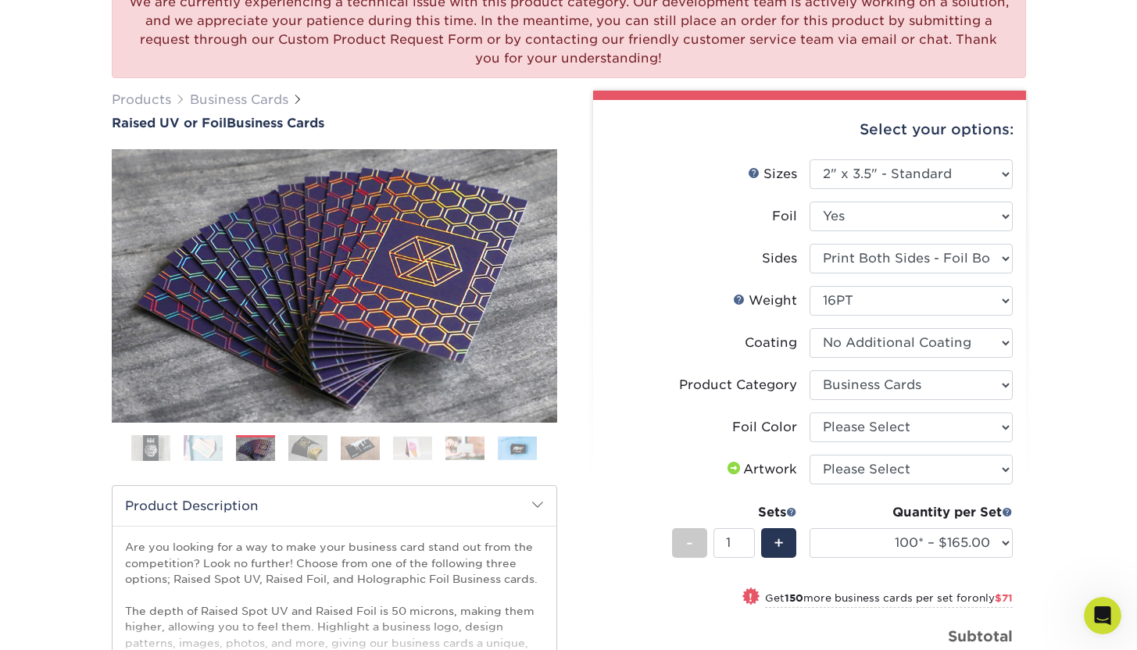
click at [310, 445] on img at bounding box center [307, 448] width 39 height 27
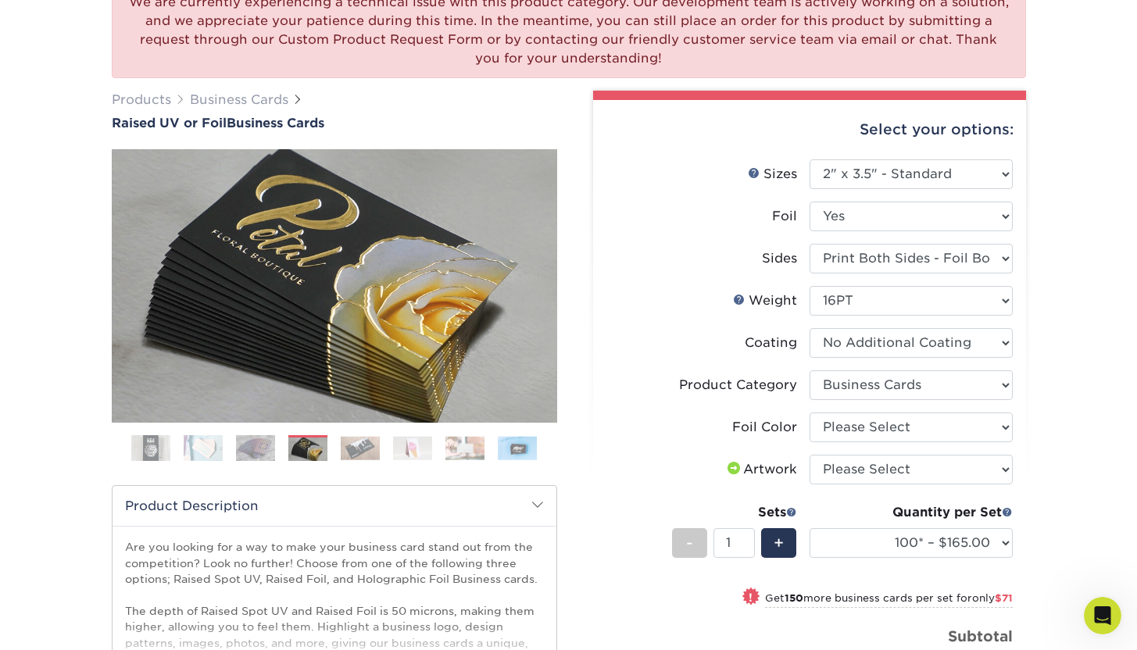
click at [349, 450] on img at bounding box center [360, 448] width 39 height 24
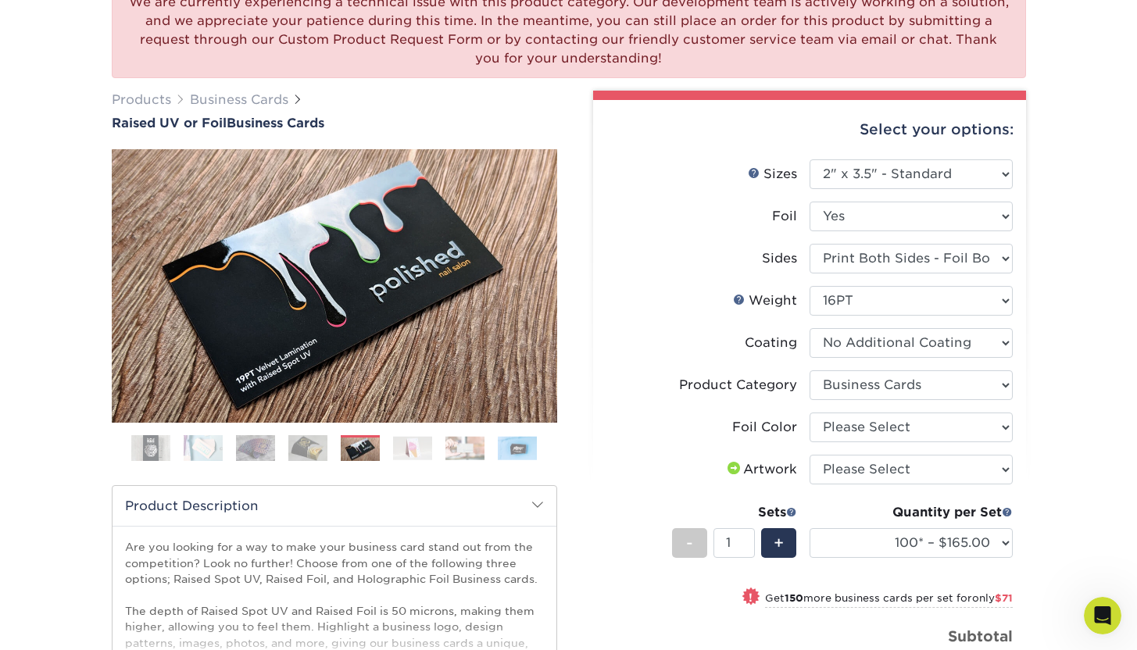
click at [406, 443] on img at bounding box center [412, 448] width 39 height 24
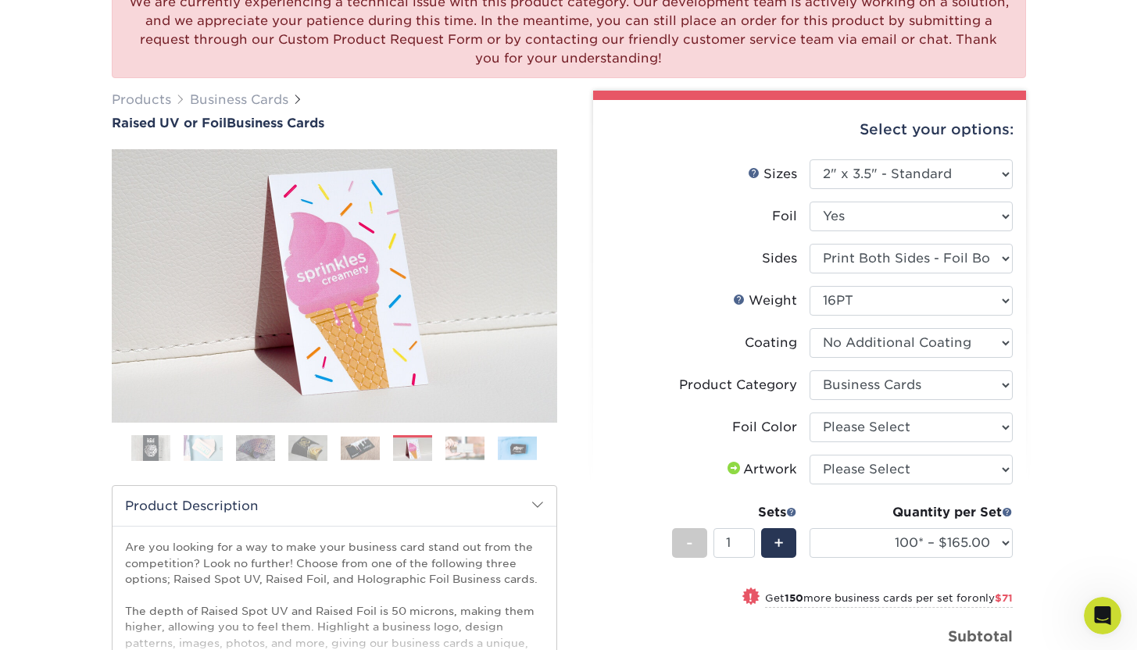
click at [471, 444] on img at bounding box center [465, 448] width 39 height 24
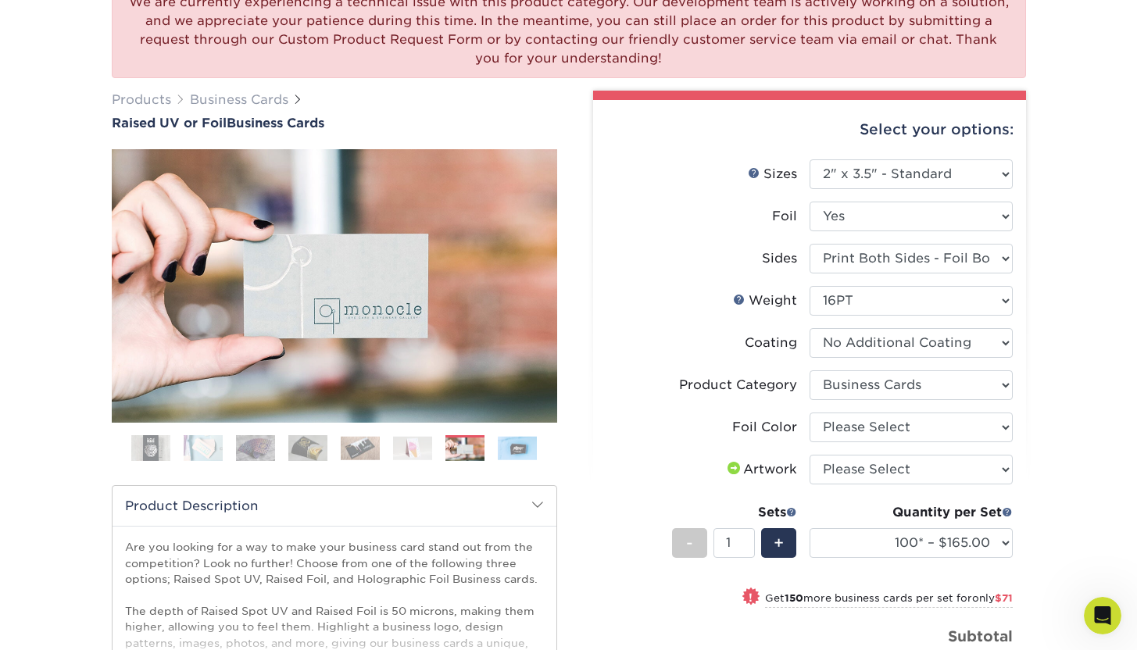
click at [520, 449] on img at bounding box center [517, 448] width 39 height 24
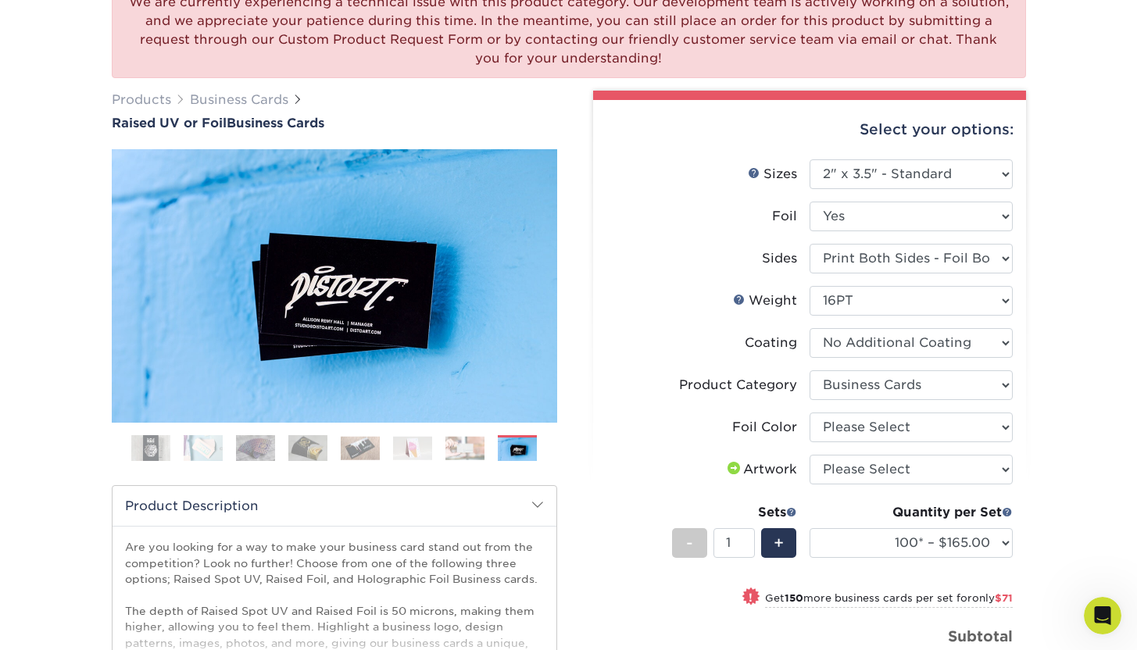
scroll to position [152, 0]
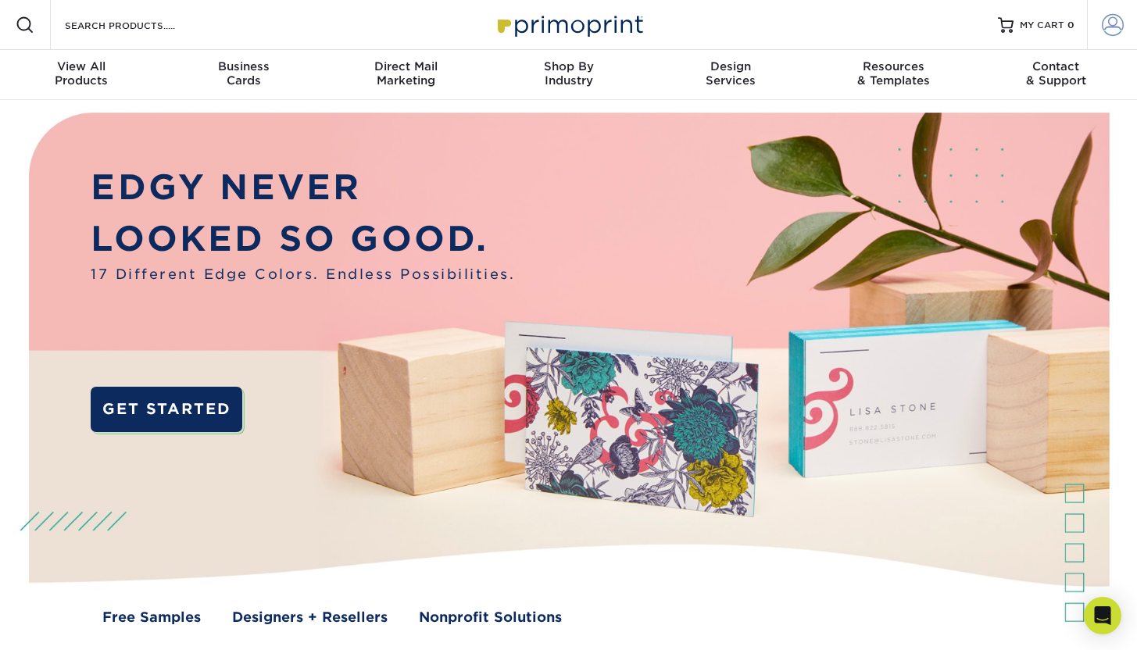
click at [1115, 27] on span at bounding box center [1113, 25] width 22 height 22
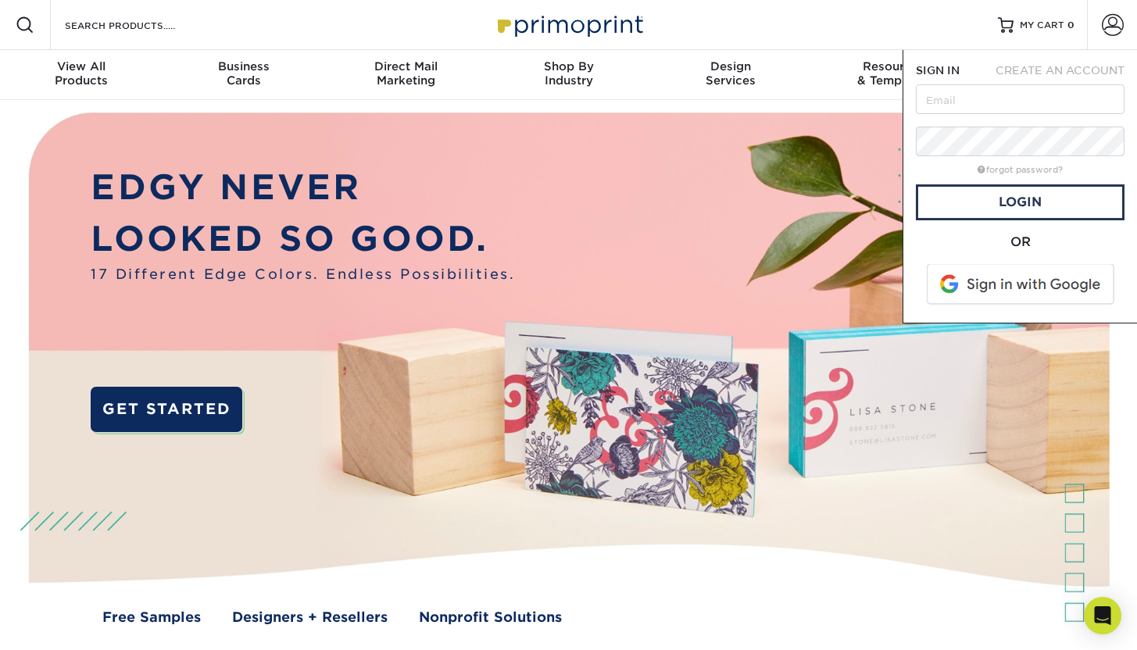
click at [1019, 293] on span at bounding box center [1021, 284] width 199 height 41
